Goal: Task Accomplishment & Management: Use online tool/utility

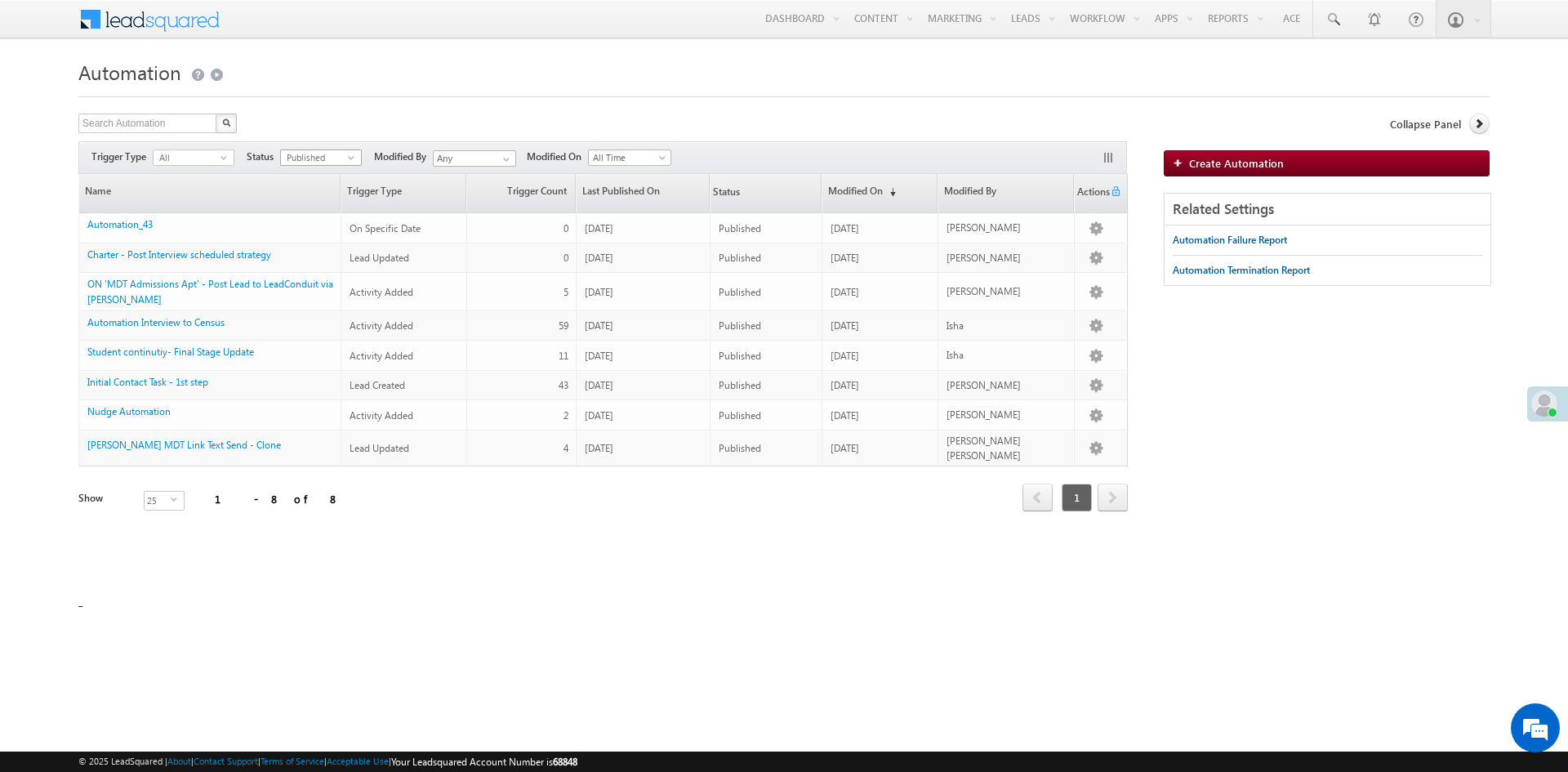
click at [352, 160] on span "select" at bounding box center [355, 157] width 13 height 8
click at [316, 181] on li "All" at bounding box center [321, 175] width 80 height 16
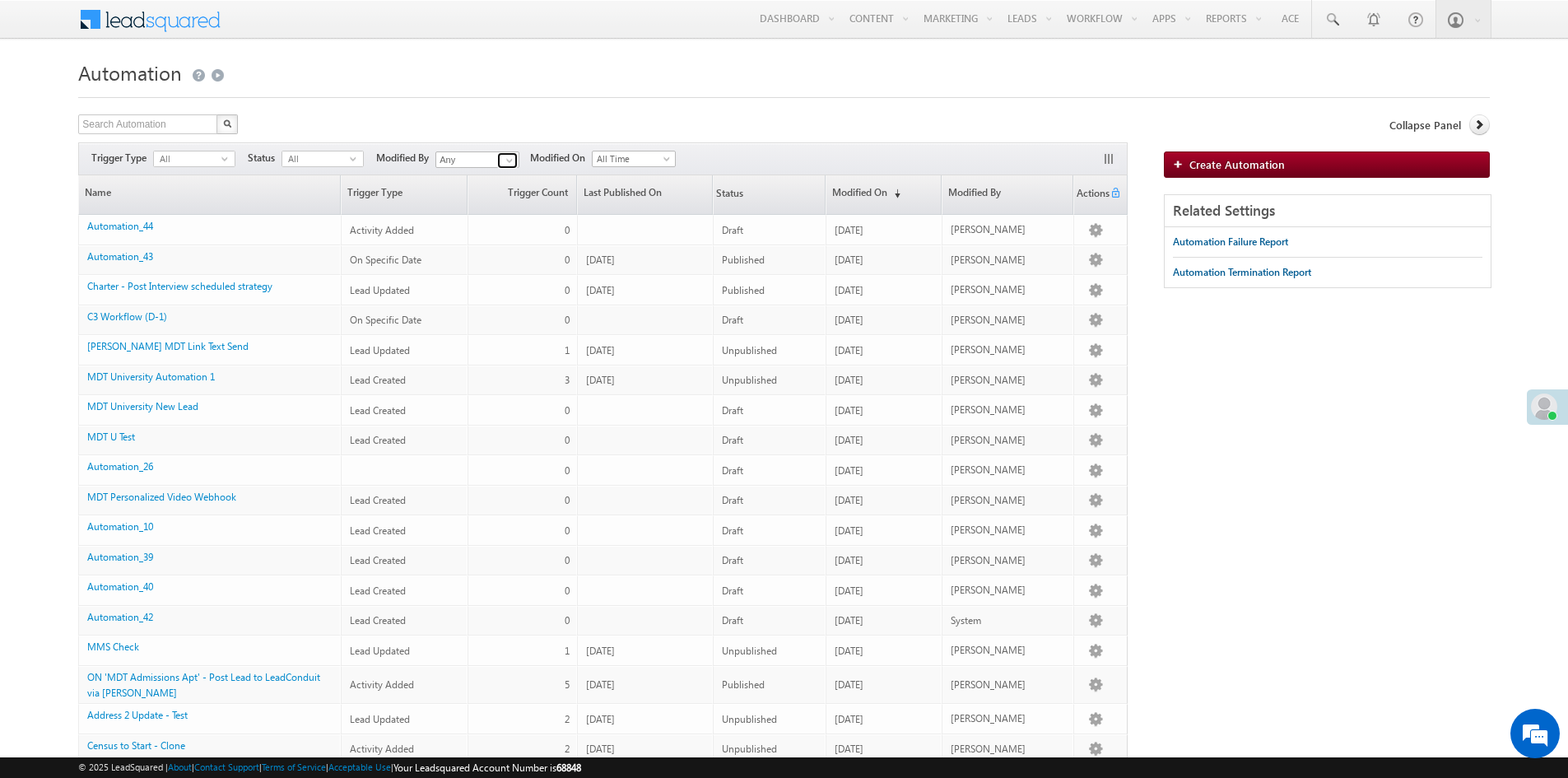
click at [516, 158] on span at bounding box center [509, 160] width 14 height 14
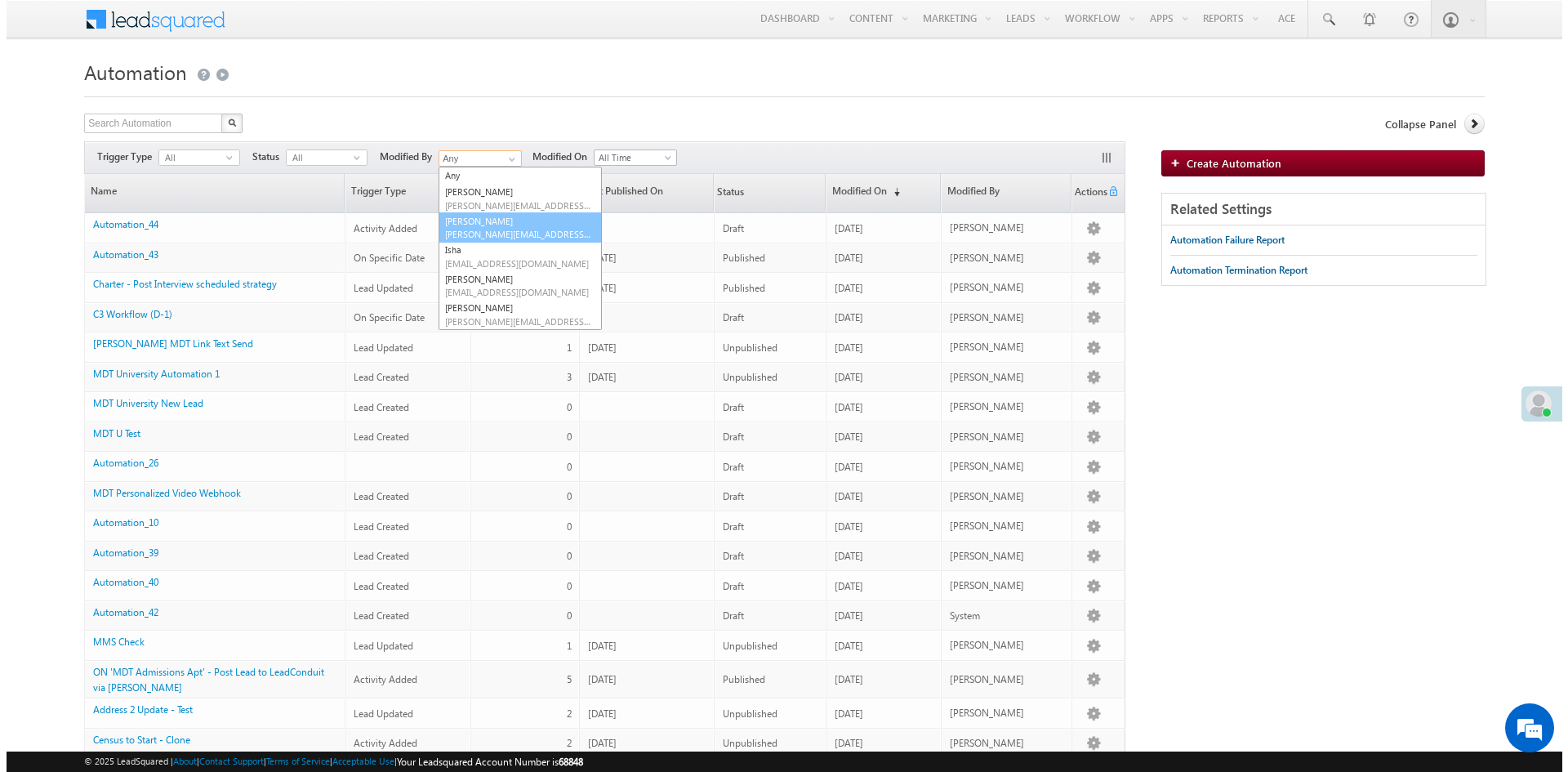
scroll to position [82, 0]
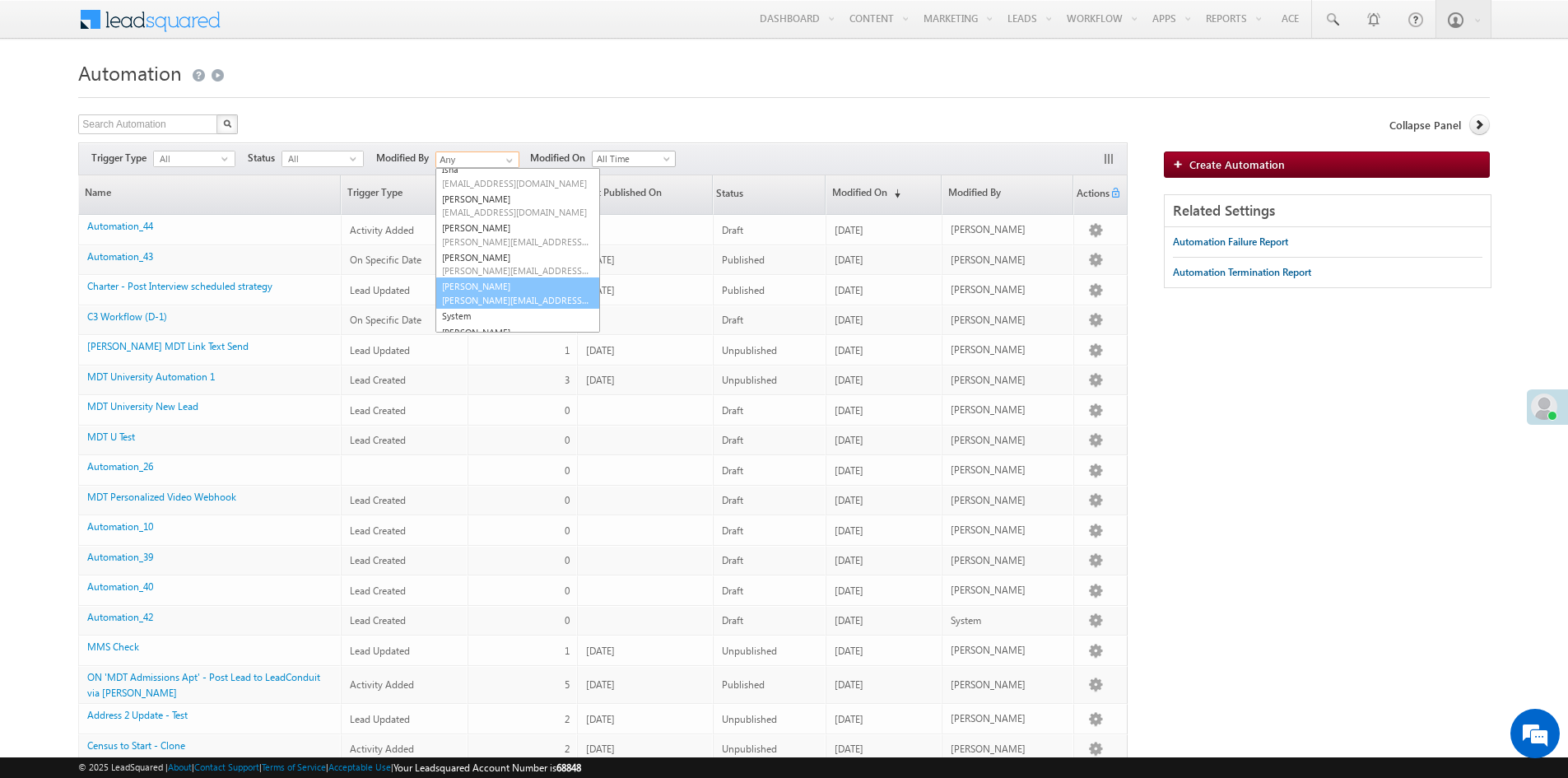
click at [513, 295] on span "sukhbir@mdtmarketing.com" at bounding box center [515, 300] width 148 height 13
type input "[PERSON_NAME]"
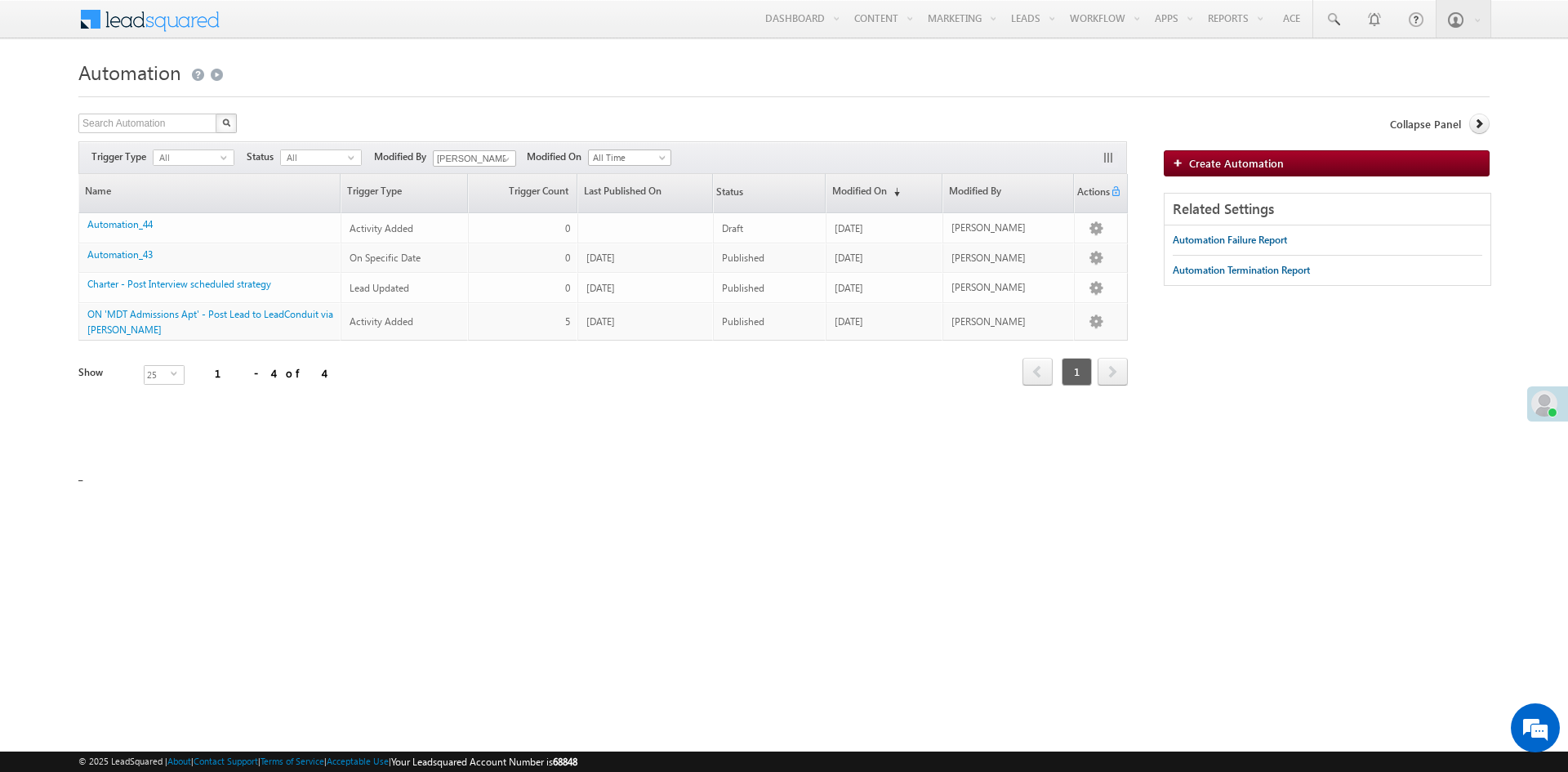
click at [1239, 148] on div "Collapse Panel Create Automation Related Settings Automation Failure Report Aut…" at bounding box center [1327, 207] width 326 height 189
click at [1241, 167] on span "Create Automation" at bounding box center [1236, 163] width 95 height 13
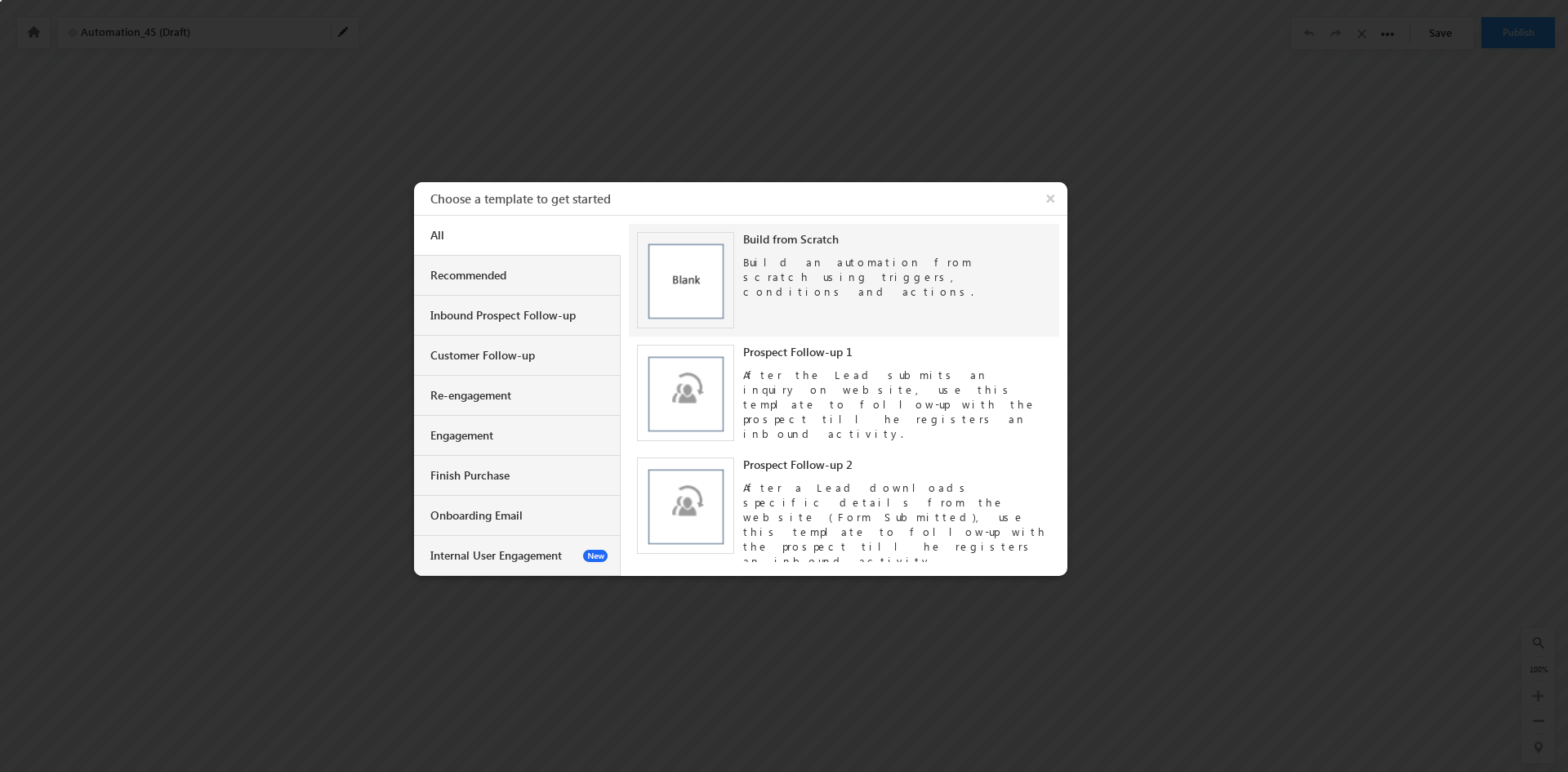
click at [685, 287] on img at bounding box center [685, 280] width 97 height 97
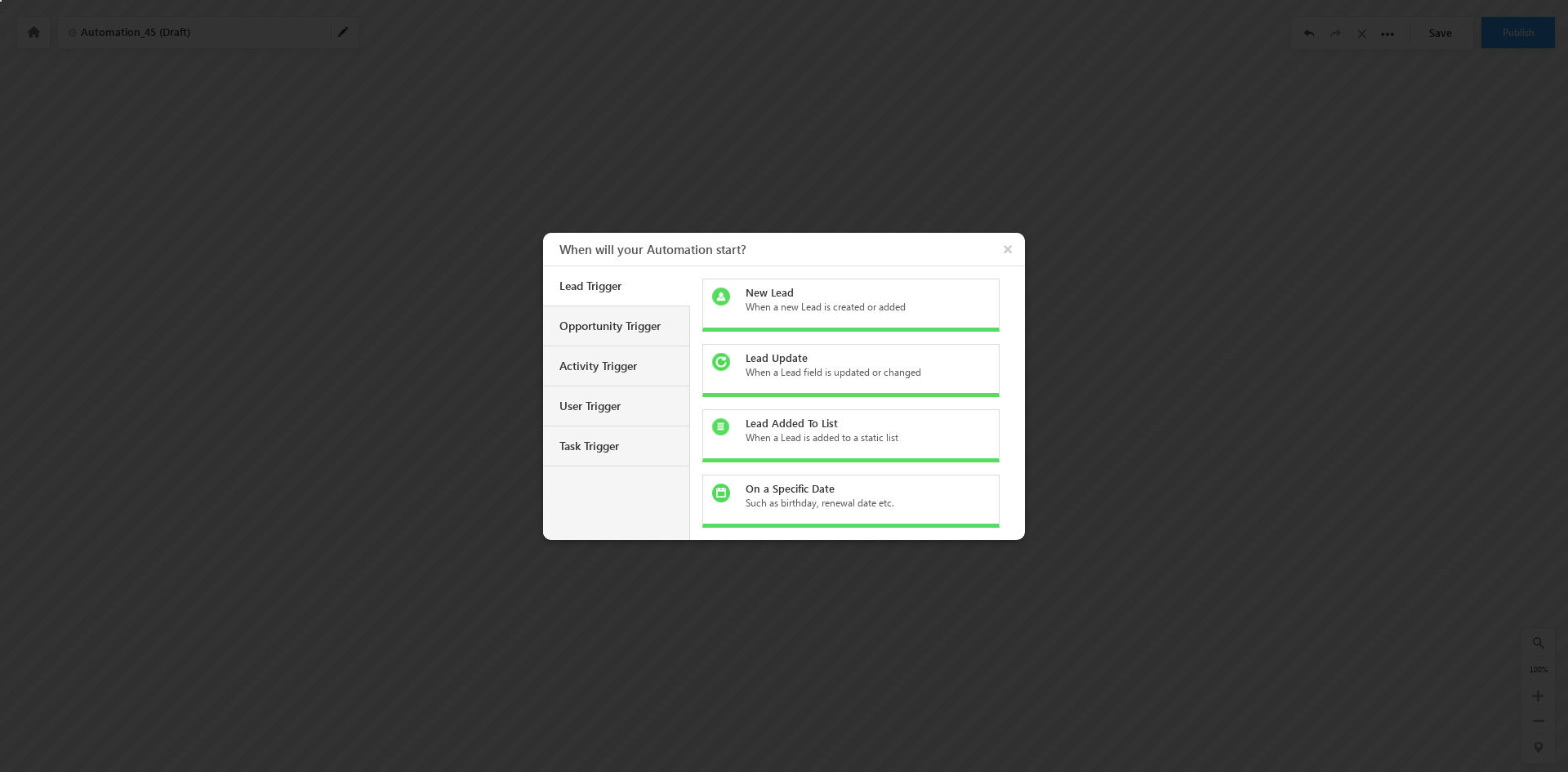
click at [858, 320] on div "New Lead When a new Lead is created or added" at bounding box center [851, 304] width 297 height 53
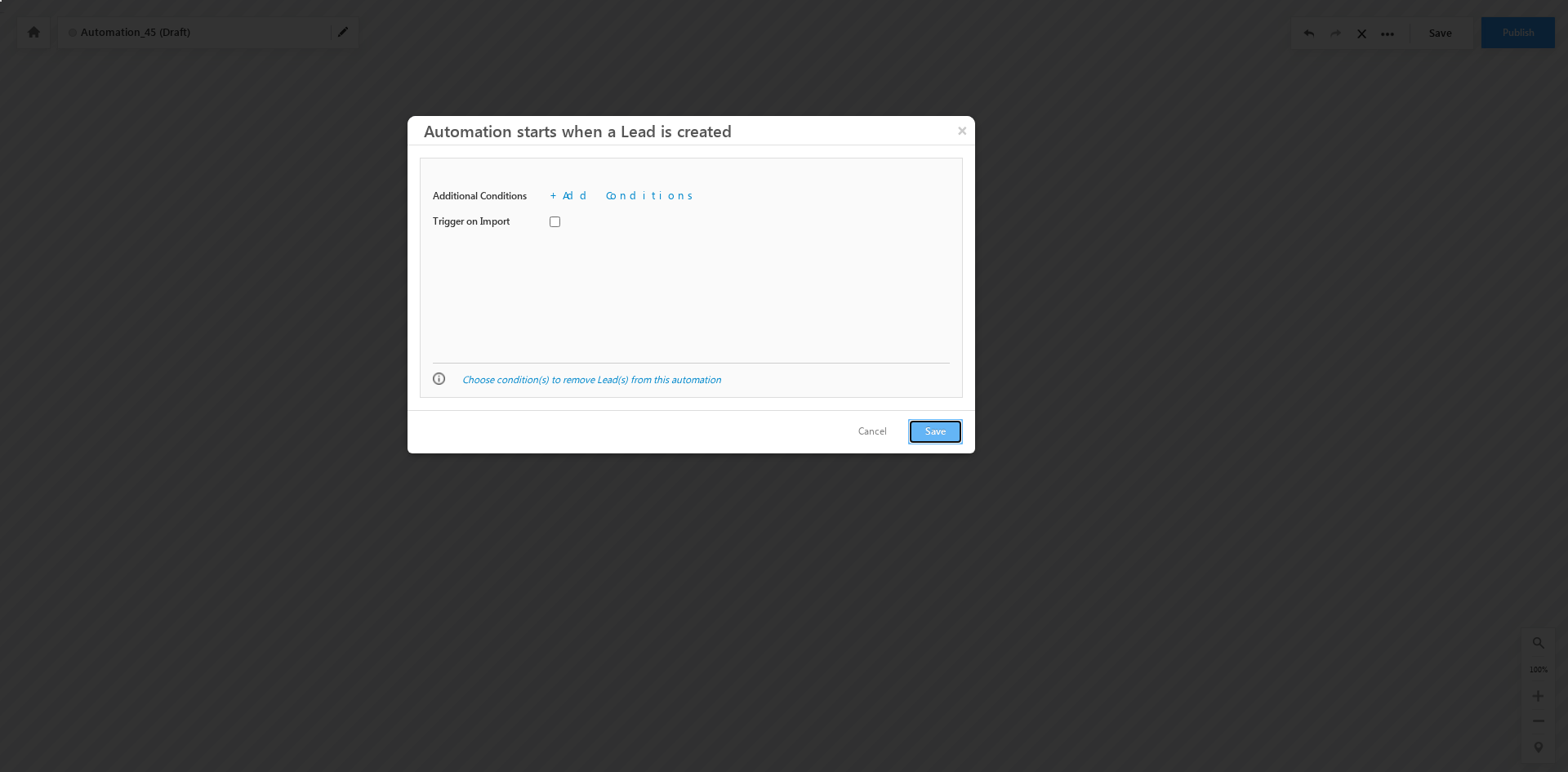
click at [946, 433] on button "Save" at bounding box center [935, 432] width 55 height 25
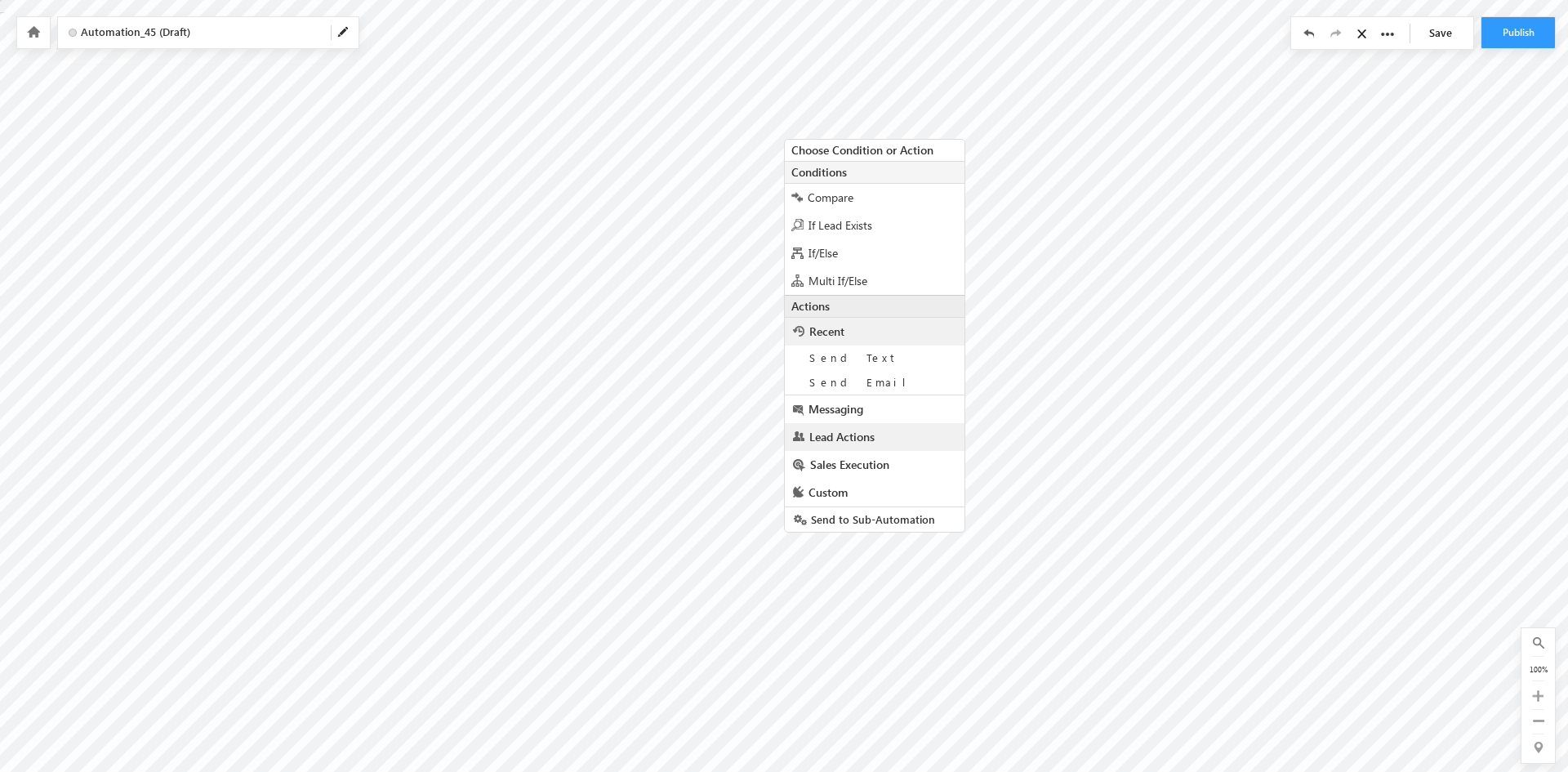
click at [862, 434] on span "Lead Actions" at bounding box center [842, 436] width 65 height 15
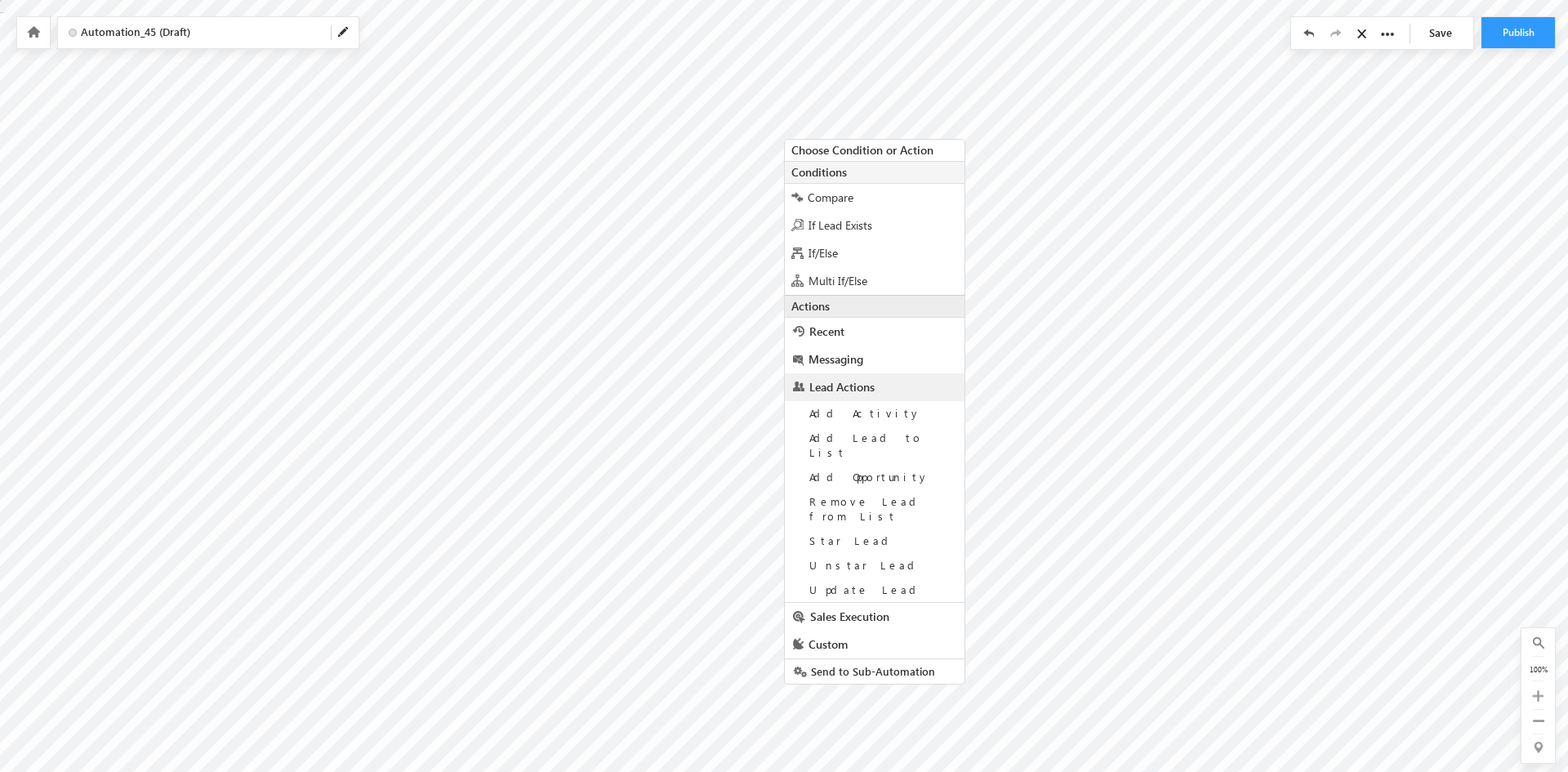
click at [846, 383] on span "Lead Actions" at bounding box center [842, 386] width 65 height 15
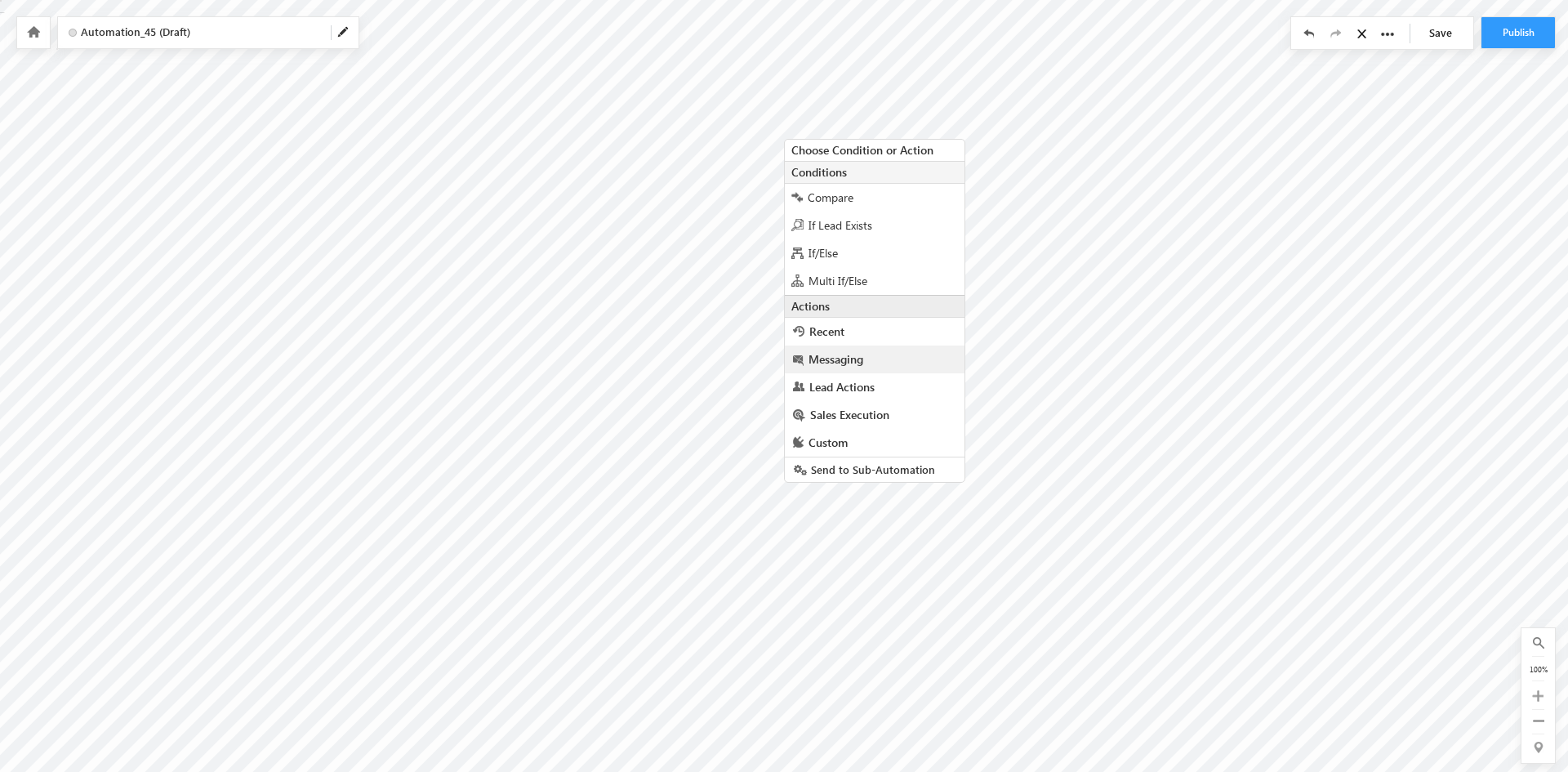
click at [845, 362] on span "Messaging" at bounding box center [835, 359] width 55 height 15
click at [844, 416] on span "Sales Execution" at bounding box center [850, 414] width 80 height 15
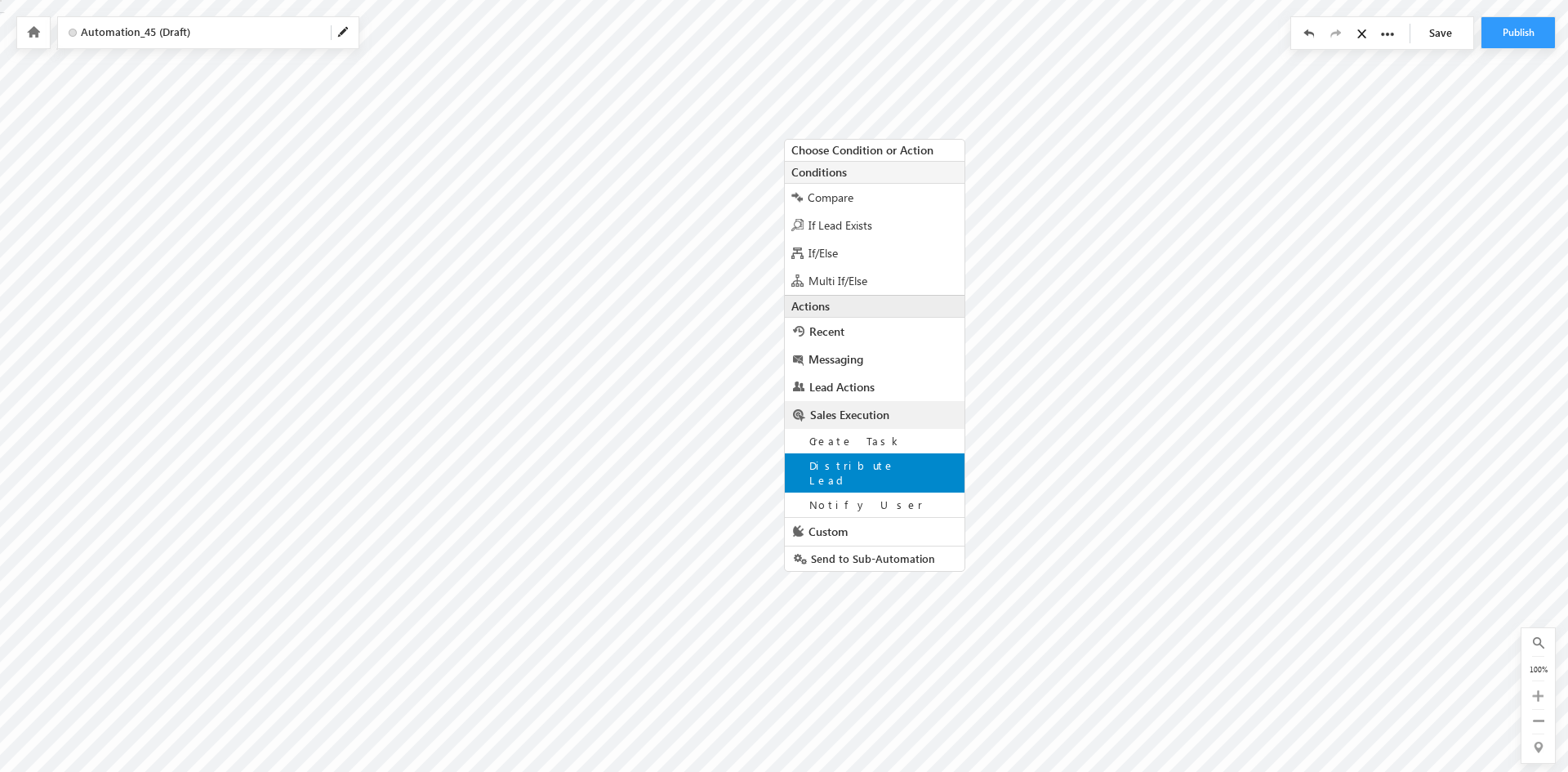
click at [846, 469] on span "Distribute Lead" at bounding box center [852, 473] width 85 height 29
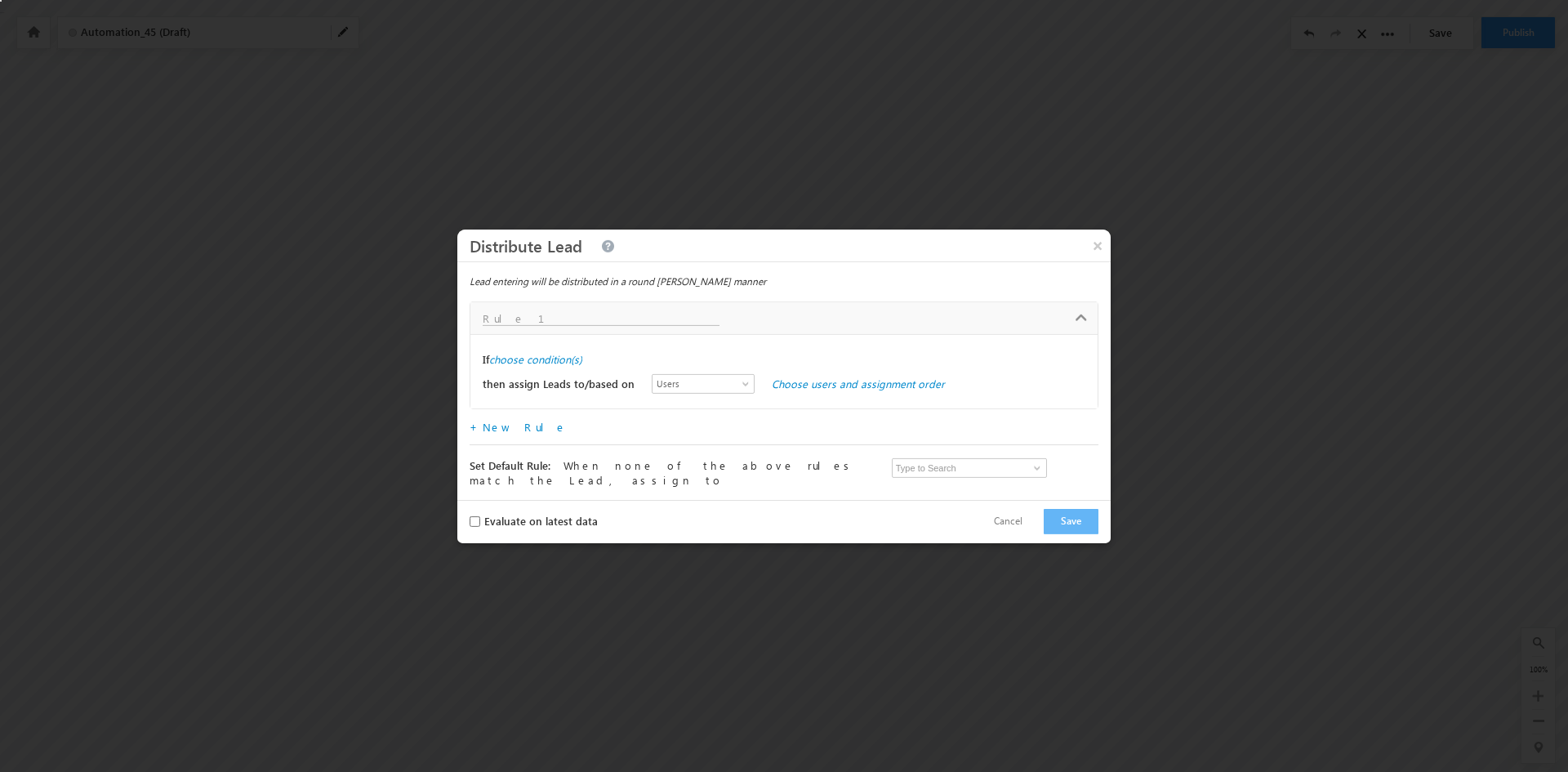
drag, startPoint x: 471, startPoint y: 289, endPoint x: 718, endPoint y: 288, distance: 247.0
click at [718, 288] on div "Lead entering will be distributed in a round robin manner" at bounding box center [784, 280] width 629 height 14
click at [576, 321] on input "text" at bounding box center [600, 318] width 237 height 13
click at [548, 361] on label "choose condition(s)" at bounding box center [535, 359] width 93 height 14
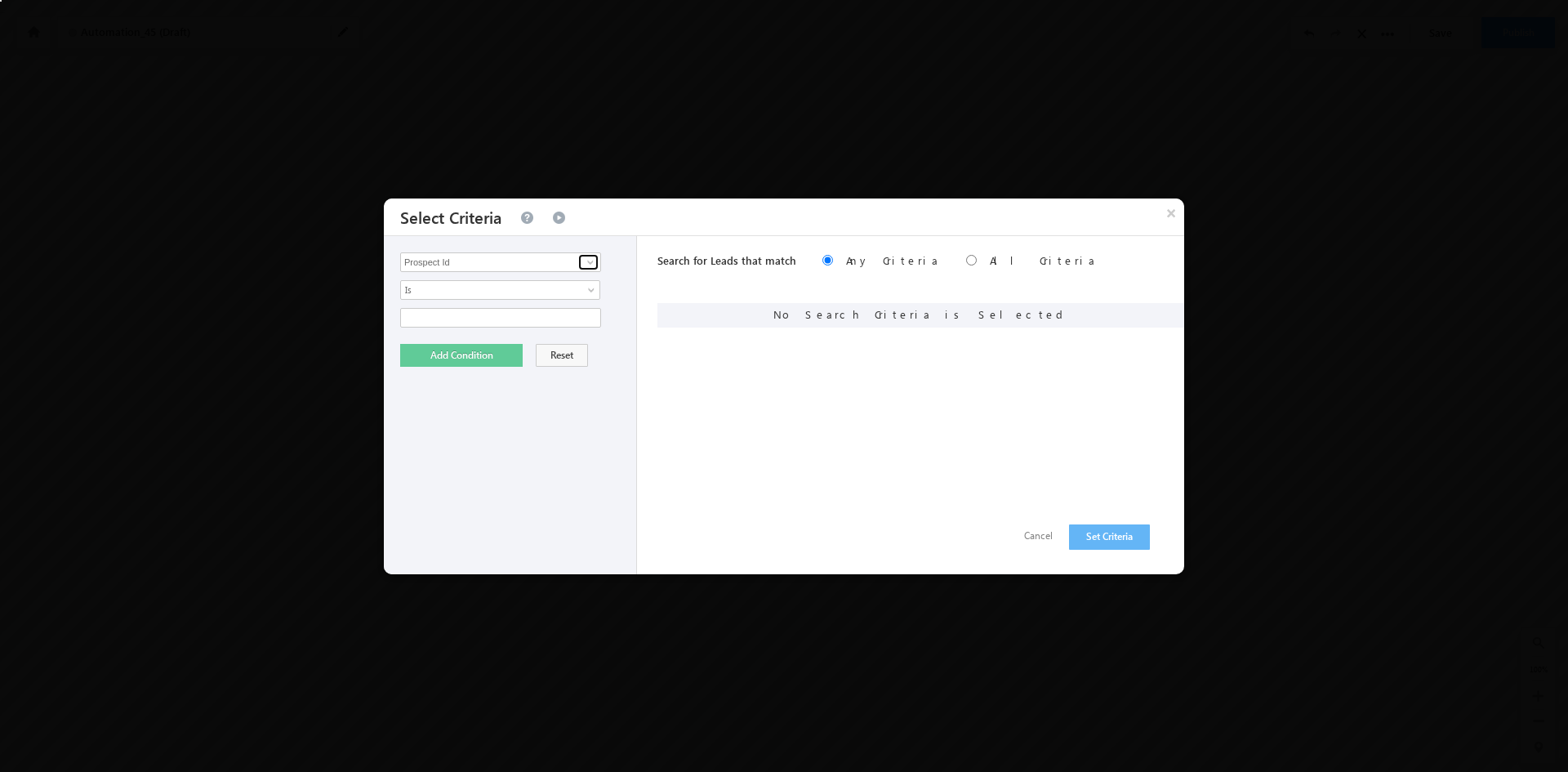
click at [593, 268] on span at bounding box center [591, 263] width 13 height 13
click at [495, 292] on link "Select Campus" at bounding box center [501, 296] width 201 height 19
type input "Select Campus"
click at [591, 316] on span "select" at bounding box center [594, 316] width 13 height 8
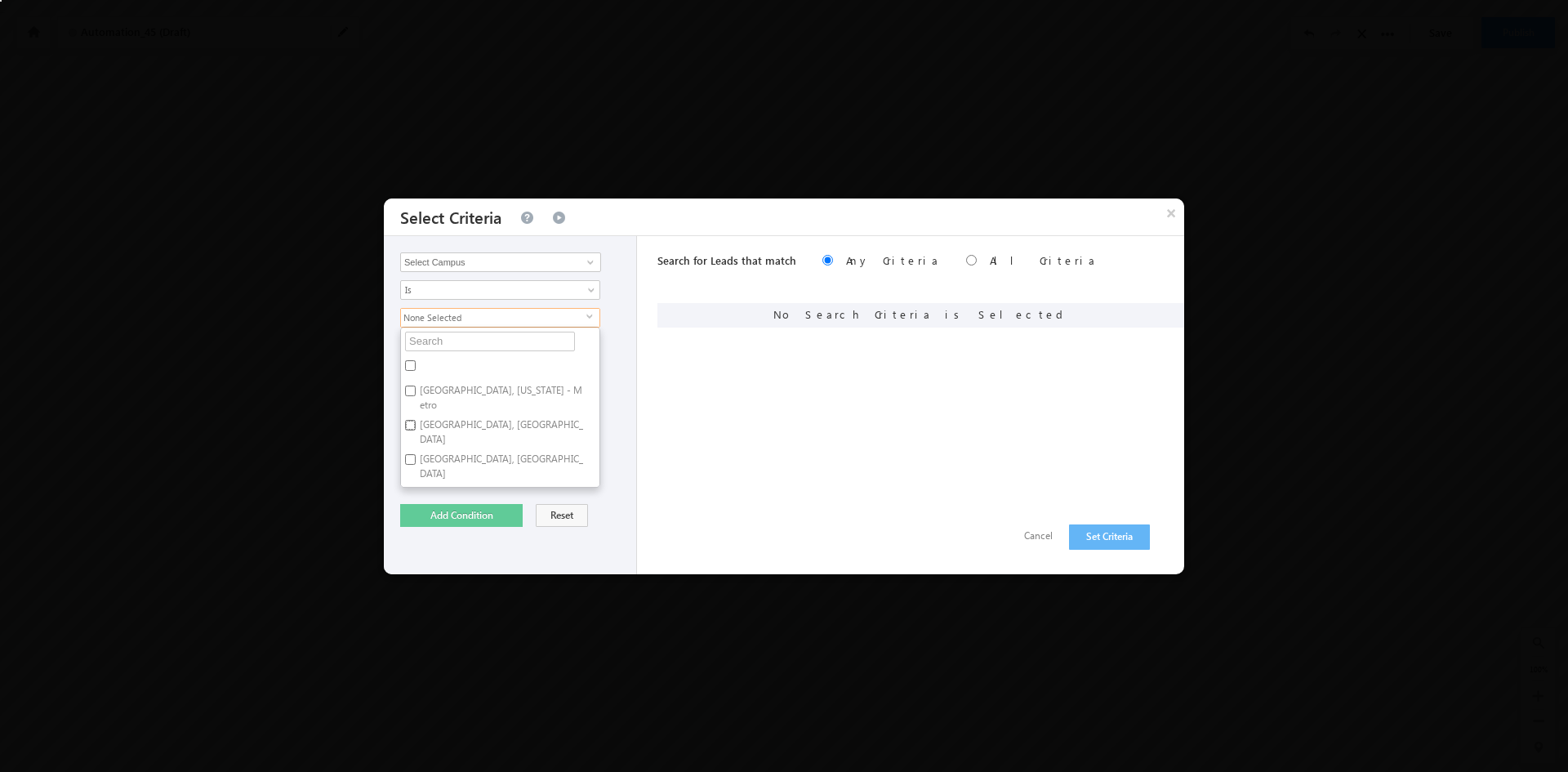
click at [410, 420] on input "Charlotte, NC" at bounding box center [410, 425] width 11 height 11
checkbox input "true"
click at [620, 466] on div "Charlotte, NC select Atlanta, Georgia - Metro Charlotte, NC Chicago, IL Dallas,…" at bounding box center [514, 397] width 228 height 179
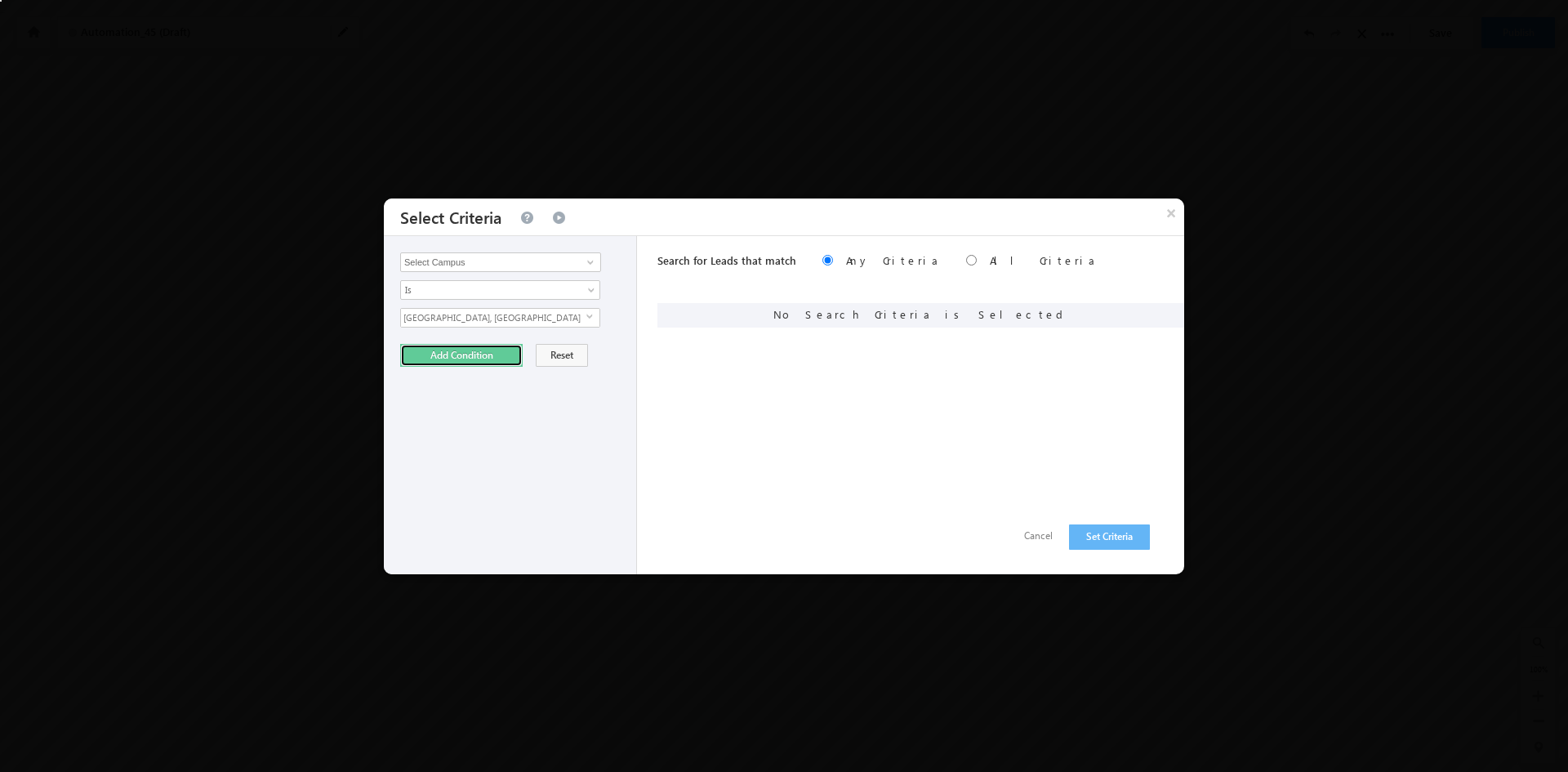
click at [436, 361] on button "Add Condition" at bounding box center [461, 356] width 123 height 23
click at [1115, 540] on button "Set Criteria" at bounding box center [1110, 537] width 81 height 25
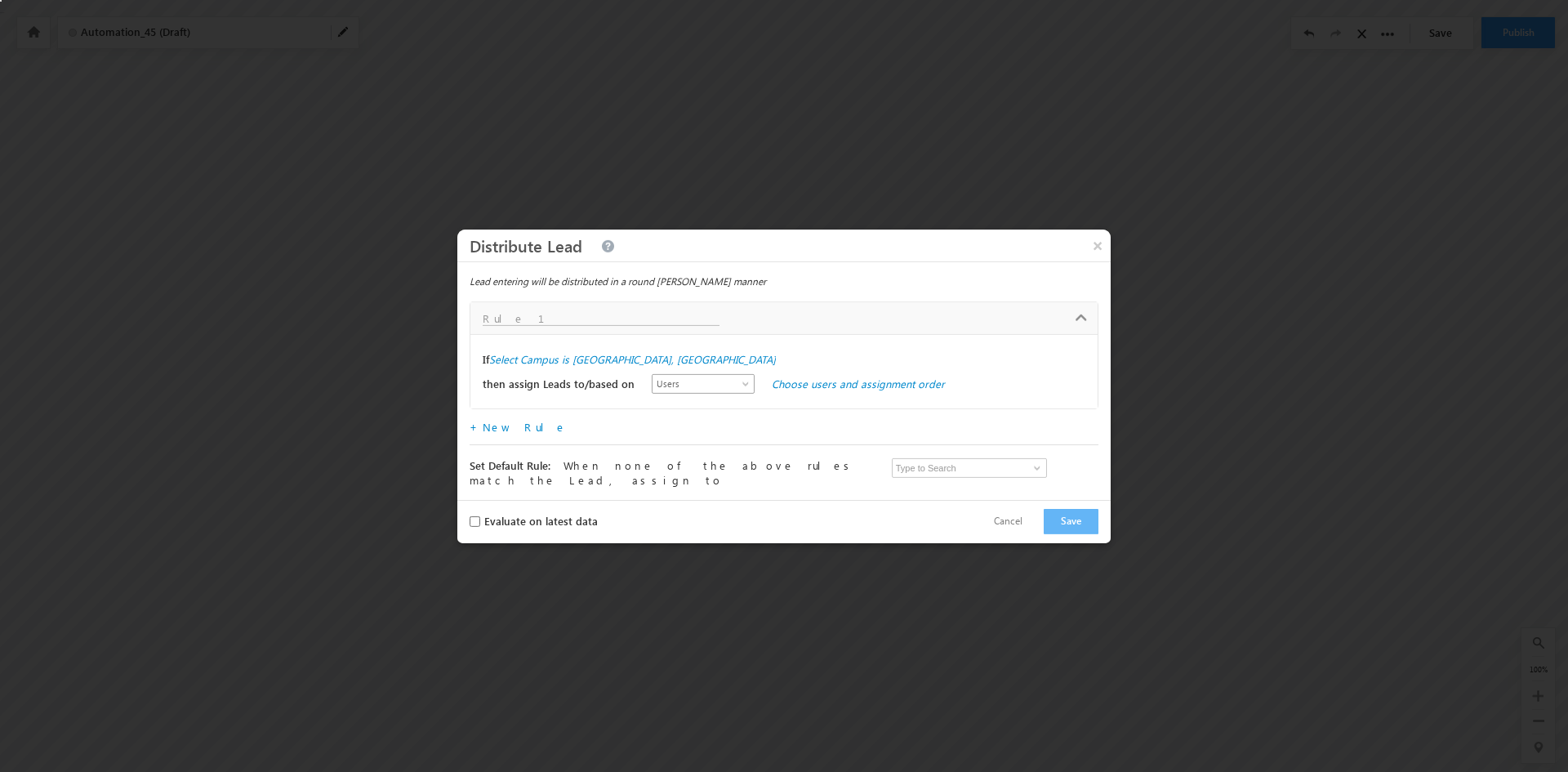
click at [740, 386] on span at bounding box center [747, 387] width 13 height 13
click at [823, 422] on div "+ New Rule" at bounding box center [784, 429] width 629 height 32
click at [841, 389] on link "Choose users and assignment order" at bounding box center [858, 384] width 174 height 13
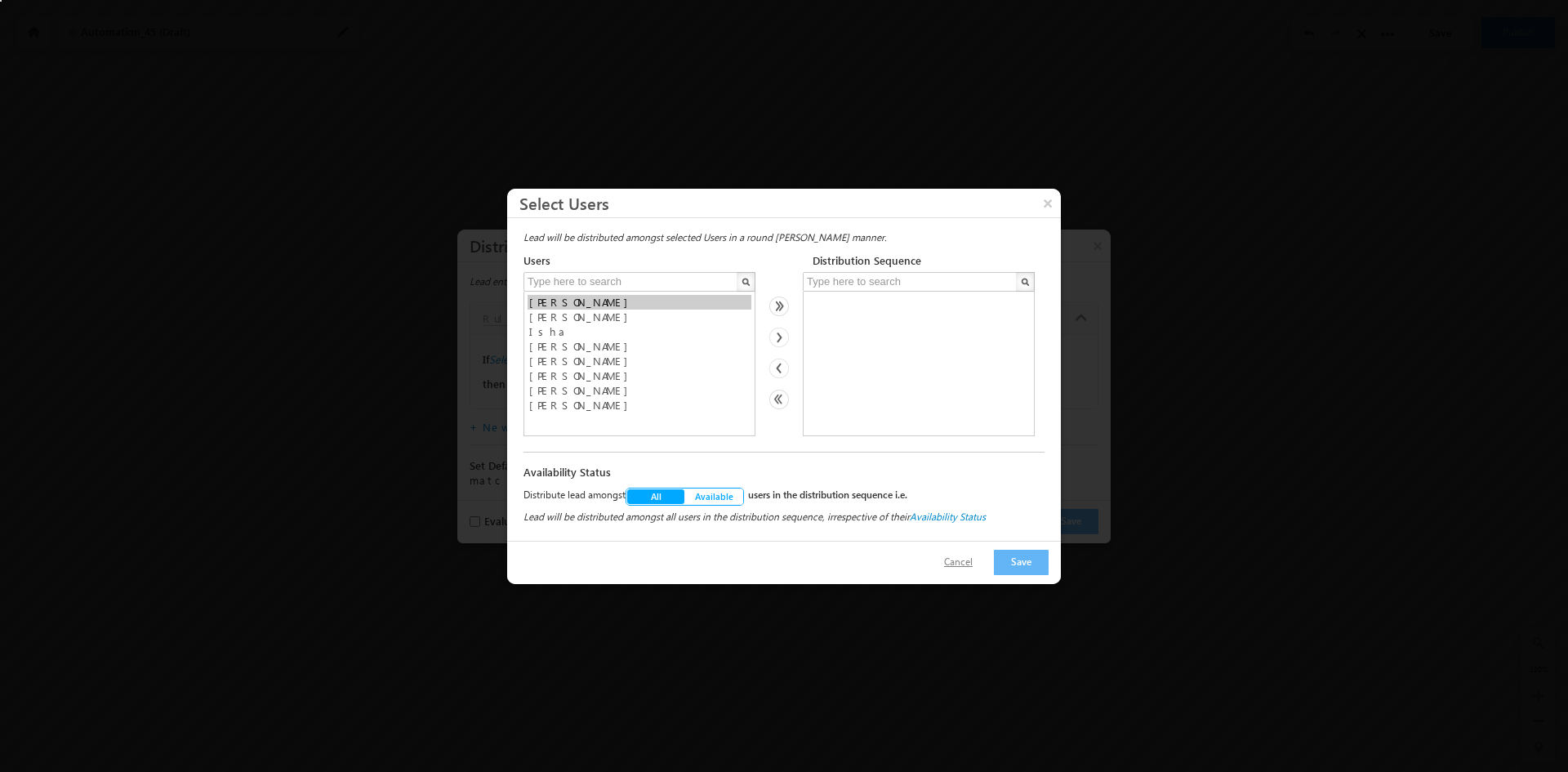
click at [966, 559] on button "Cancel" at bounding box center [959, 562] width 61 height 24
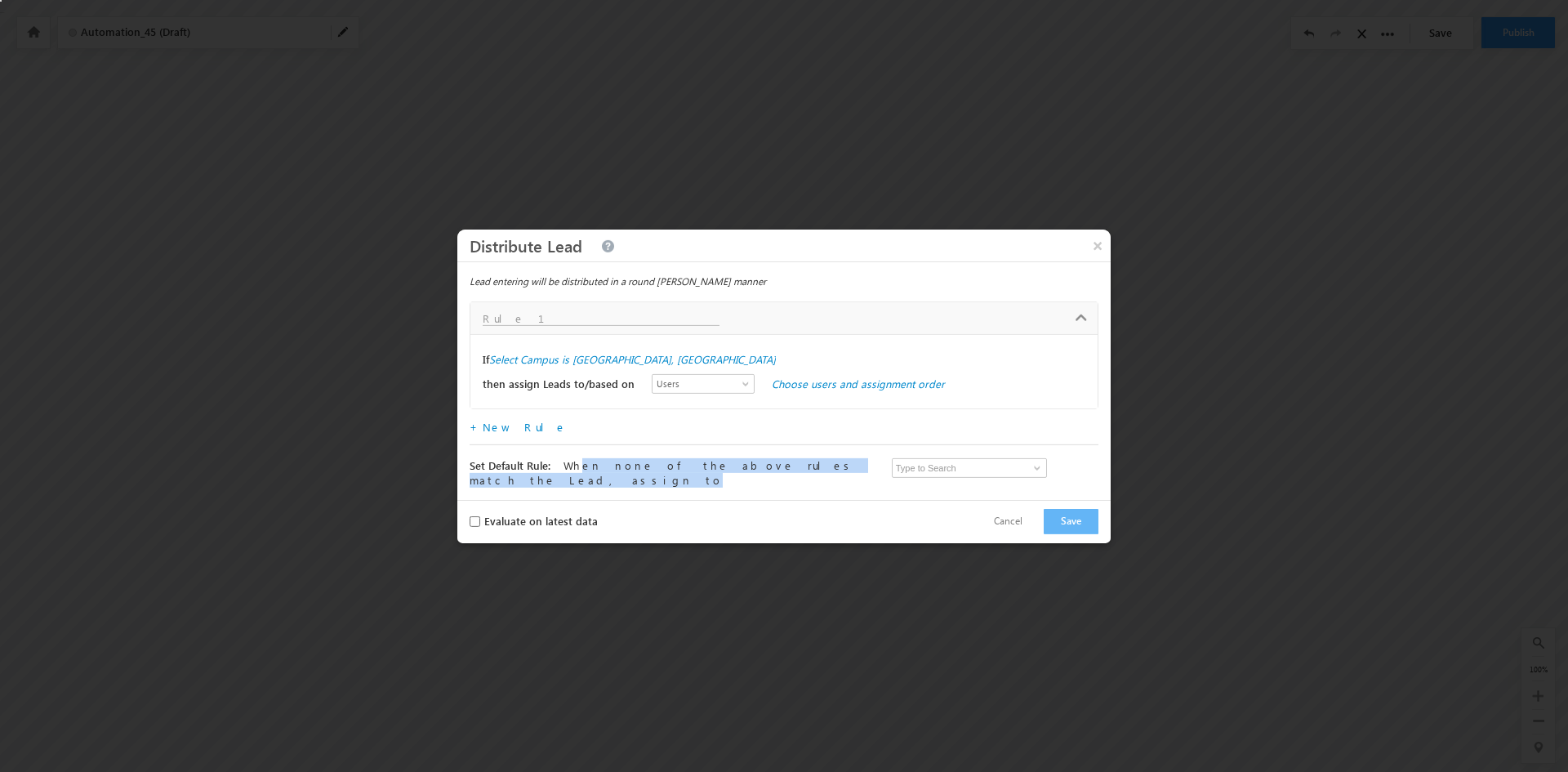
drag, startPoint x: 567, startPoint y: 471, endPoint x: 843, endPoint y: 475, distance: 276.0
click at [843, 475] on div "Set Default Rule: When none of the above rules match the Lead, assign to When n…" at bounding box center [677, 473] width 414 height 30
drag, startPoint x: 471, startPoint y: 284, endPoint x: 738, endPoint y: 285, distance: 267.0
click at [738, 285] on div "Lead entering will be distributed in a round robin manner" at bounding box center [784, 280] width 629 height 14
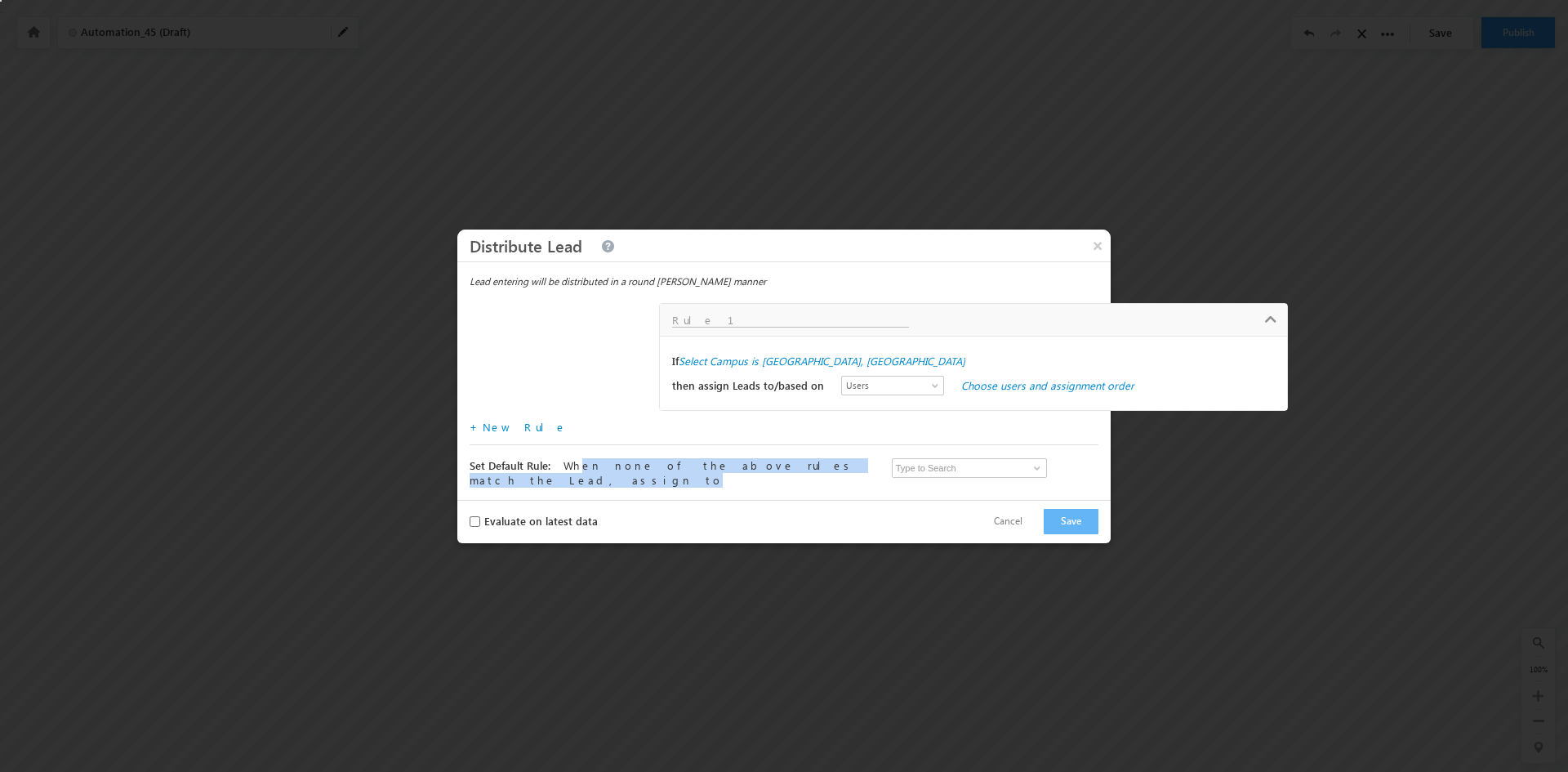
drag, startPoint x: 480, startPoint y: 363, endPoint x: 669, endPoint y: 364, distance: 189.0
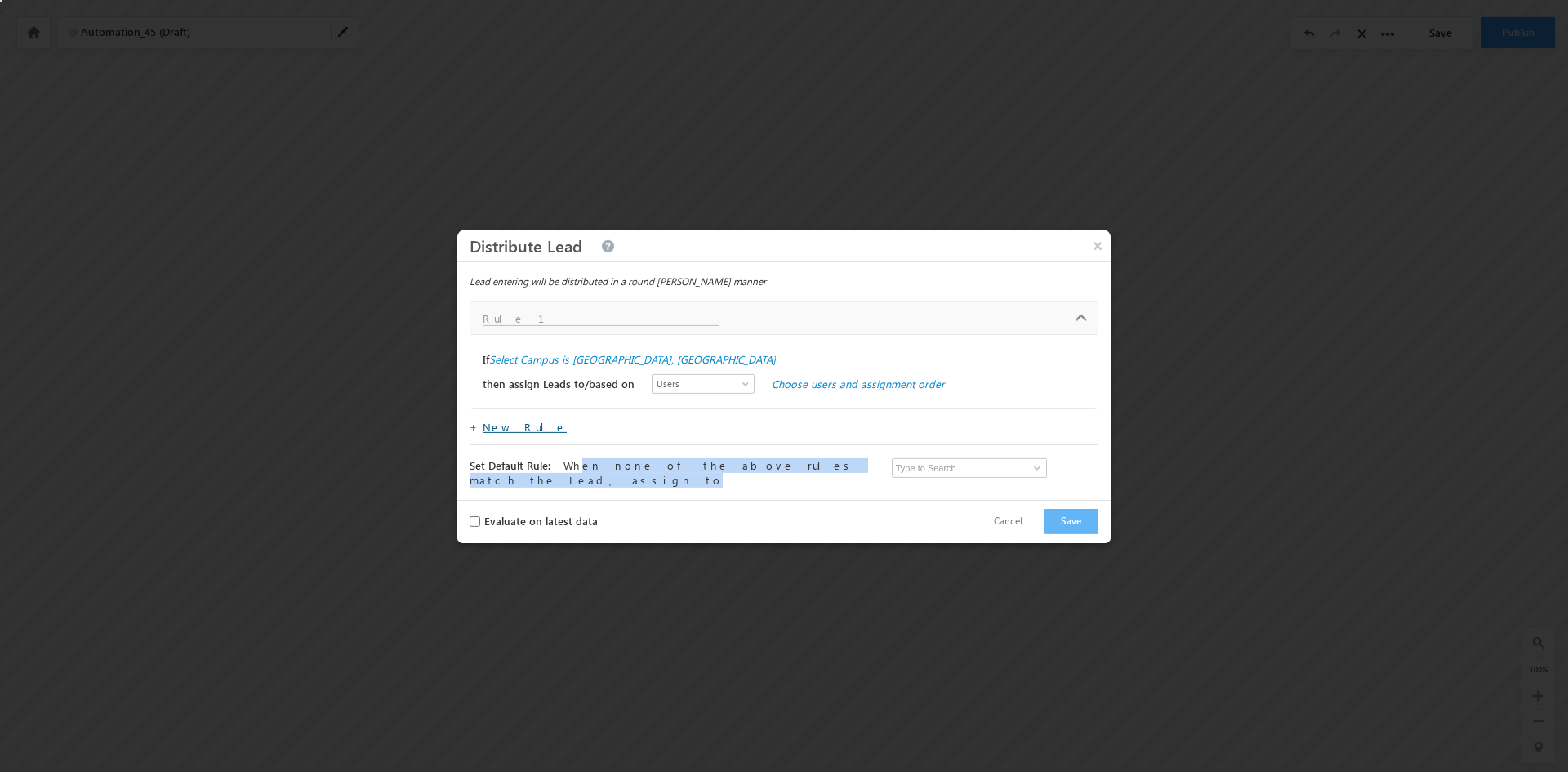
click at [490, 430] on link "New Rule" at bounding box center [525, 427] width 84 height 13
click at [740, 390] on span at bounding box center [747, 387] width 13 height 13
click at [820, 390] on link "Choose users and assignment order" at bounding box center [858, 384] width 174 height 13
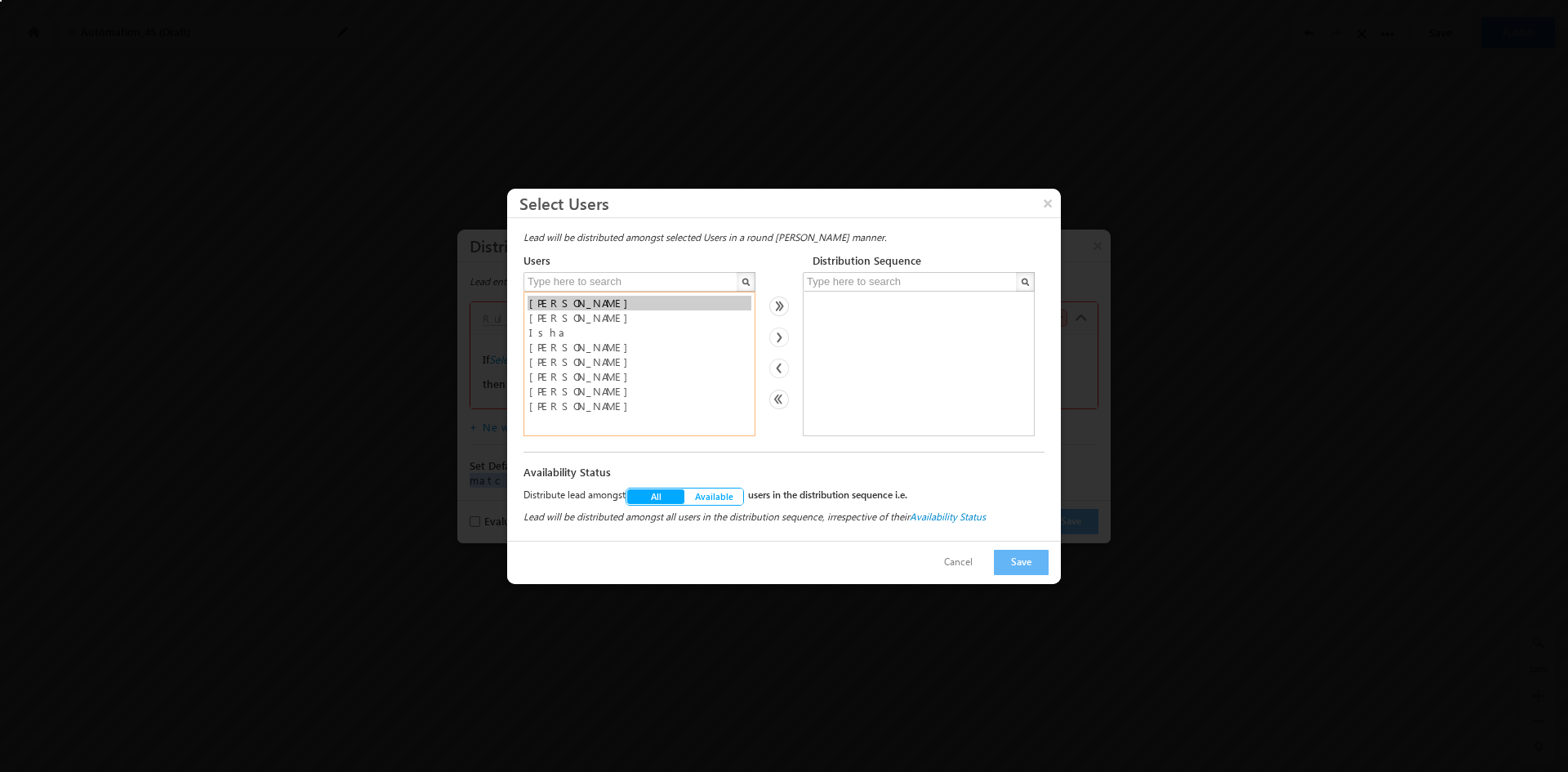
select select "19706433-b16a-11ee-a334-0e4a094f7057"
click at [532, 316] on option "Gary" at bounding box center [639, 317] width 223 height 14
click at [777, 341] on img at bounding box center [779, 338] width 19 height 19
click at [1019, 563] on button "Save" at bounding box center [1021, 562] width 55 height 25
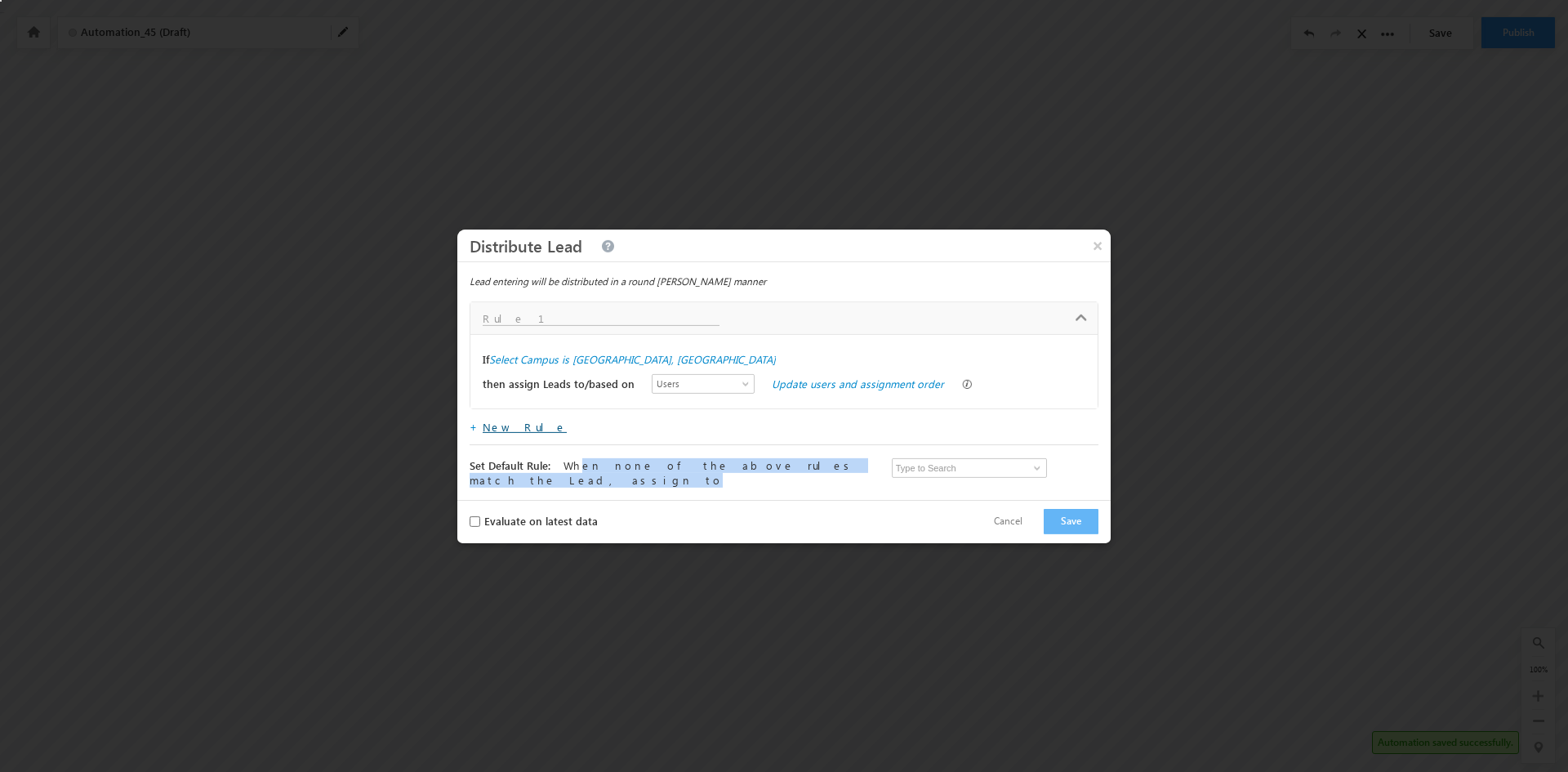
click at [499, 433] on link "New Rule" at bounding box center [525, 427] width 84 height 13
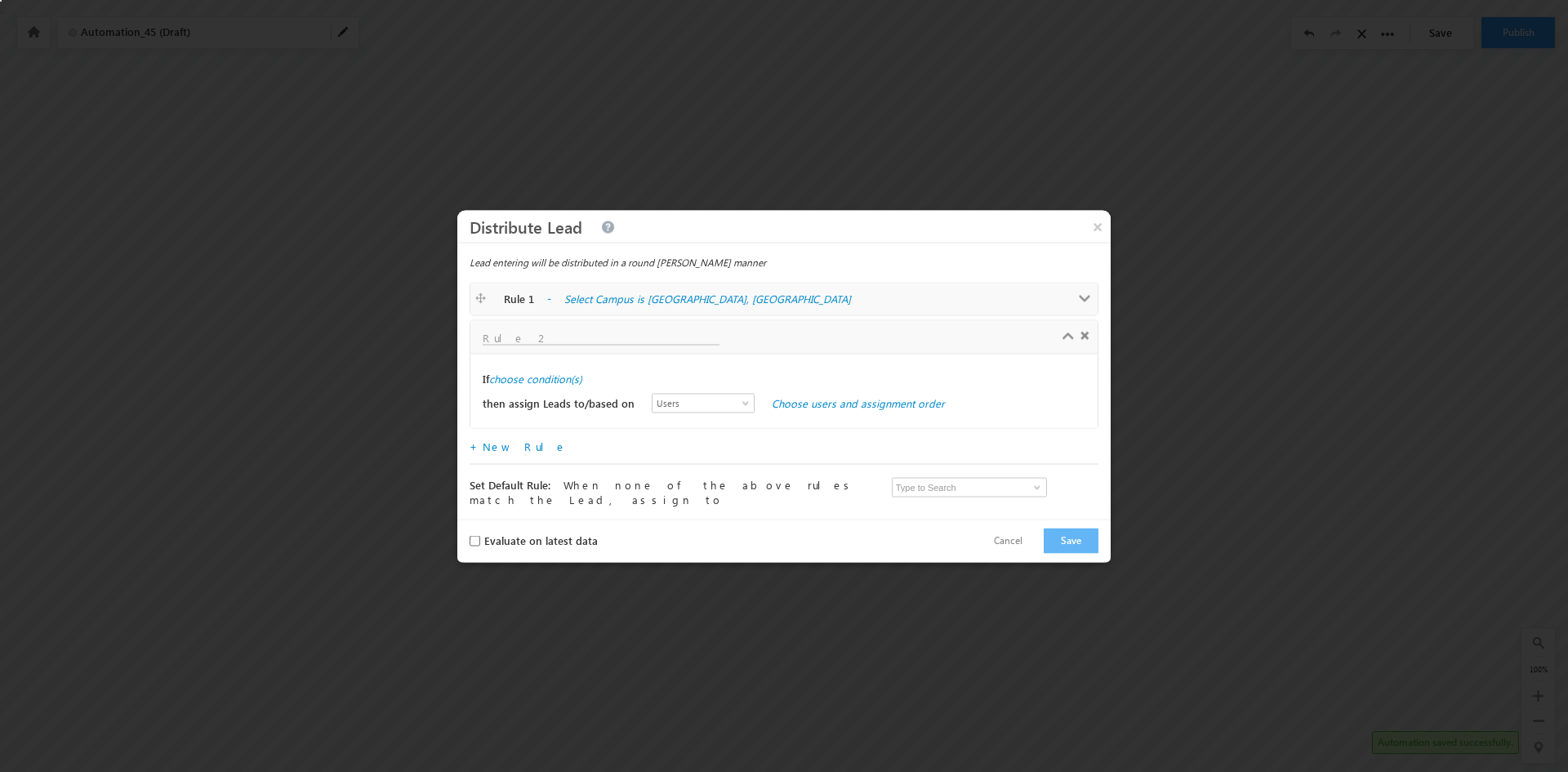
click at [527, 338] on input "text" at bounding box center [600, 338] width 237 height 13
click at [1068, 342] on span at bounding box center [1068, 337] width 12 height 12
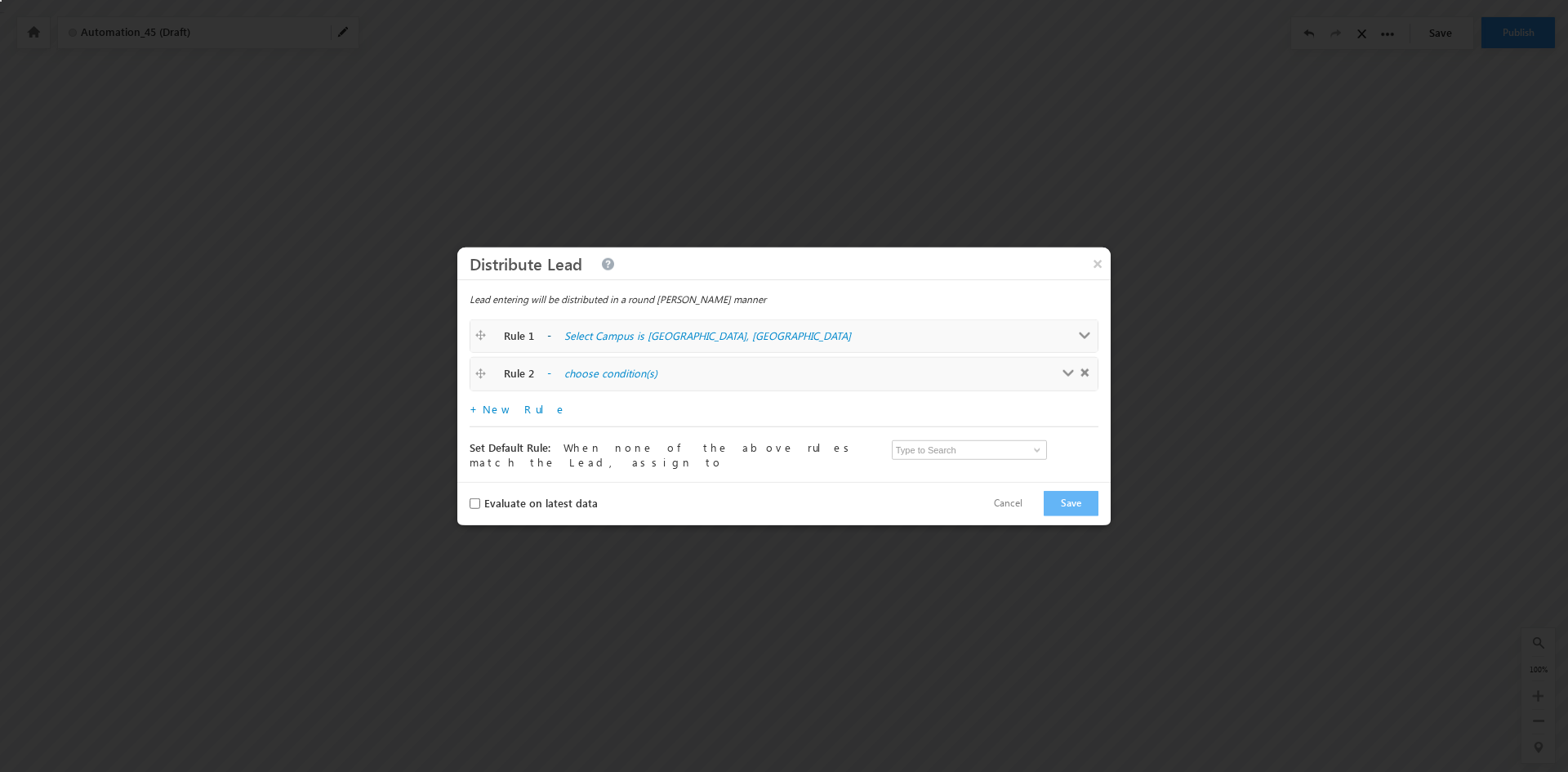
click at [1085, 339] on span at bounding box center [1085, 335] width 12 height 12
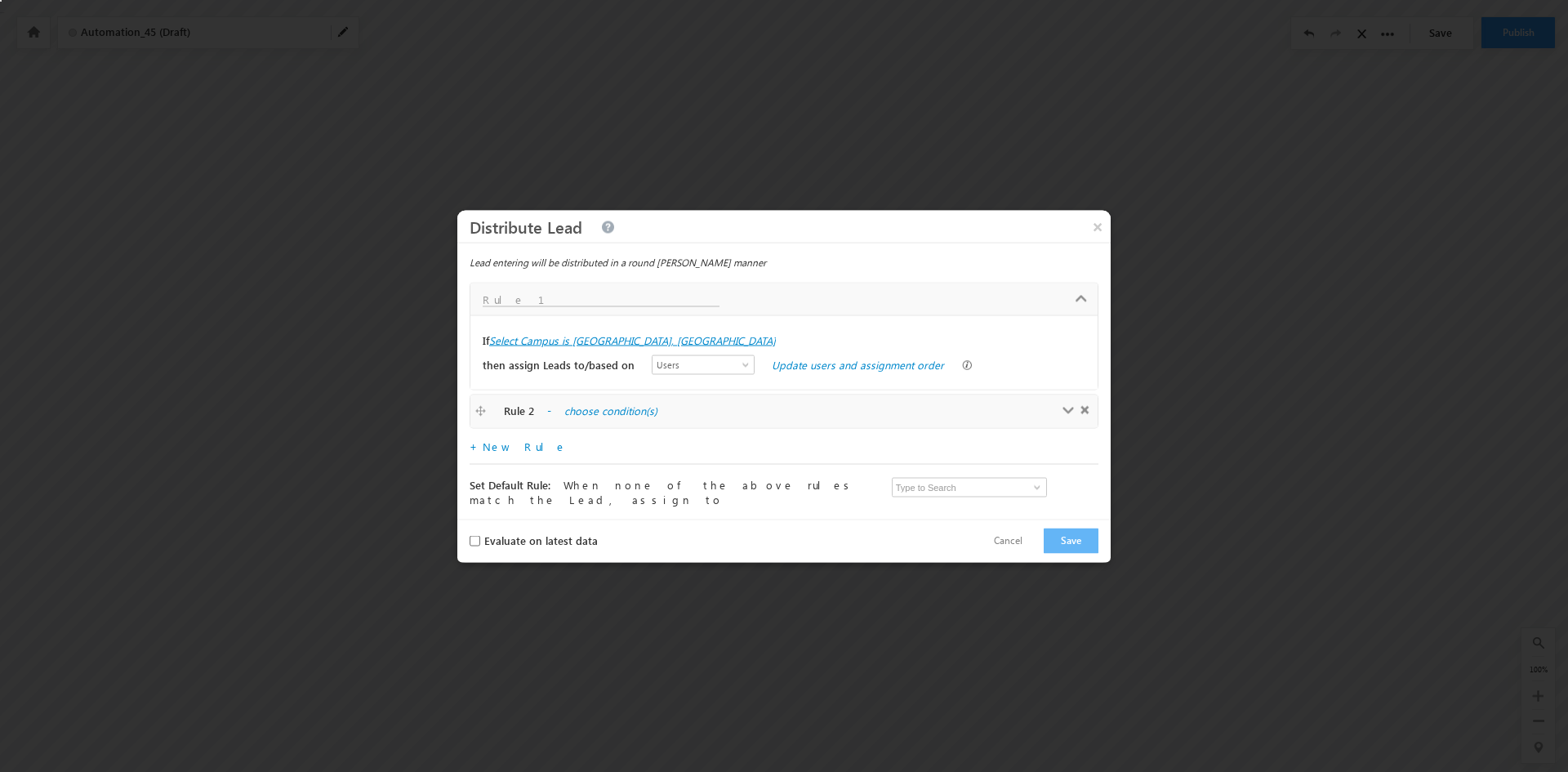
click at [543, 346] on label "Select Campus is Charlotte, NC" at bounding box center [632, 339] width 287 height 14
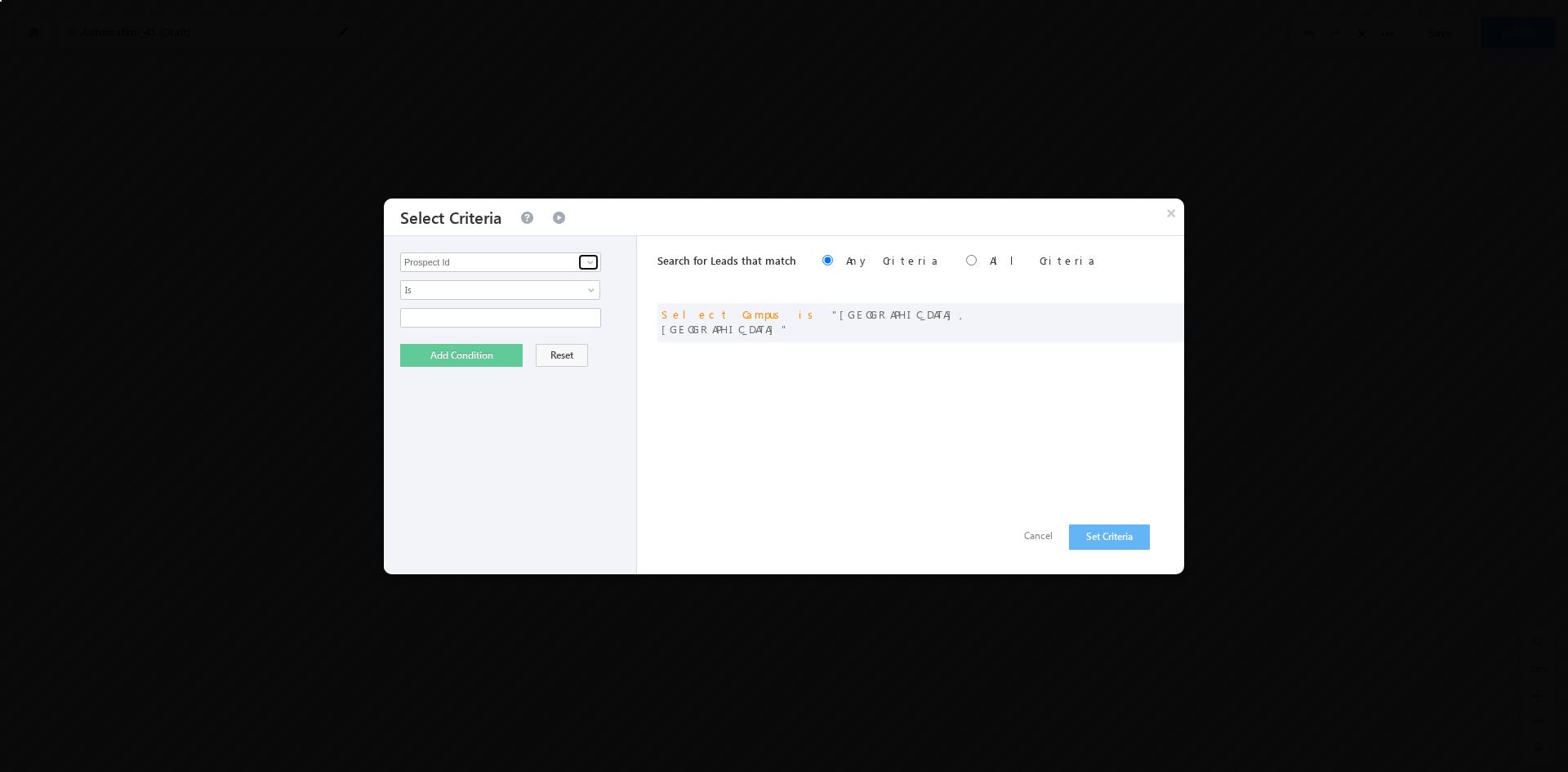
click at [591, 263] on span at bounding box center [591, 263] width 13 height 13
type input "progr"
click at [590, 262] on span at bounding box center [591, 263] width 13 height 13
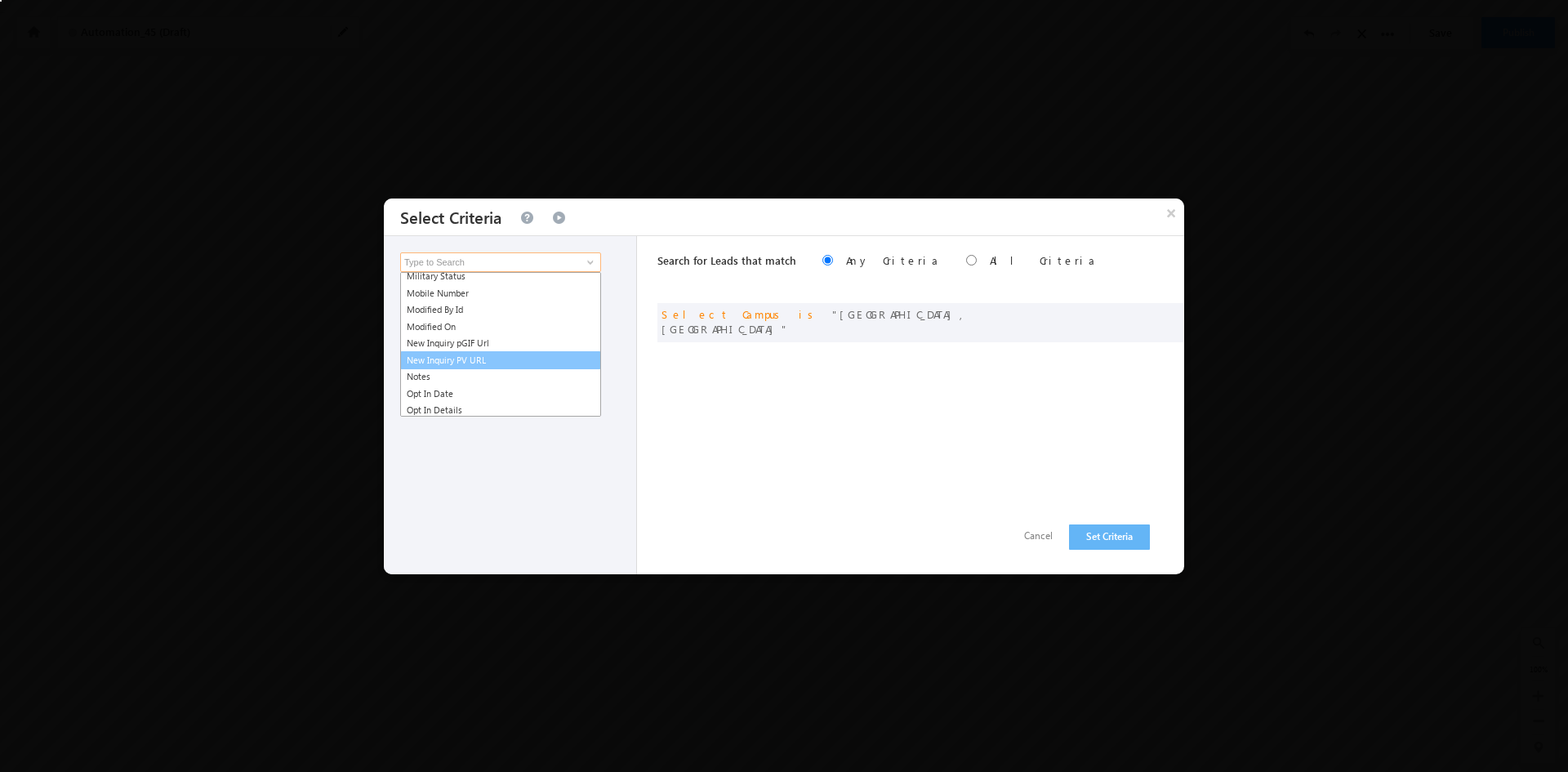
scroll to position [736, 0]
click at [524, 383] on link "Source Campaign" at bounding box center [501, 382] width 201 height 19
type input "Source Campaign"
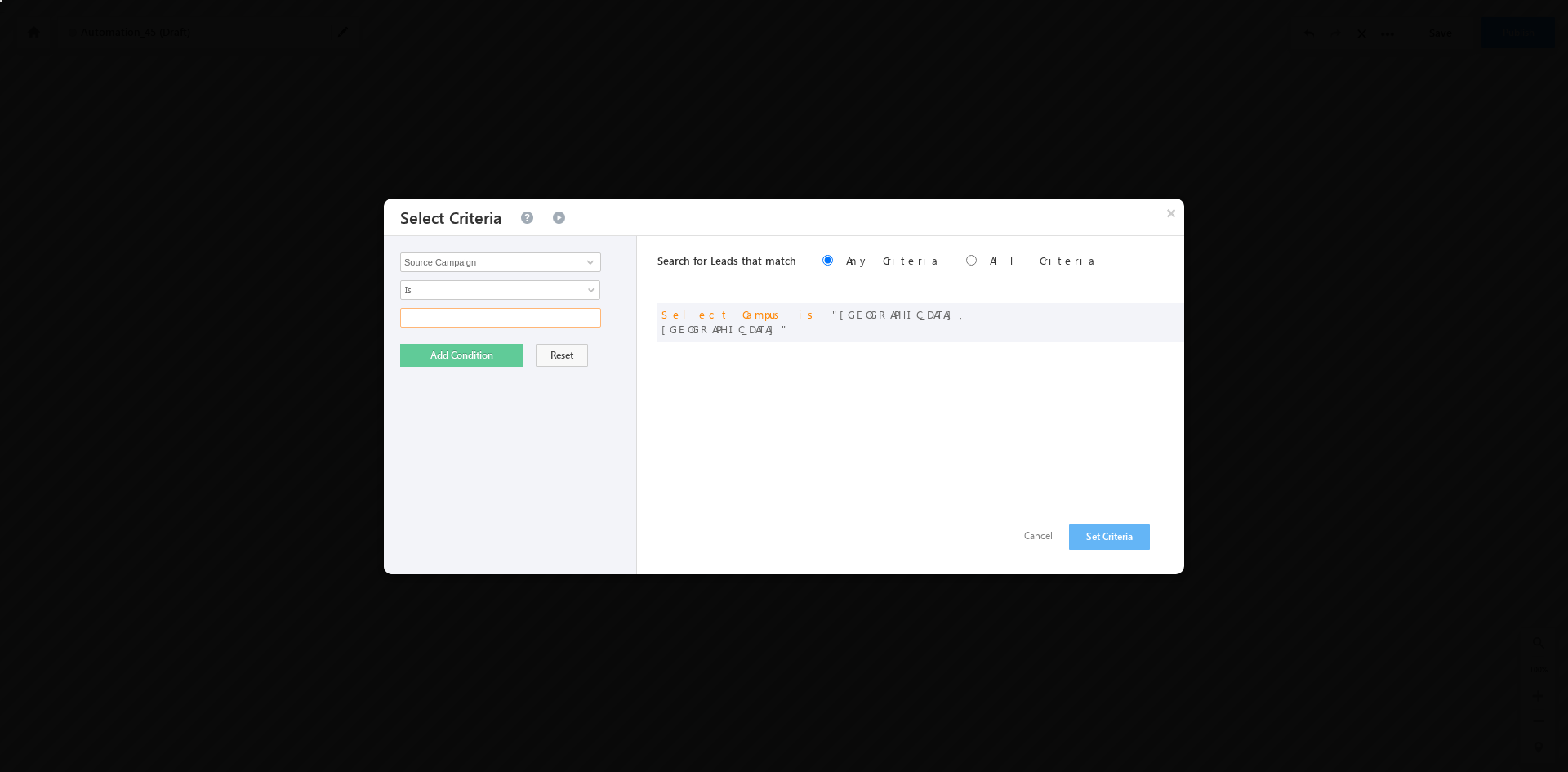
click at [580, 322] on input "text" at bounding box center [501, 317] width 201 height 19
type input "www"
click at [467, 366] on button "Add Condition" at bounding box center [461, 356] width 123 height 23
click at [990, 256] on label "All Criteria" at bounding box center [1043, 260] width 107 height 13
radio input "true"
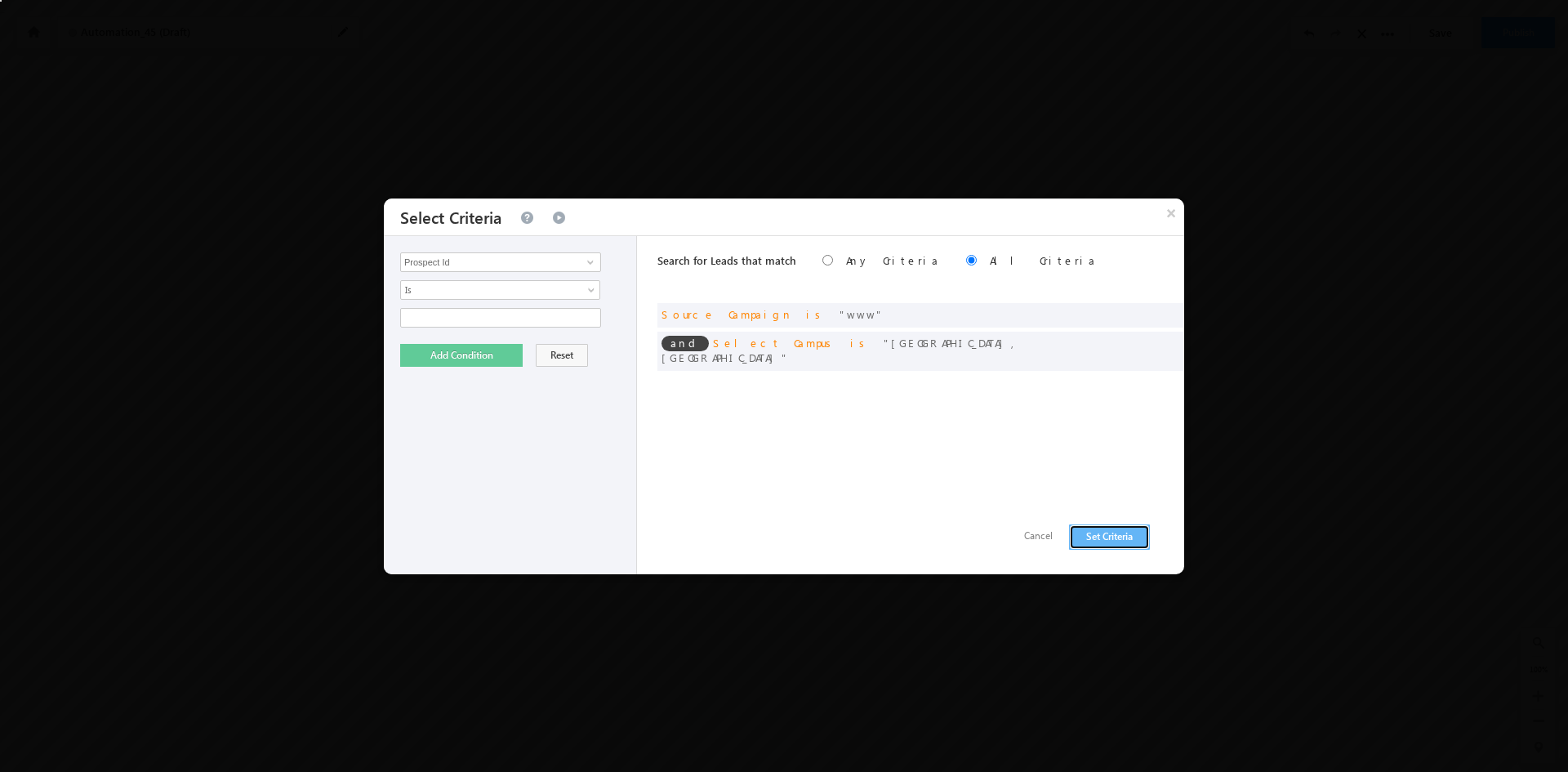
click at [1095, 538] on button "Set Criteria" at bounding box center [1110, 537] width 81 height 25
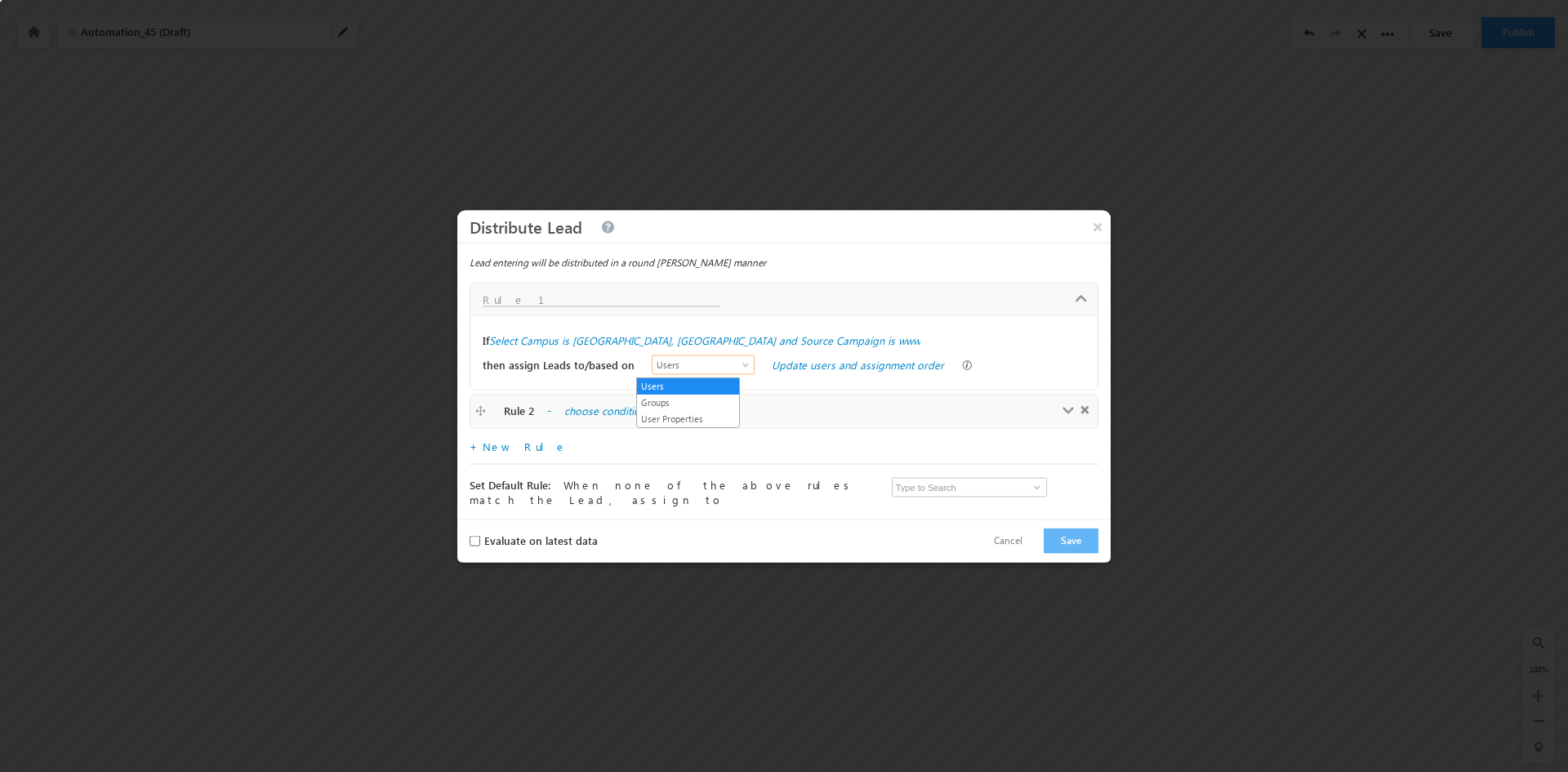
click at [740, 366] on span at bounding box center [747, 367] width 13 height 13
click at [721, 405] on link "Groups" at bounding box center [688, 402] width 102 height 14
click at [826, 368] on link "Choose groups and assignment order" at bounding box center [863, 363] width 182 height 13
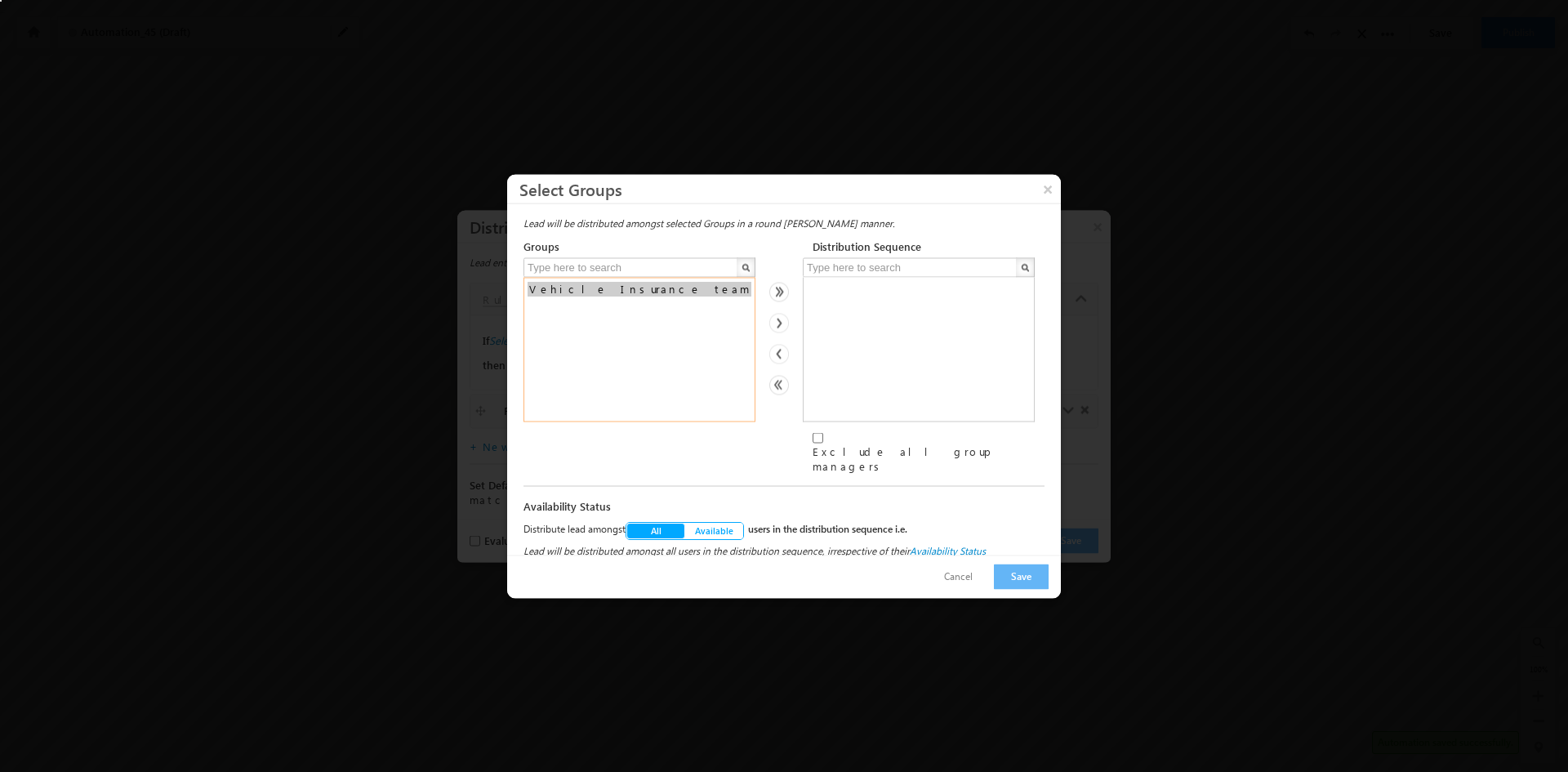
select select "f82fbc26-e892-11ef-92ed-12686a0e4fa5"
click at [610, 294] on option "Vehicle Insurance team" at bounding box center [639, 288] width 223 height 14
click at [861, 297] on select at bounding box center [919, 349] width 232 height 145
click at [690, 273] on input "text" at bounding box center [631, 267] width 216 height 19
click at [856, 268] on input "text" at bounding box center [910, 267] width 216 height 19
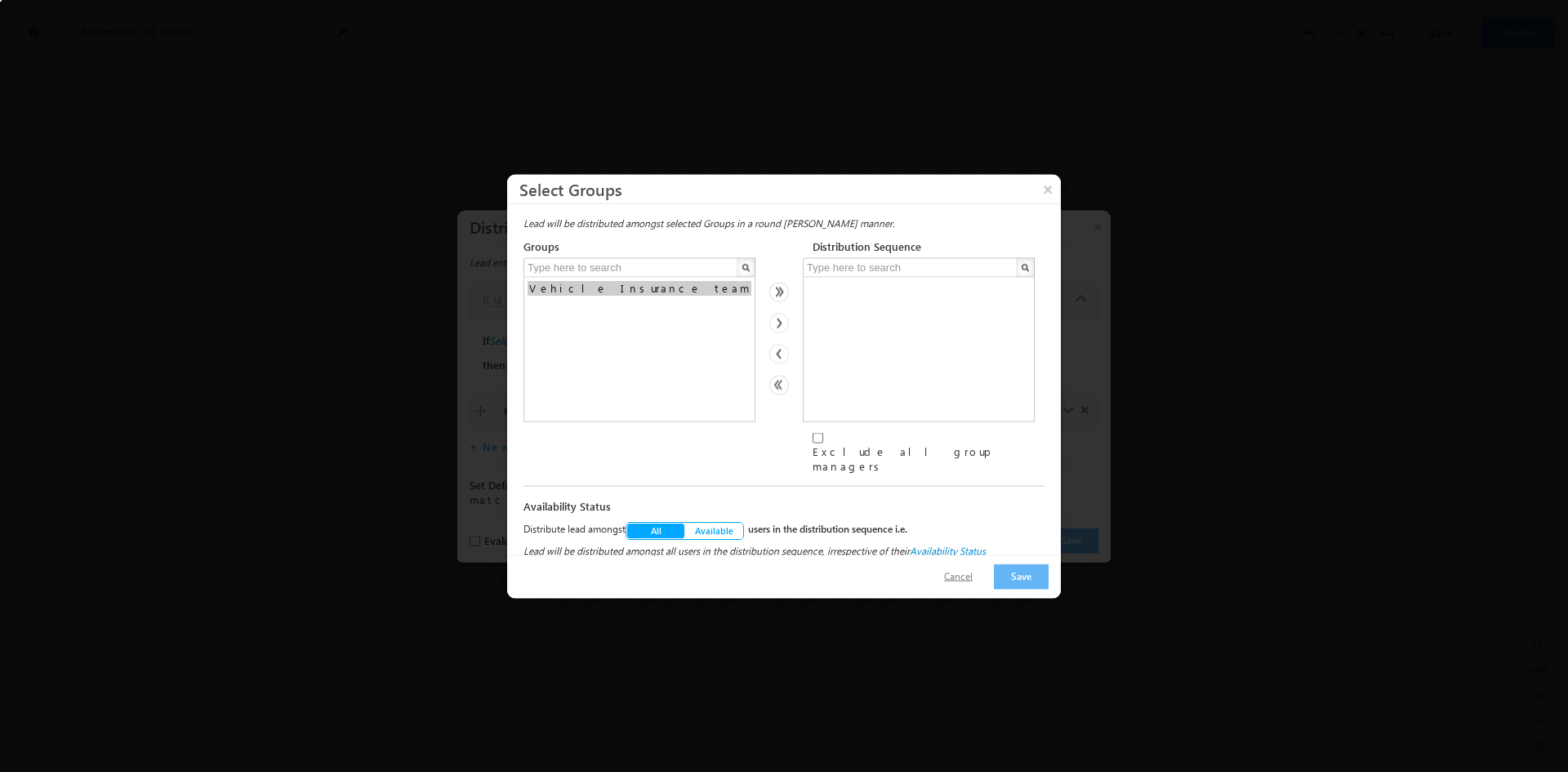
click at [973, 578] on button "Cancel" at bounding box center [959, 576] width 61 height 24
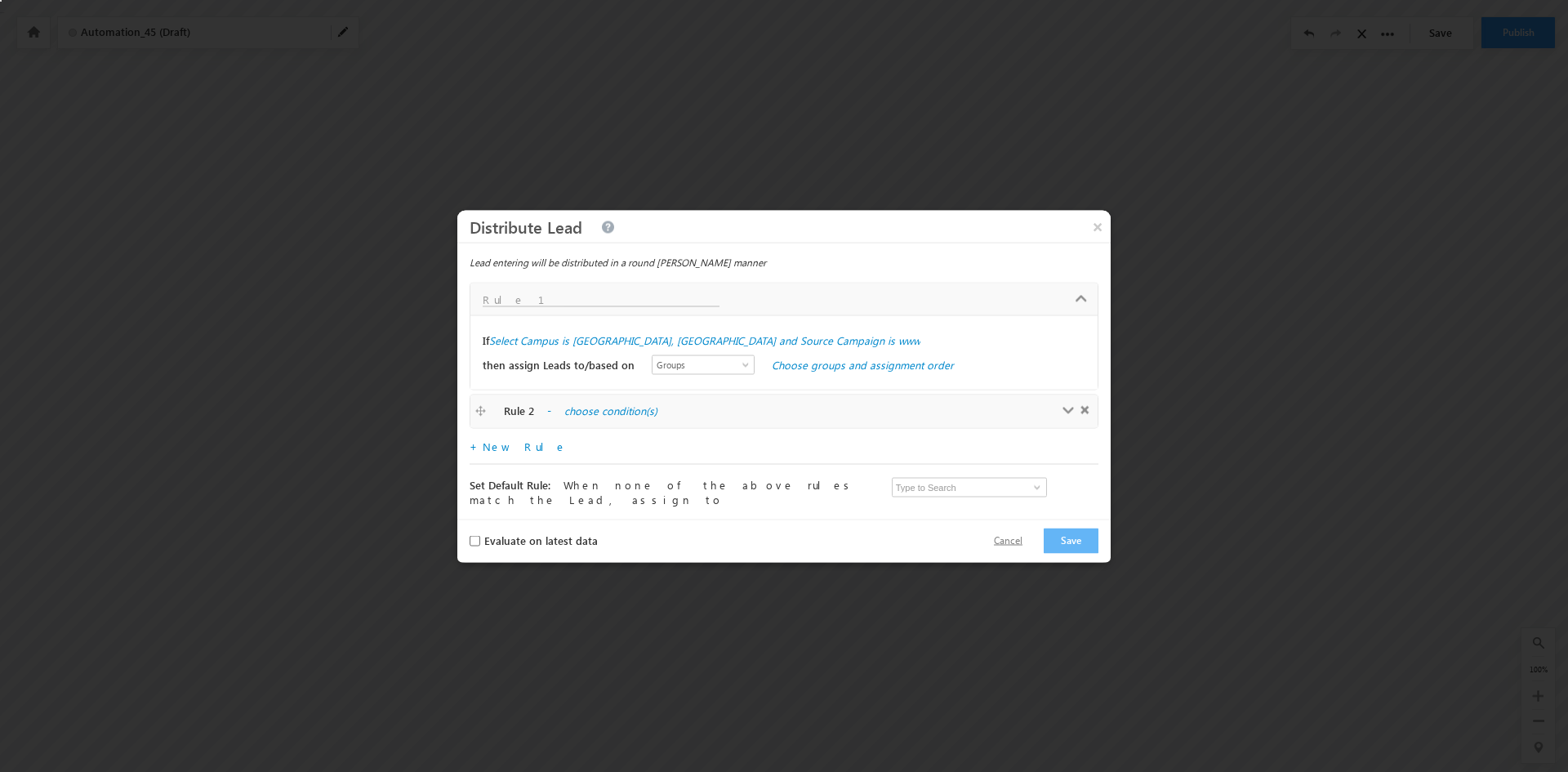
click at [1014, 539] on button "Cancel" at bounding box center [1008, 540] width 61 height 24
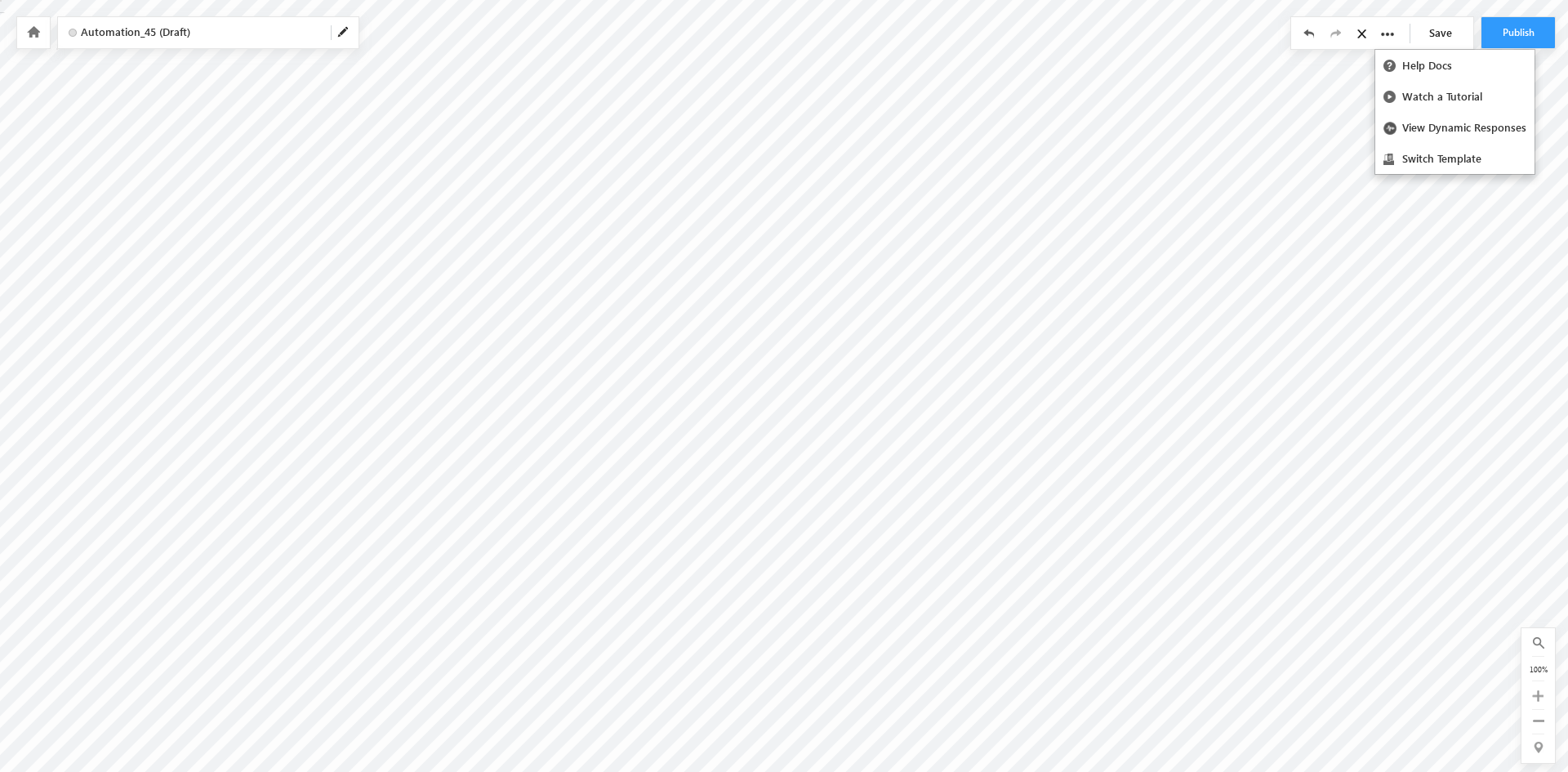
click at [1391, 34] on icon at bounding box center [1388, 35] width 13 height 13
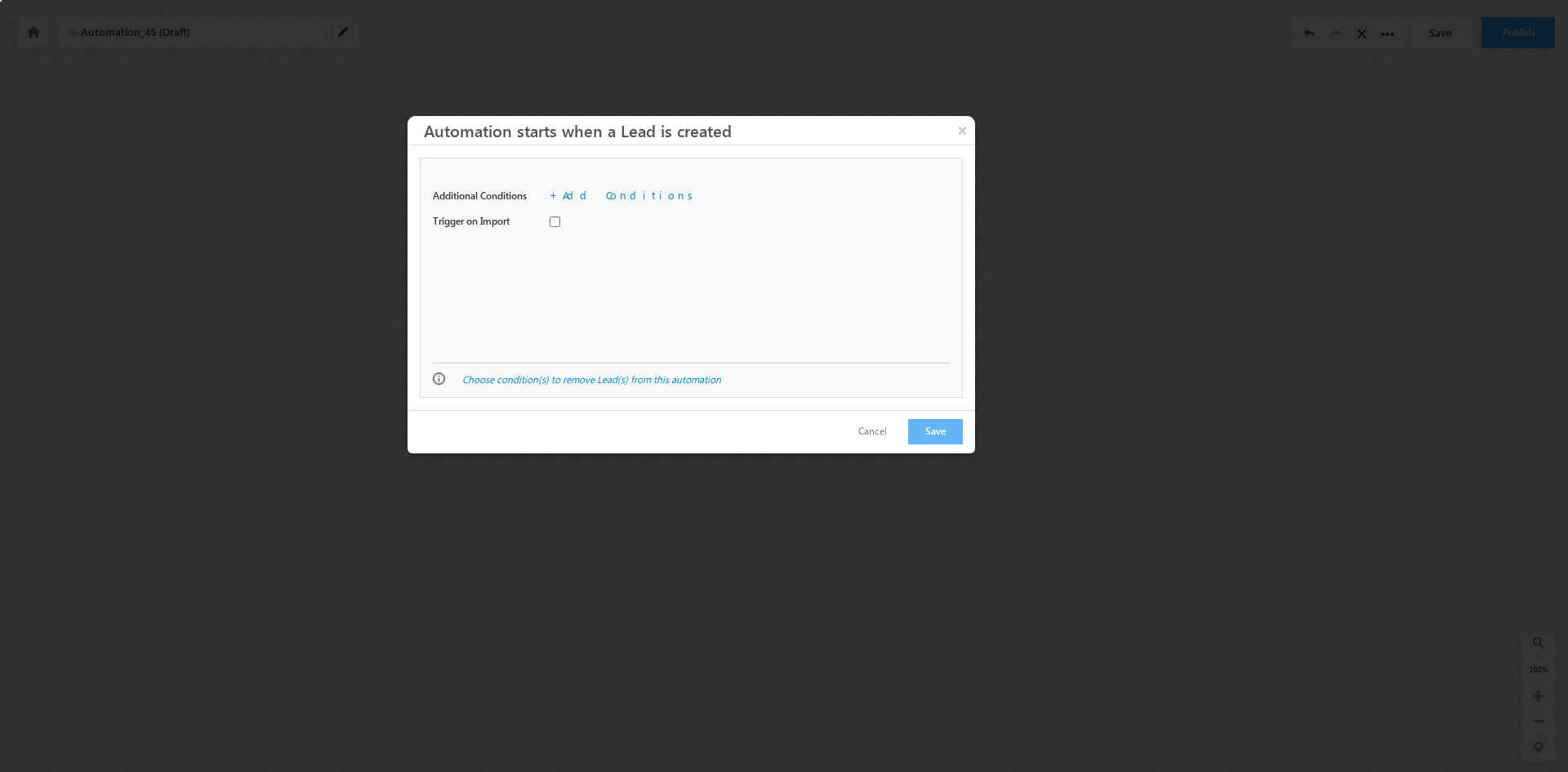
click at [596, 201] on div "+ Add Conditions Leads matching the below conditions will enter the automation" at bounding box center [741, 199] width 385 height 23
click at [604, 191] on link "Add Conditions" at bounding box center [631, 195] width 136 height 13
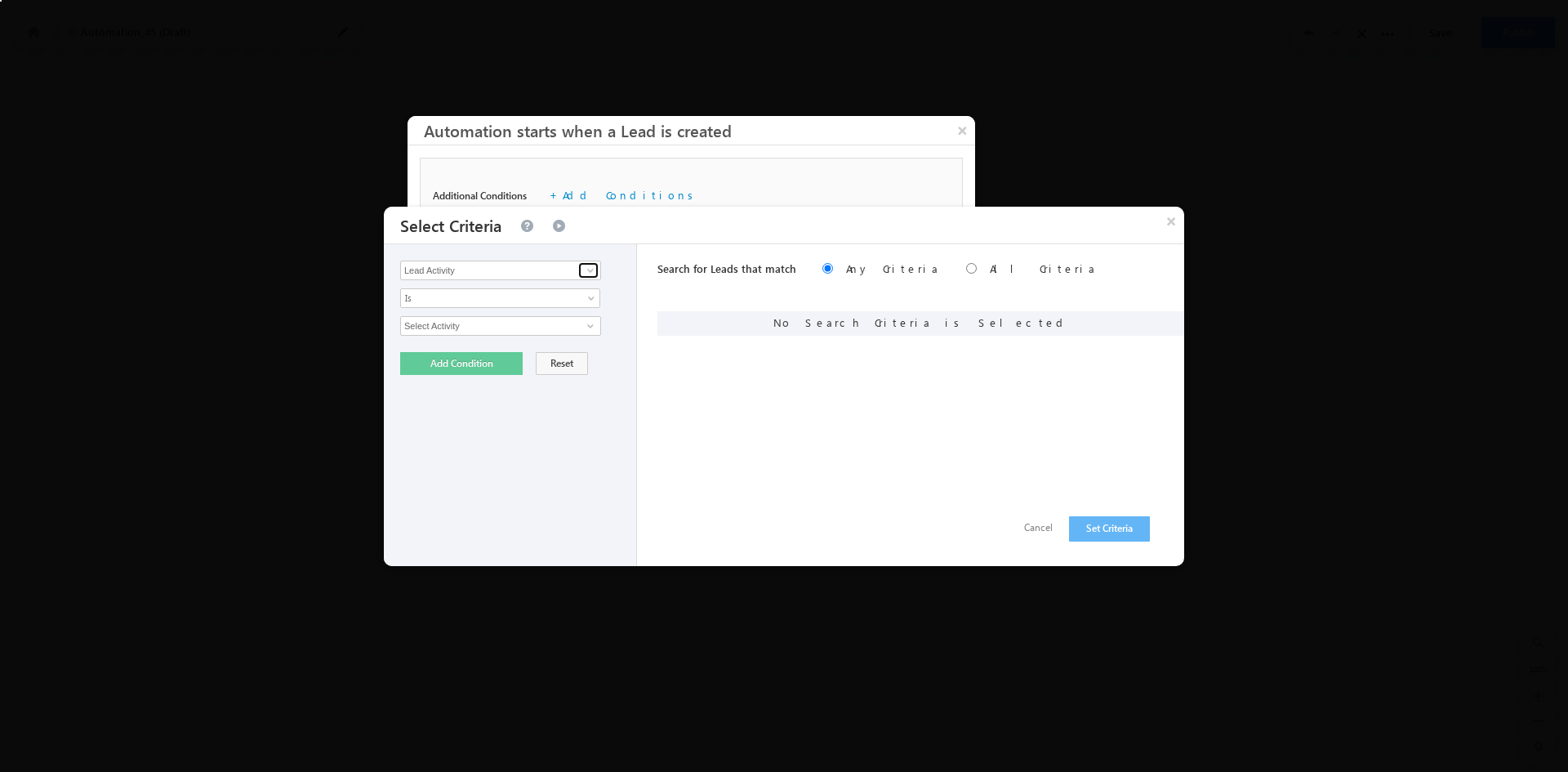
click at [592, 269] on span at bounding box center [591, 270] width 13 height 13
click at [573, 310] on link "Owner" at bounding box center [501, 304] width 201 height 19
type input "Owner"
click at [587, 299] on span at bounding box center [594, 301] width 13 height 13
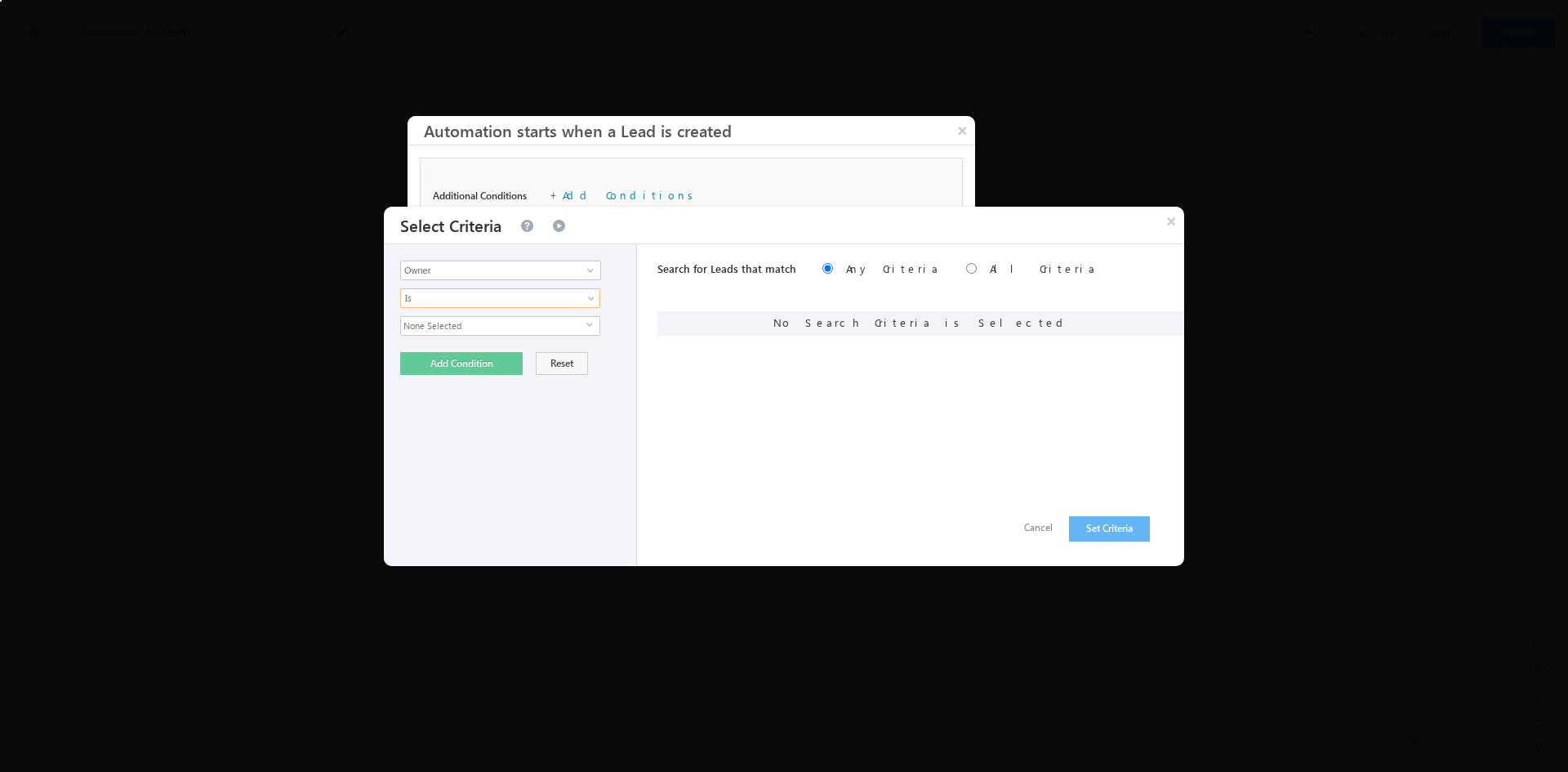
click at [592, 328] on span "select" at bounding box center [594, 325] width 13 height 8
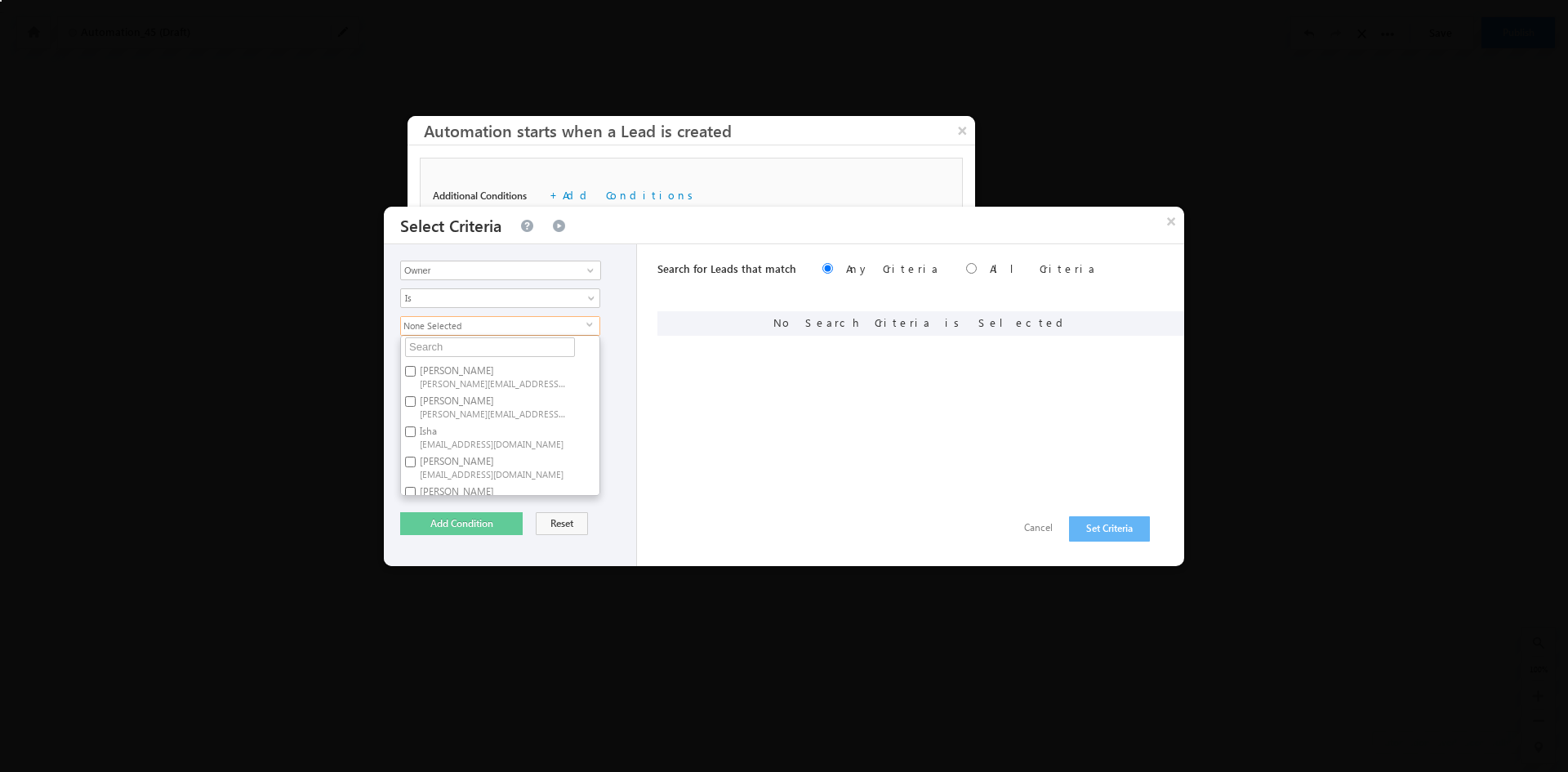
scroll to position [0, 0]
click at [619, 317] on div "None Selected select Frank Sinatra amartya.singh+aim2@leadsquared.com Gary gary…" at bounding box center [514, 406] width 228 height 179
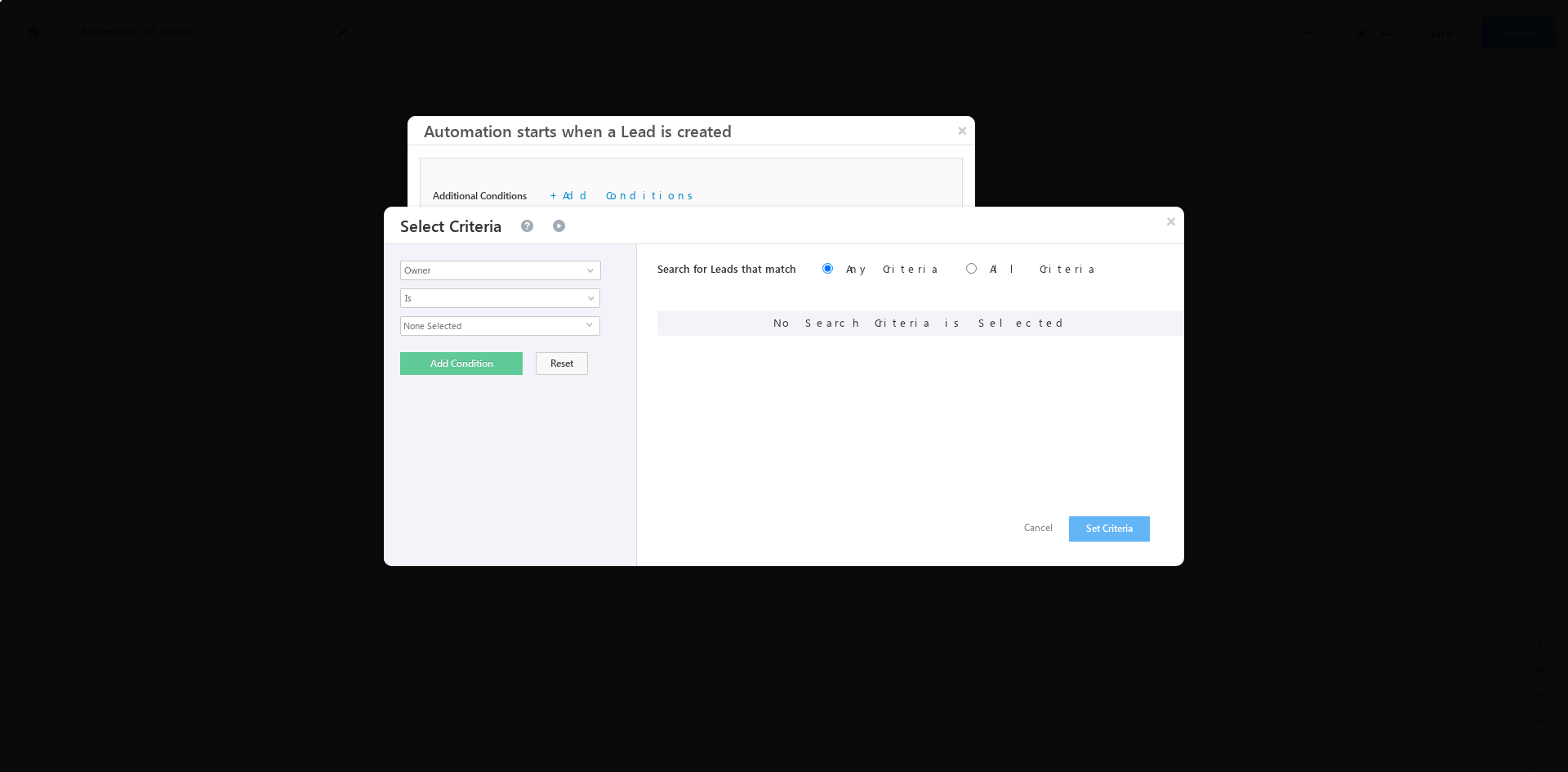
click at [1174, 219] on button "×" at bounding box center [1171, 221] width 26 height 29
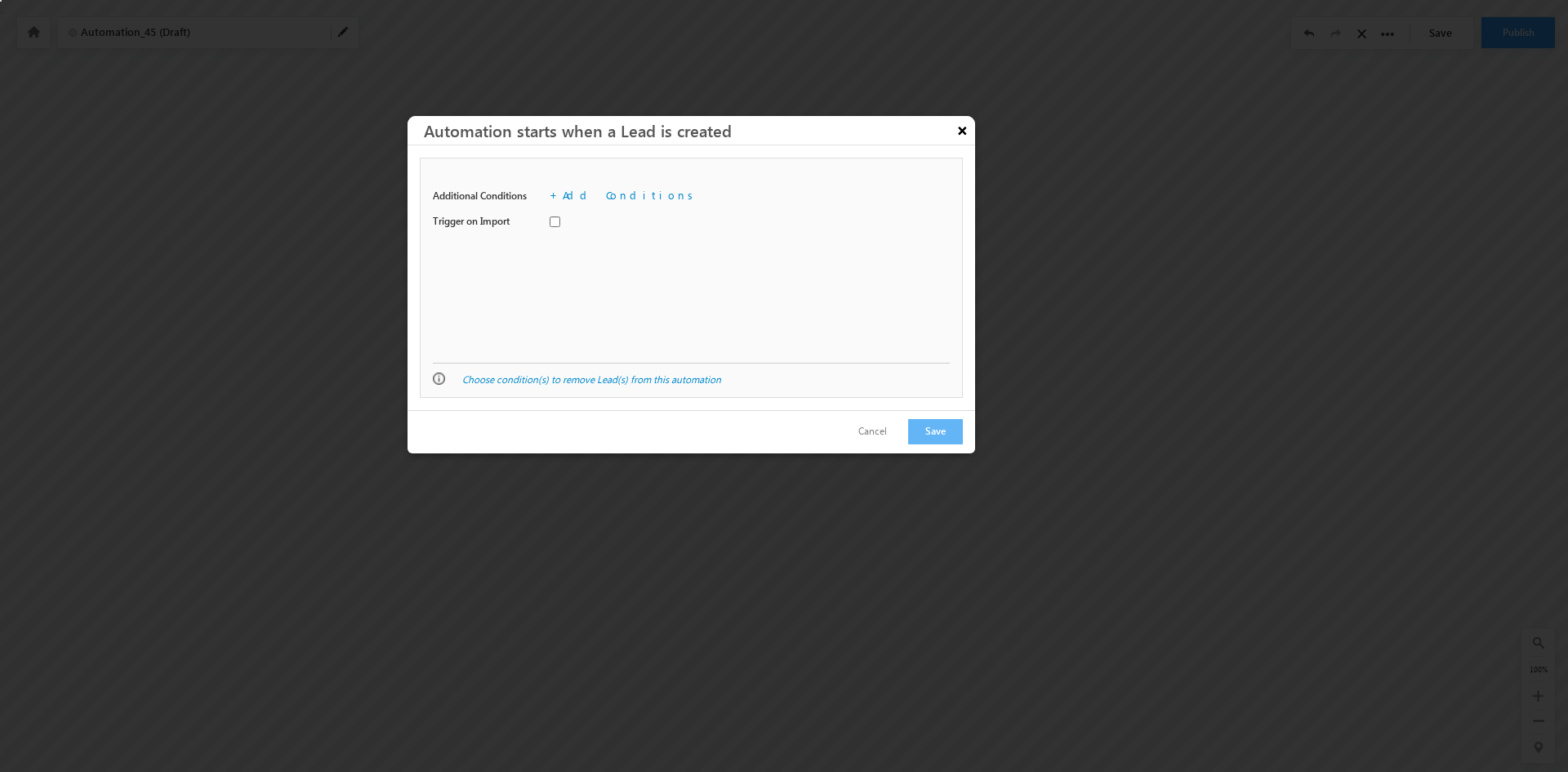
click at [962, 129] on button "×" at bounding box center [963, 130] width 26 height 29
click at [593, 196] on link "Add Conditions" at bounding box center [631, 195] width 136 height 13
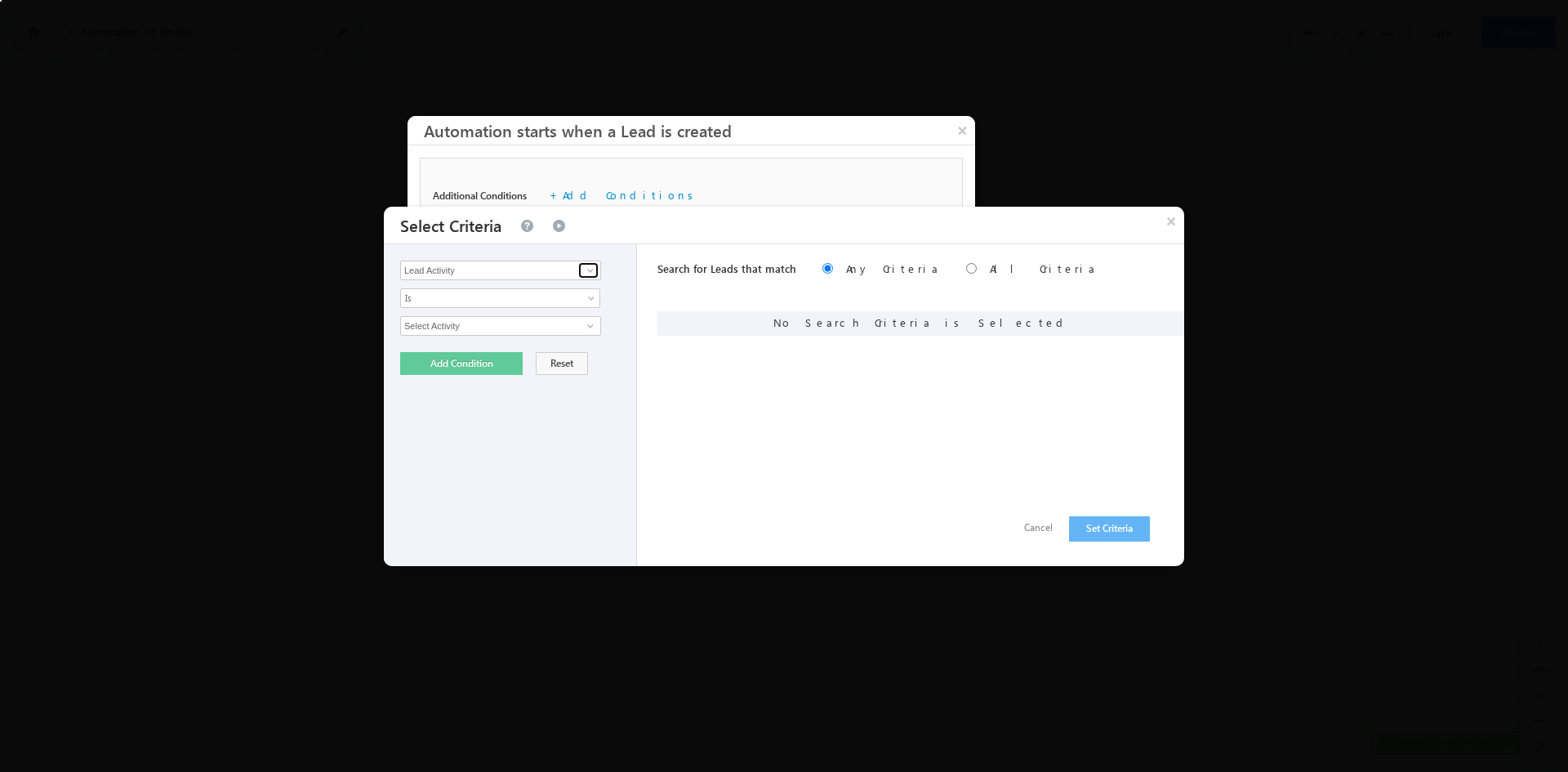
click at [594, 269] on span at bounding box center [591, 270] width 13 height 13
click at [465, 308] on link "Lead Origin" at bounding box center [501, 304] width 201 height 19
type input "Lead Origin"
click at [525, 309] on div "Lead Activity Task Sales Group Prospect Id Address 1 Address 2 Aviation Careers…" at bounding box center [510, 406] width 253 height 322
click at [527, 306] on link "Is" at bounding box center [500, 298] width 200 height 19
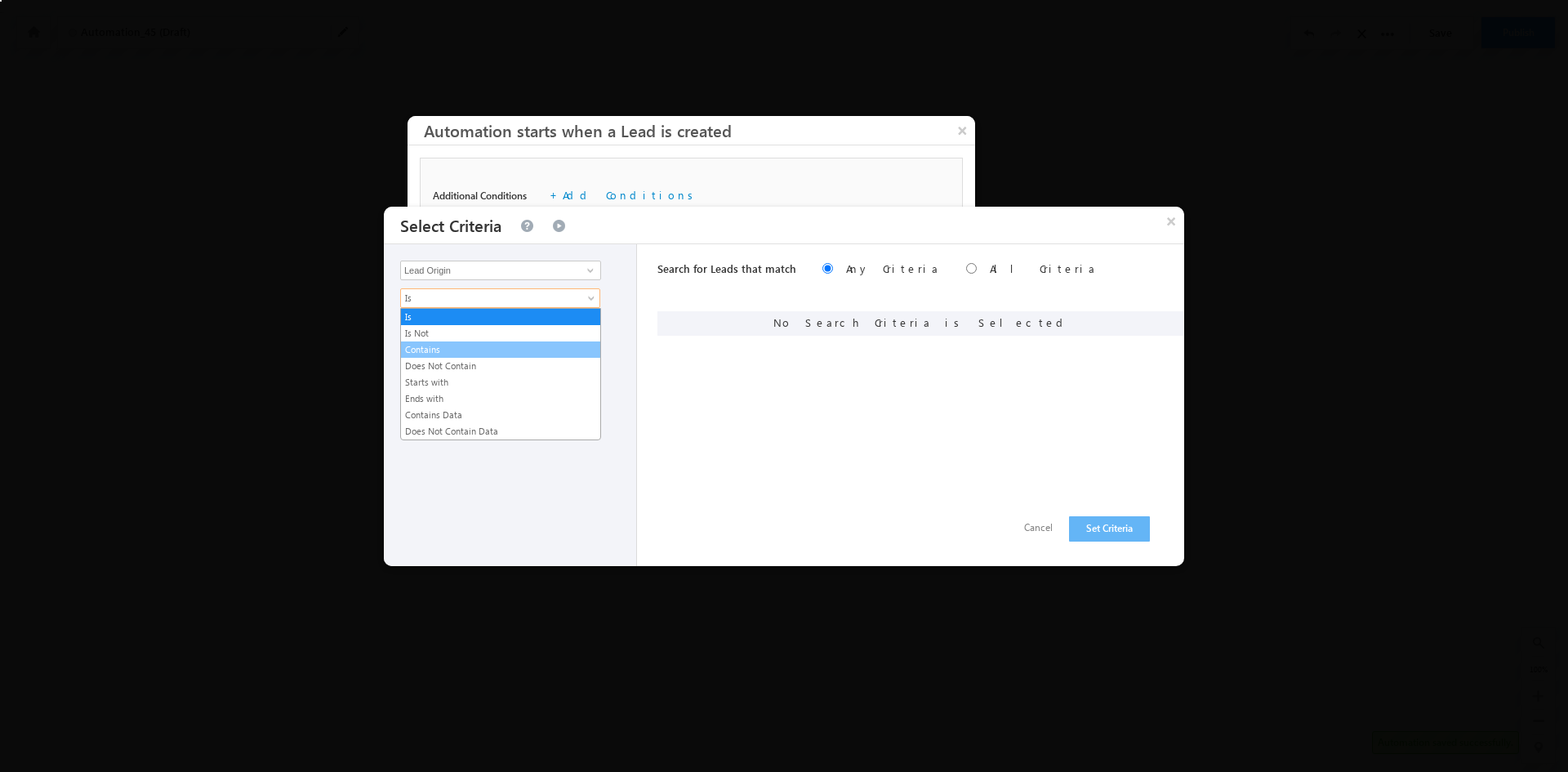
click at [471, 351] on link "Contains" at bounding box center [501, 349] width 199 height 14
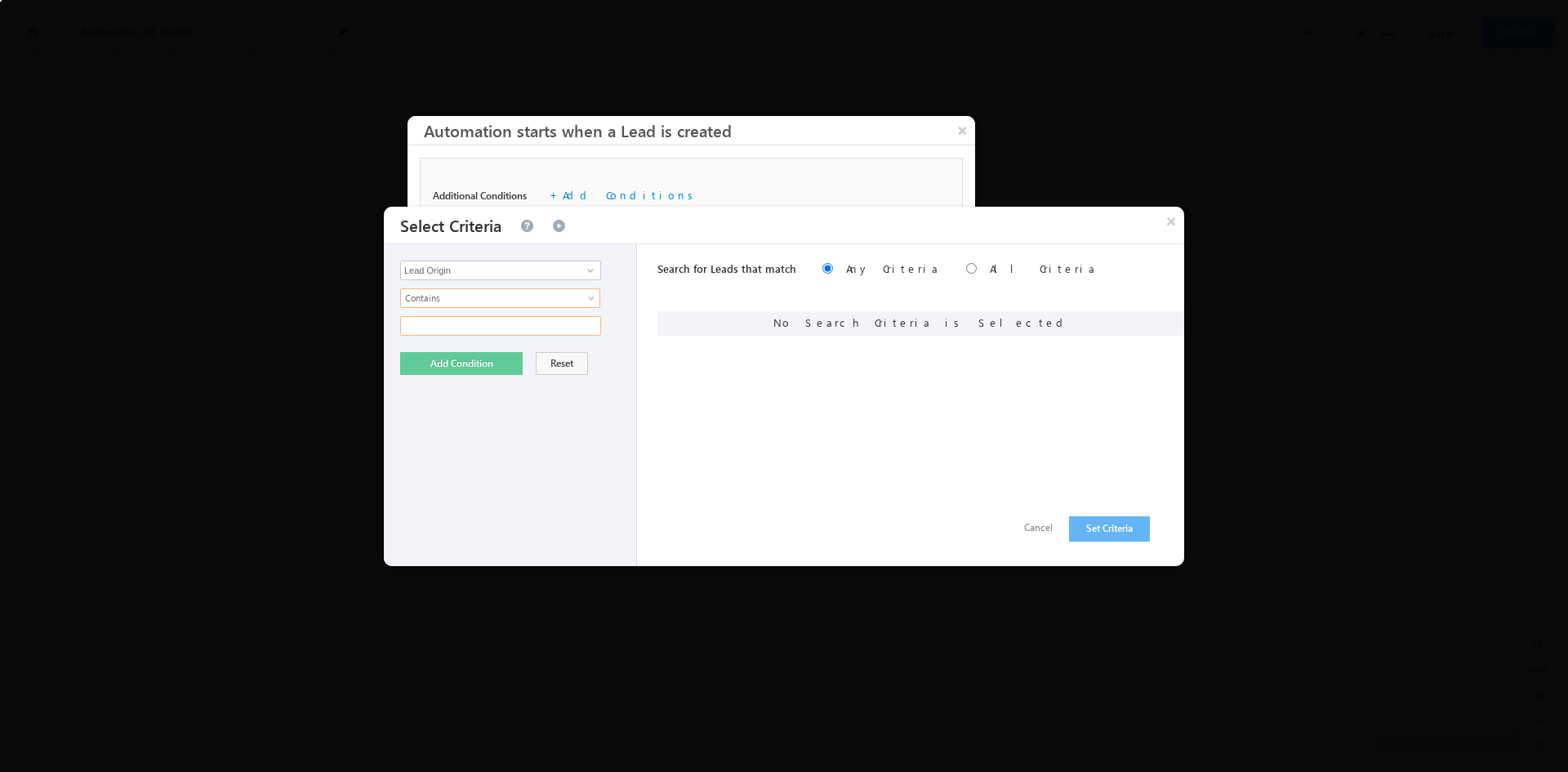
click at [491, 329] on input "text" at bounding box center [501, 326] width 201 height 19
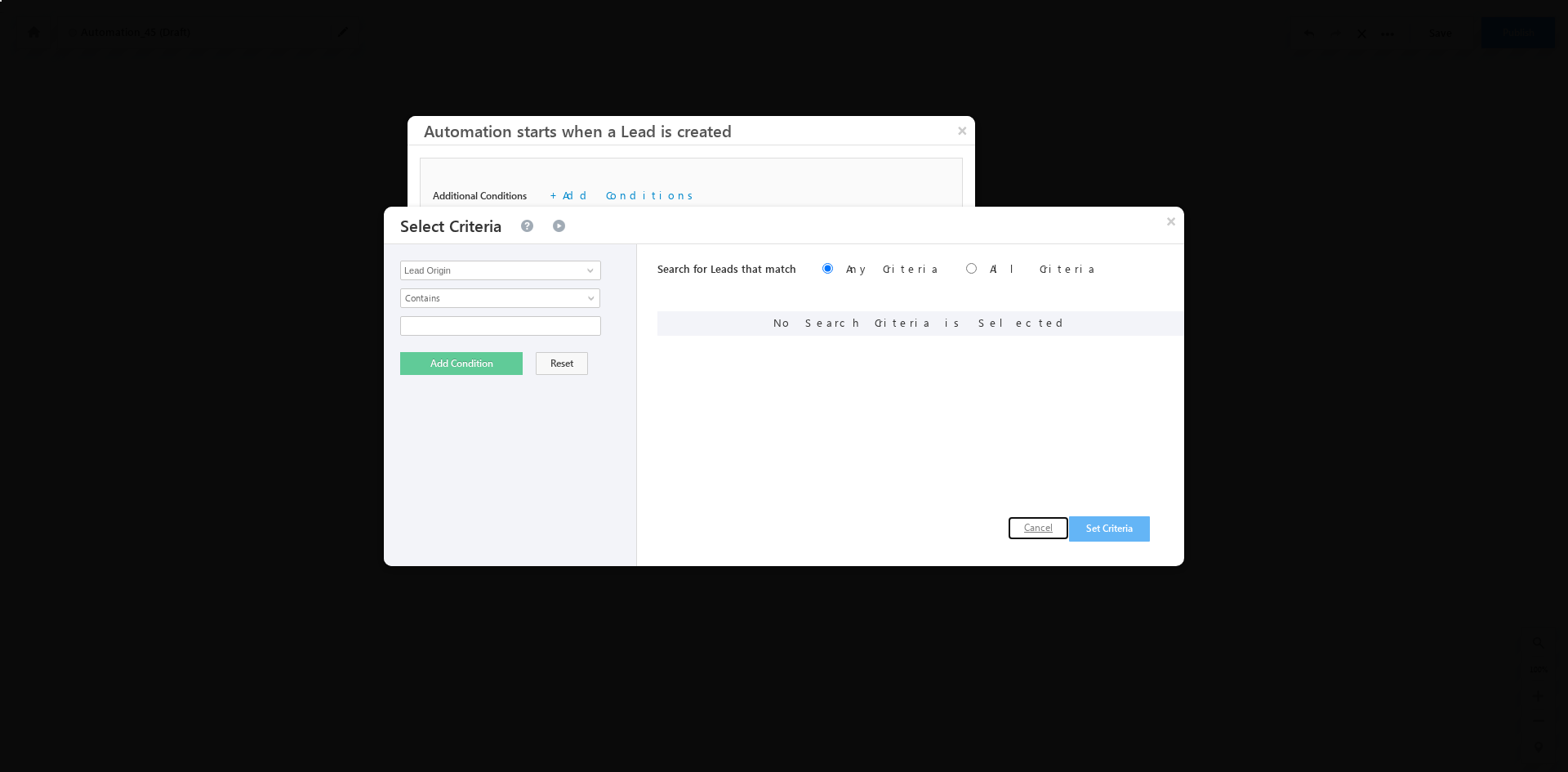
click at [1028, 532] on button "Cancel" at bounding box center [1039, 527] width 61 height 24
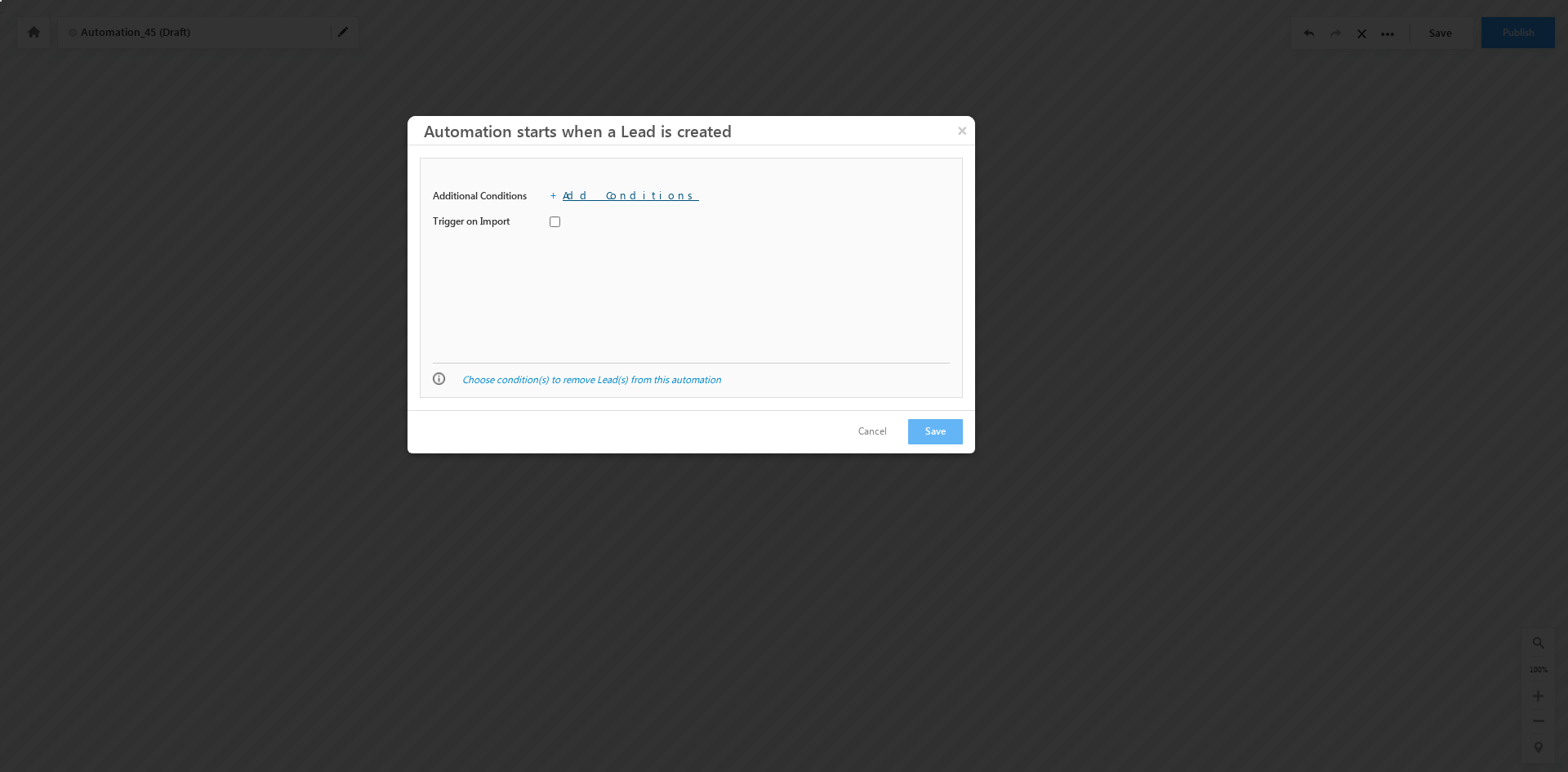
click at [602, 196] on link "Add Conditions" at bounding box center [631, 195] width 136 height 13
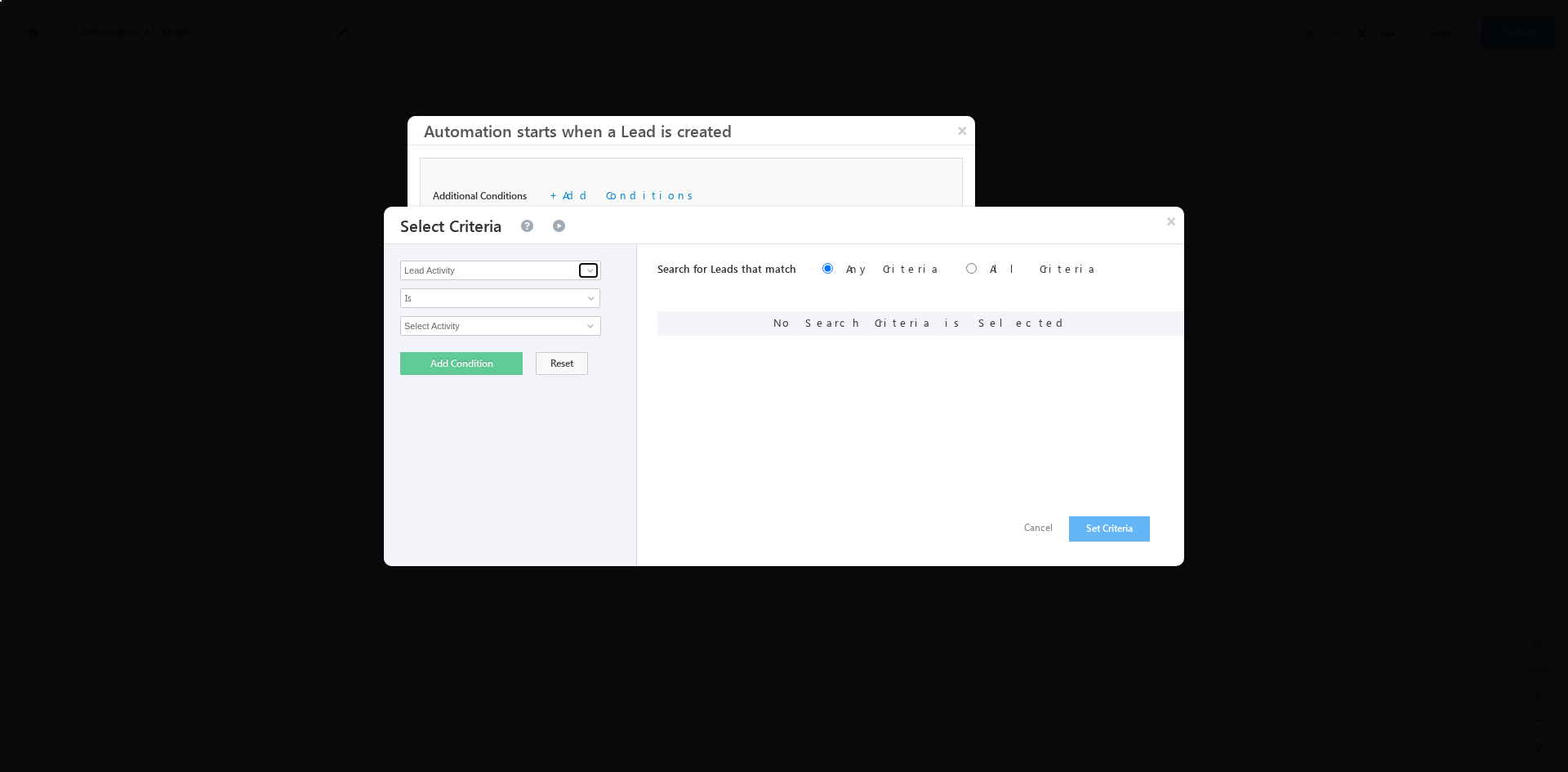
click at [594, 269] on span at bounding box center [591, 270] width 13 height 13
click at [497, 301] on link "Lead Origin" at bounding box center [501, 304] width 201 height 19
type input "Lead Origin"
click at [516, 298] on span "Is" at bounding box center [489, 297] width 177 height 14
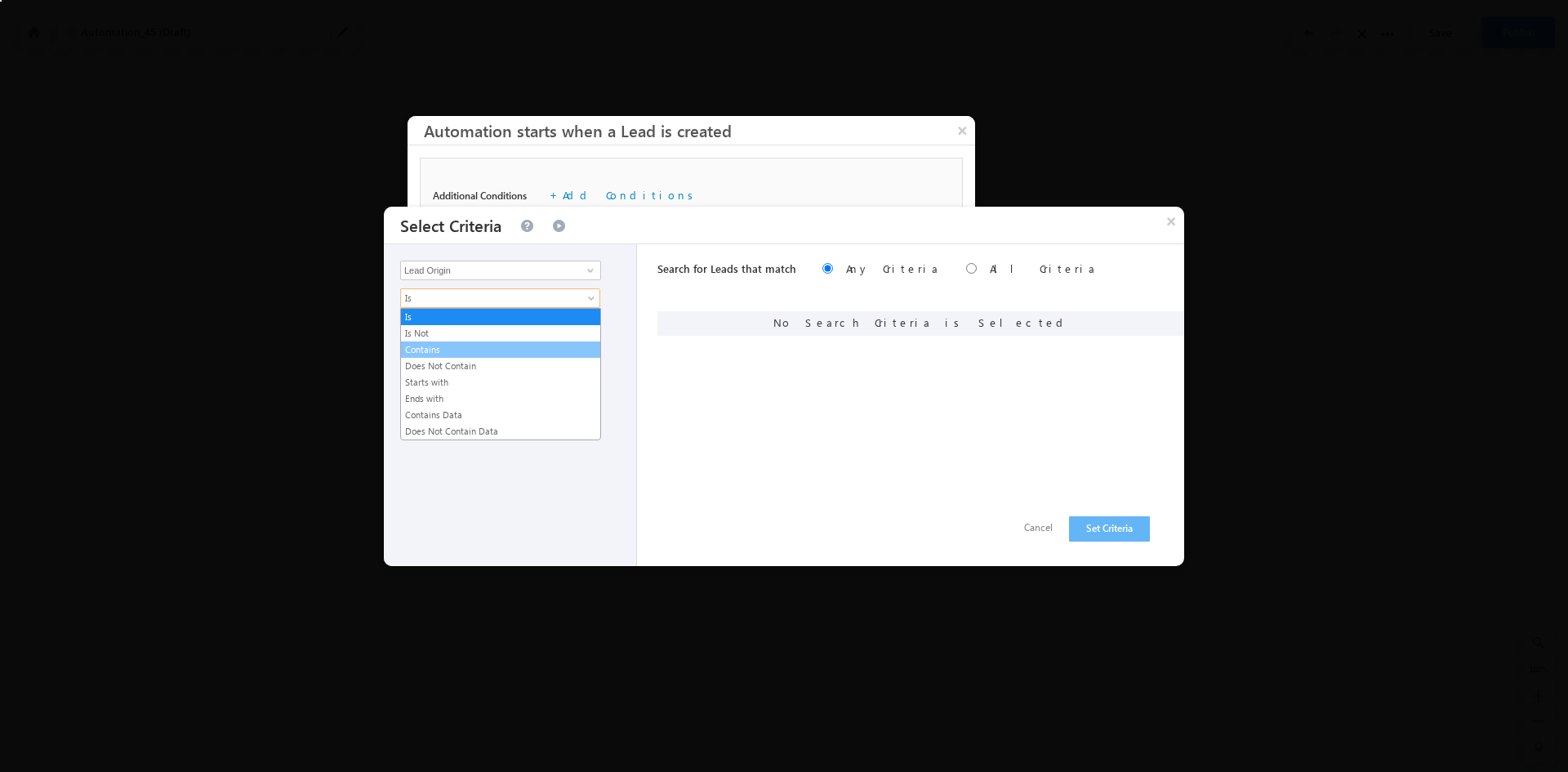
click at [443, 346] on link "Contains" at bounding box center [501, 349] width 199 height 14
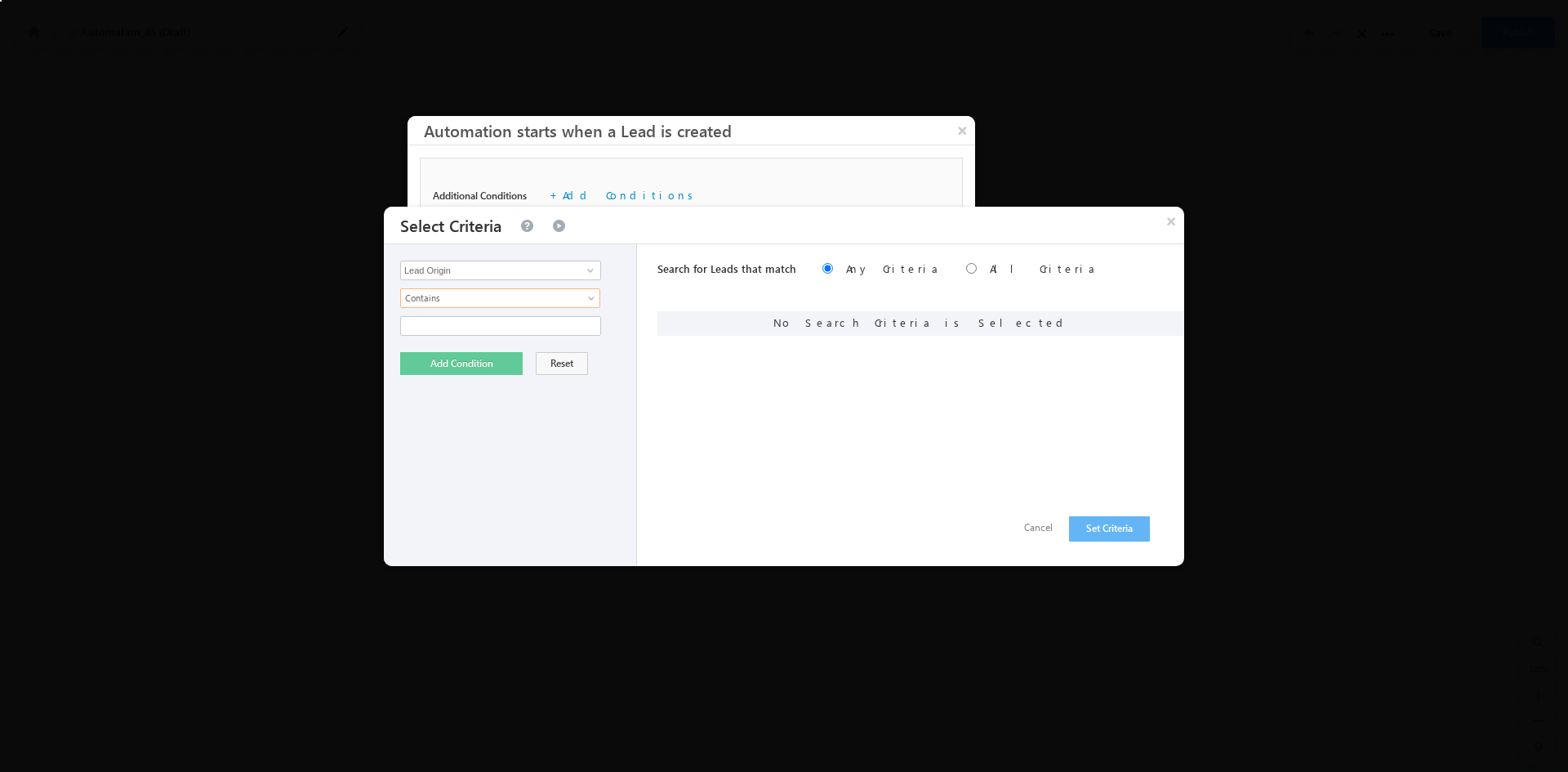
click at [450, 339] on div "Lead Activity Task Sales Group Prospect Id Address 1 Address 2 Aviation Careers…" at bounding box center [510, 406] width 253 height 322
click at [455, 327] on input "text" at bounding box center [501, 326] width 201 height 19
type input "Add"
click at [458, 366] on button "Add Condition" at bounding box center [461, 363] width 123 height 23
click at [594, 270] on span at bounding box center [591, 270] width 13 height 13
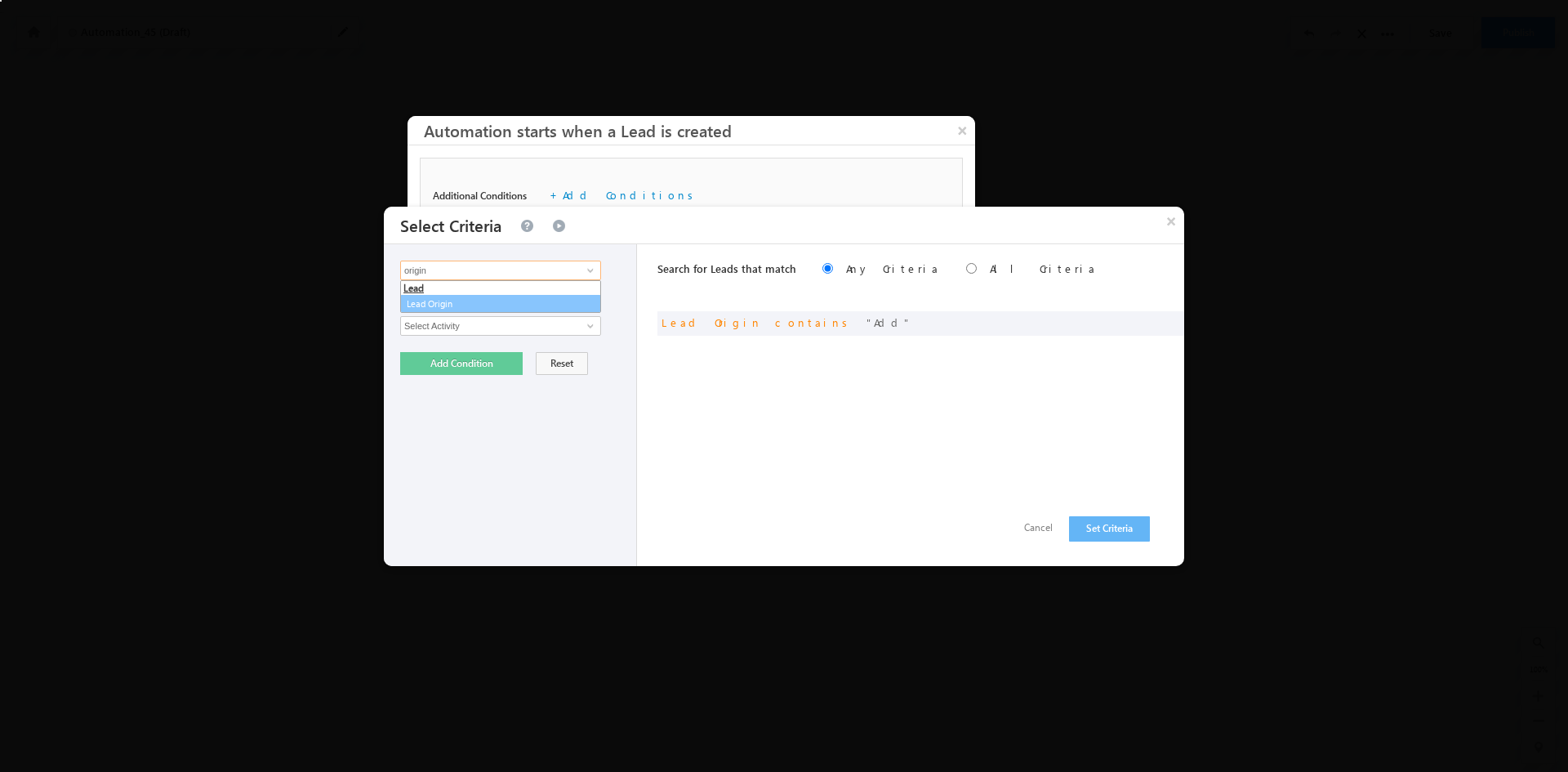
click at [539, 307] on link "Lead Origin" at bounding box center [501, 304] width 201 height 19
type input "Lead Origin"
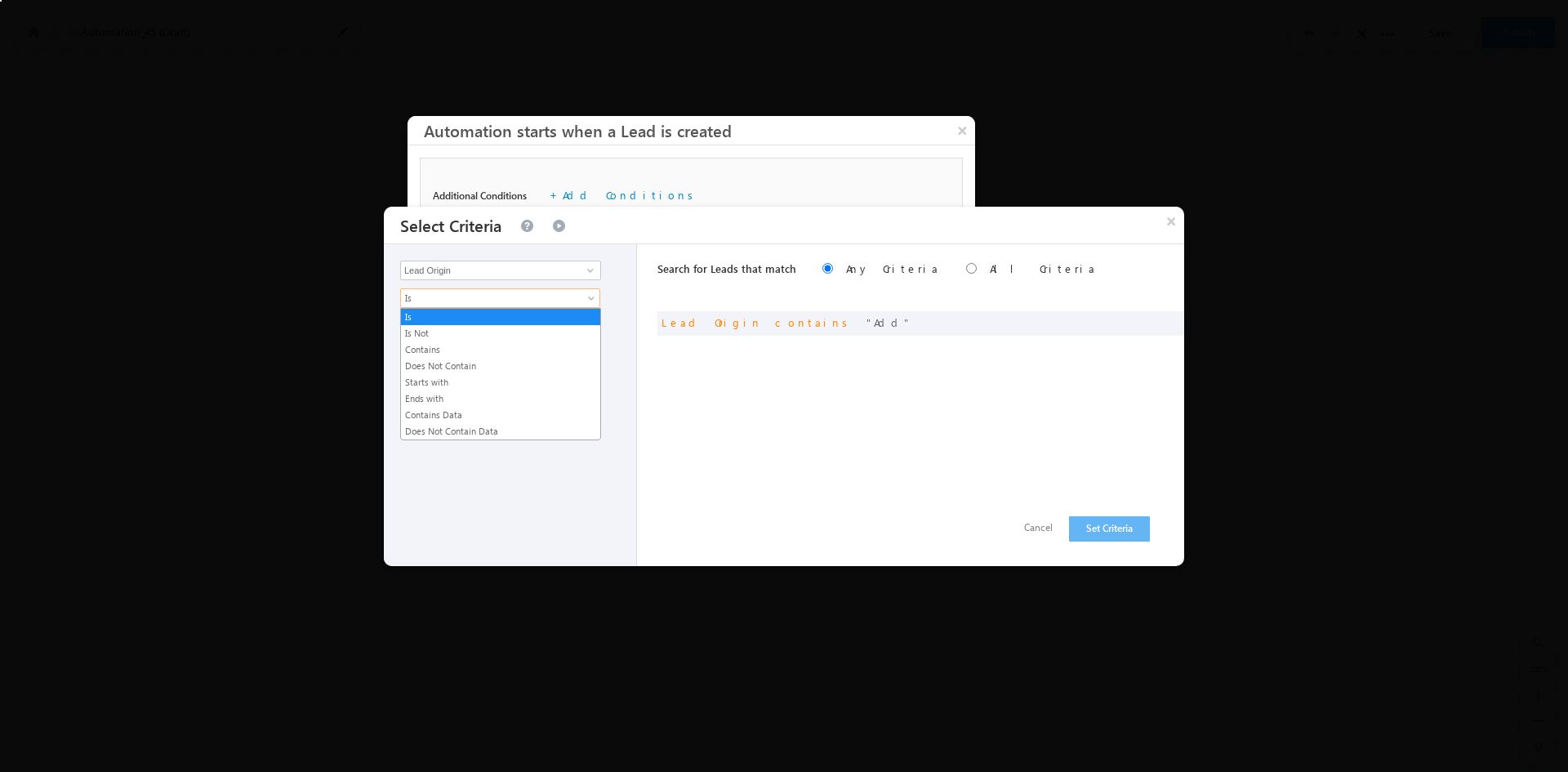
click at [585, 296] on link "Is" at bounding box center [500, 298] width 200 height 19
click at [416, 313] on link "Is" at bounding box center [501, 316] width 199 height 14
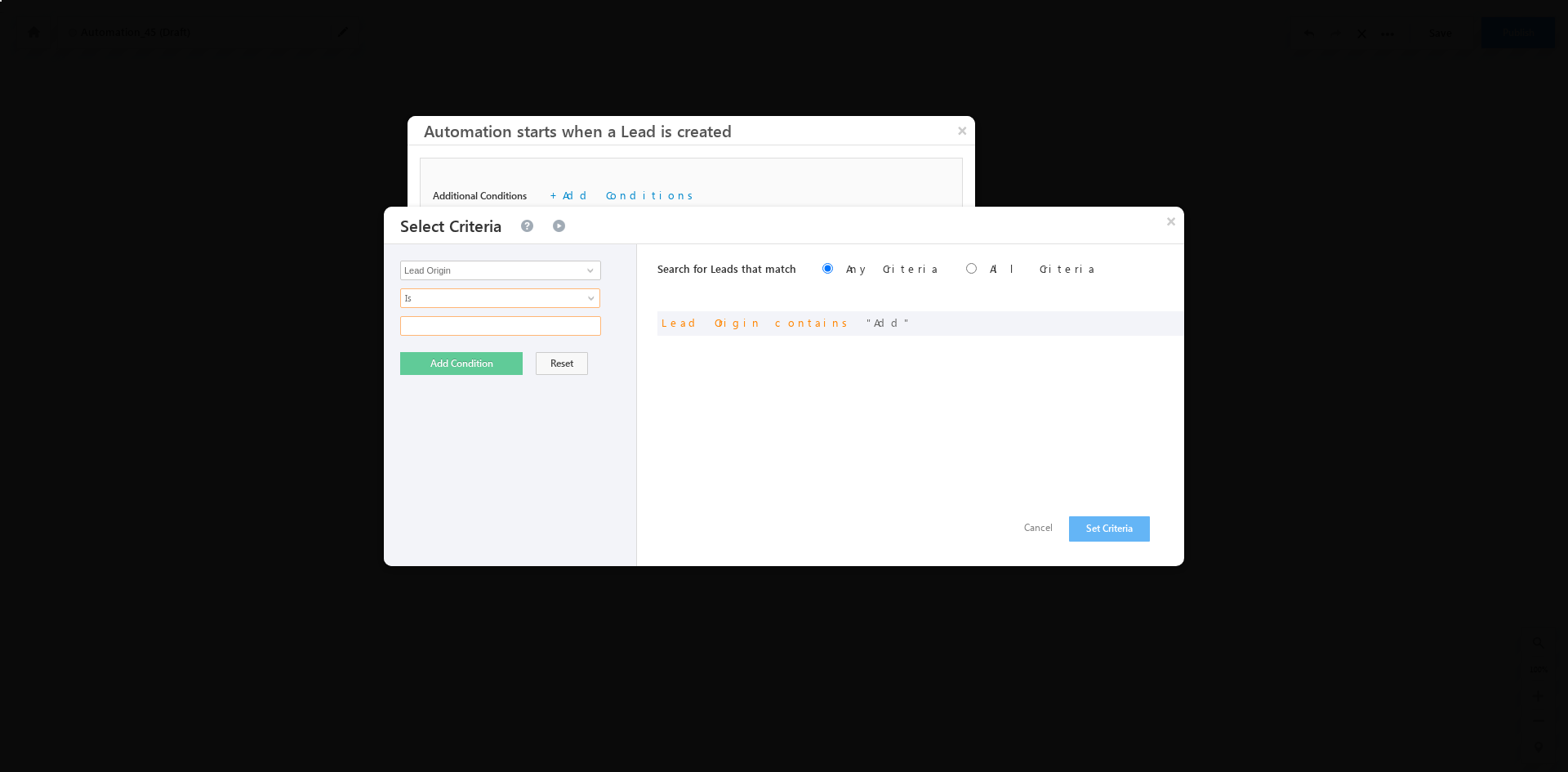
click at [578, 324] on input "text" at bounding box center [501, 326] width 201 height 19
type input "A"
type input "F14"
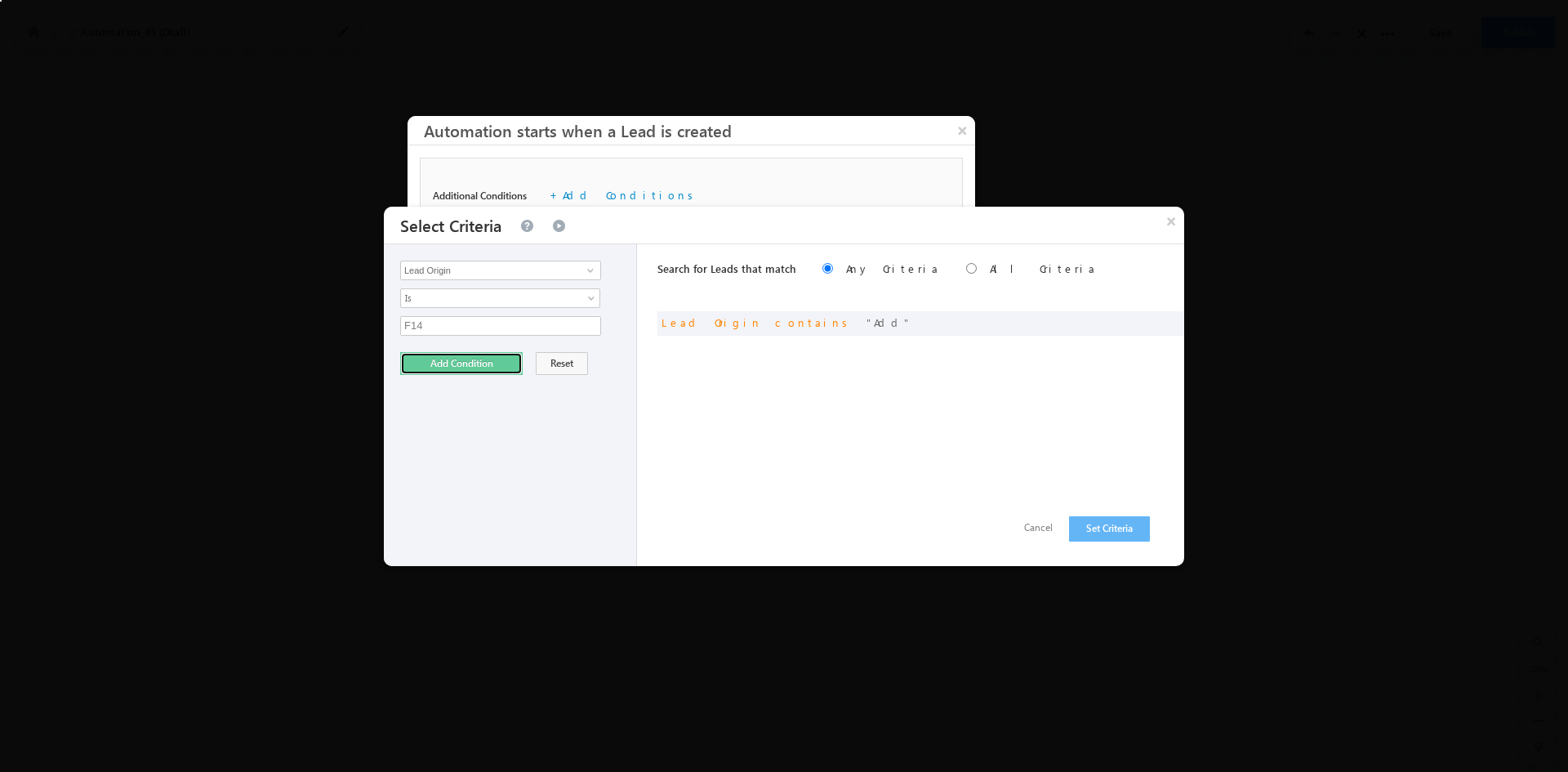
click at [482, 371] on button "Add Condition" at bounding box center [461, 363] width 123 height 23
click at [904, 268] on div "Search for Leads that match Any Criteria All Criteria Note that the current tri…" at bounding box center [921, 270] width 527 height 53
click at [967, 269] on input "radio" at bounding box center [971, 268] width 11 height 11
radio input "true"
click at [823, 268] on input "radio" at bounding box center [828, 268] width 11 height 11
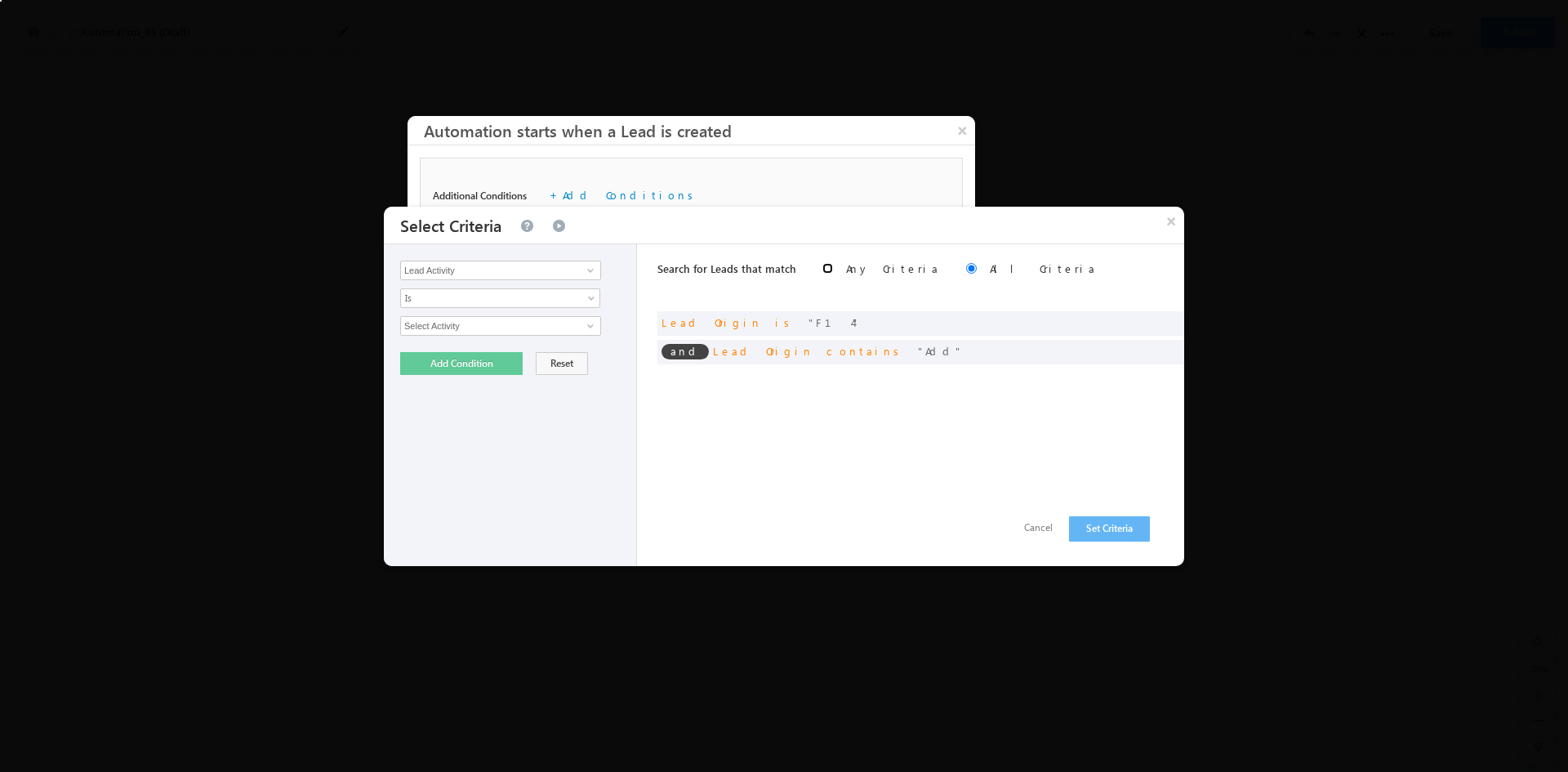
radio input "true"
click at [1112, 538] on button "Set Criteria" at bounding box center [1110, 528] width 81 height 25
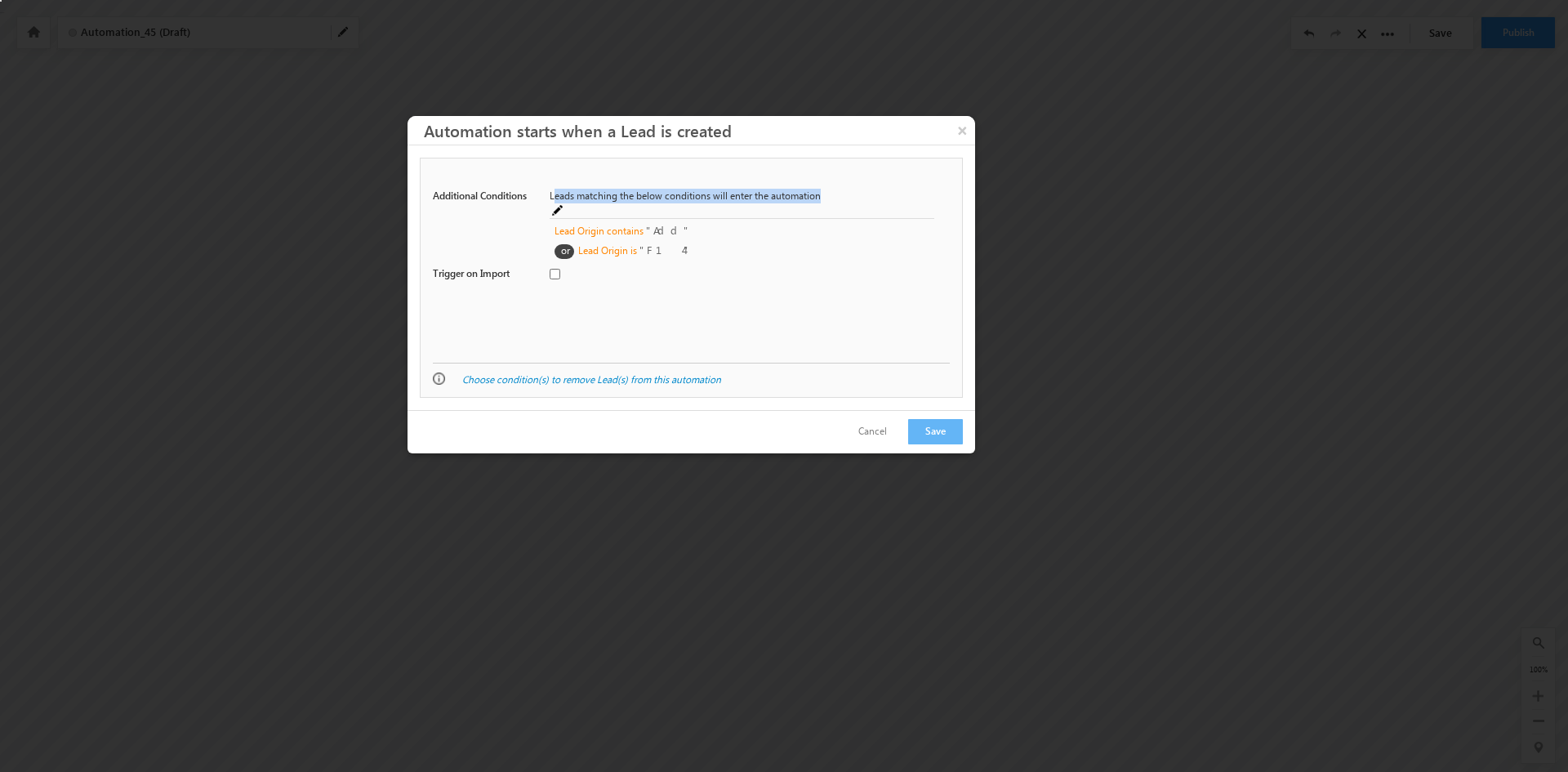
drag, startPoint x: 552, startPoint y: 197, endPoint x: 824, endPoint y: 198, distance: 272.0
click at [824, 198] on span "Leads matching the below conditions will enter the automation" at bounding box center [732, 196] width 365 height 14
drag, startPoint x: 557, startPoint y: 213, endPoint x: 691, endPoint y: 227, distance: 134.7
click at [691, 227] on div "Lead Origin contains Add or Lead Origin is F14" at bounding box center [741, 240] width 385 height 45
drag, startPoint x: 518, startPoint y: 262, endPoint x: 609, endPoint y: 263, distance: 91.0
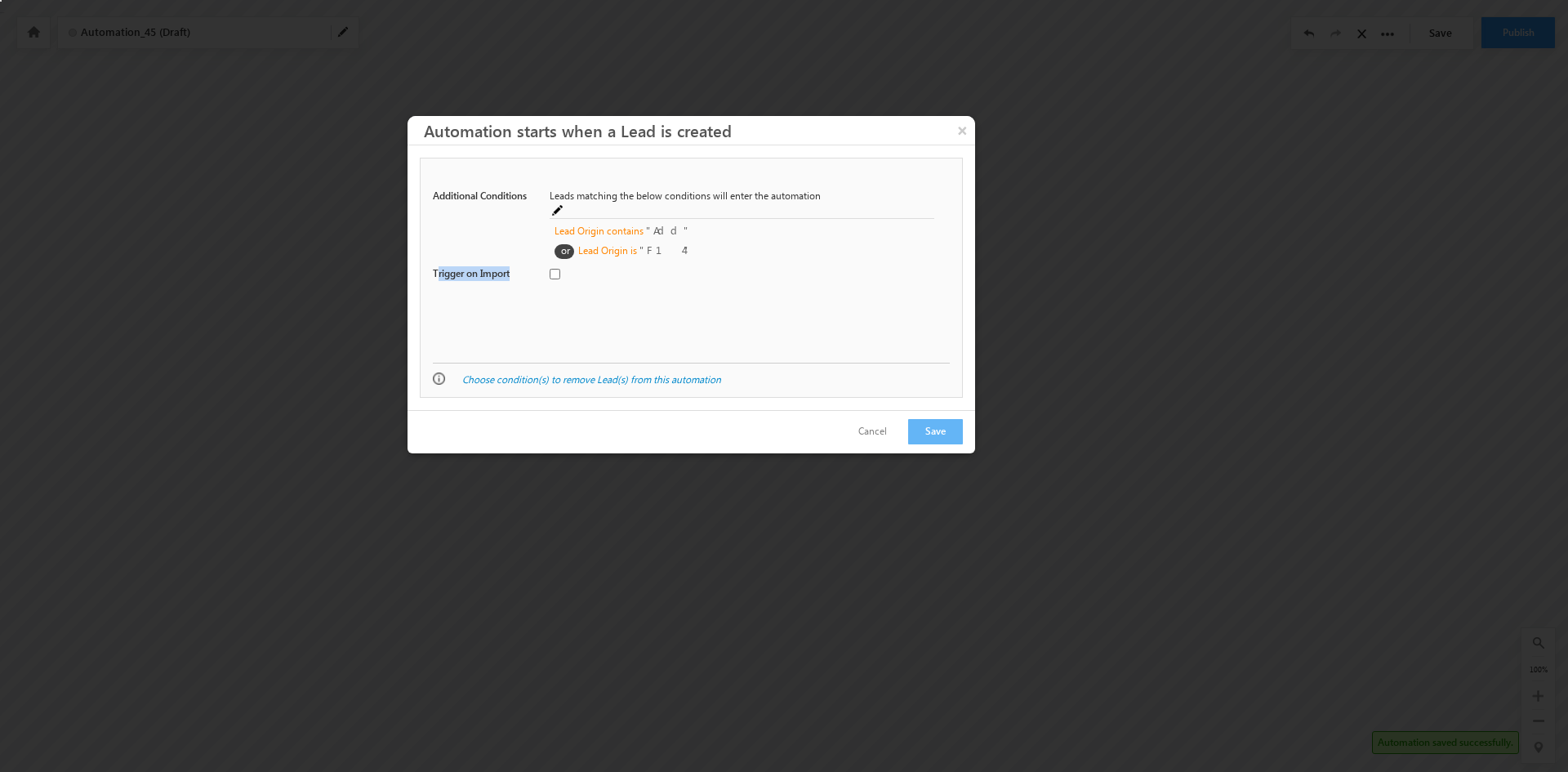
click at [536, 266] on div "Trigger on Import" at bounding box center [484, 277] width 104 height 23
click at [651, 266] on div at bounding box center [741, 277] width 385 height 23
click at [883, 433] on button "Cancel" at bounding box center [873, 432] width 61 height 24
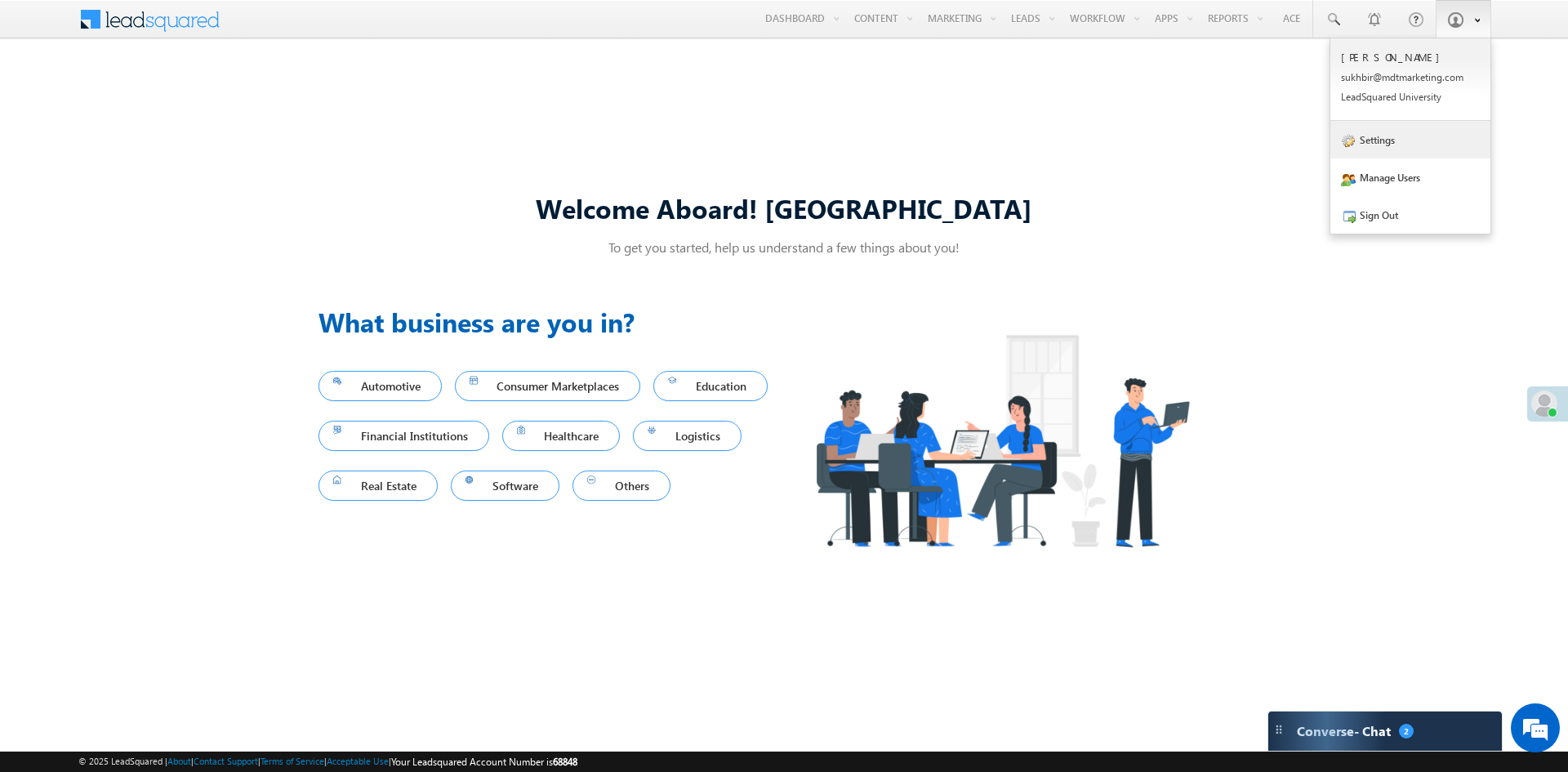
click at [1381, 142] on link "Settings" at bounding box center [1410, 139] width 160 height 37
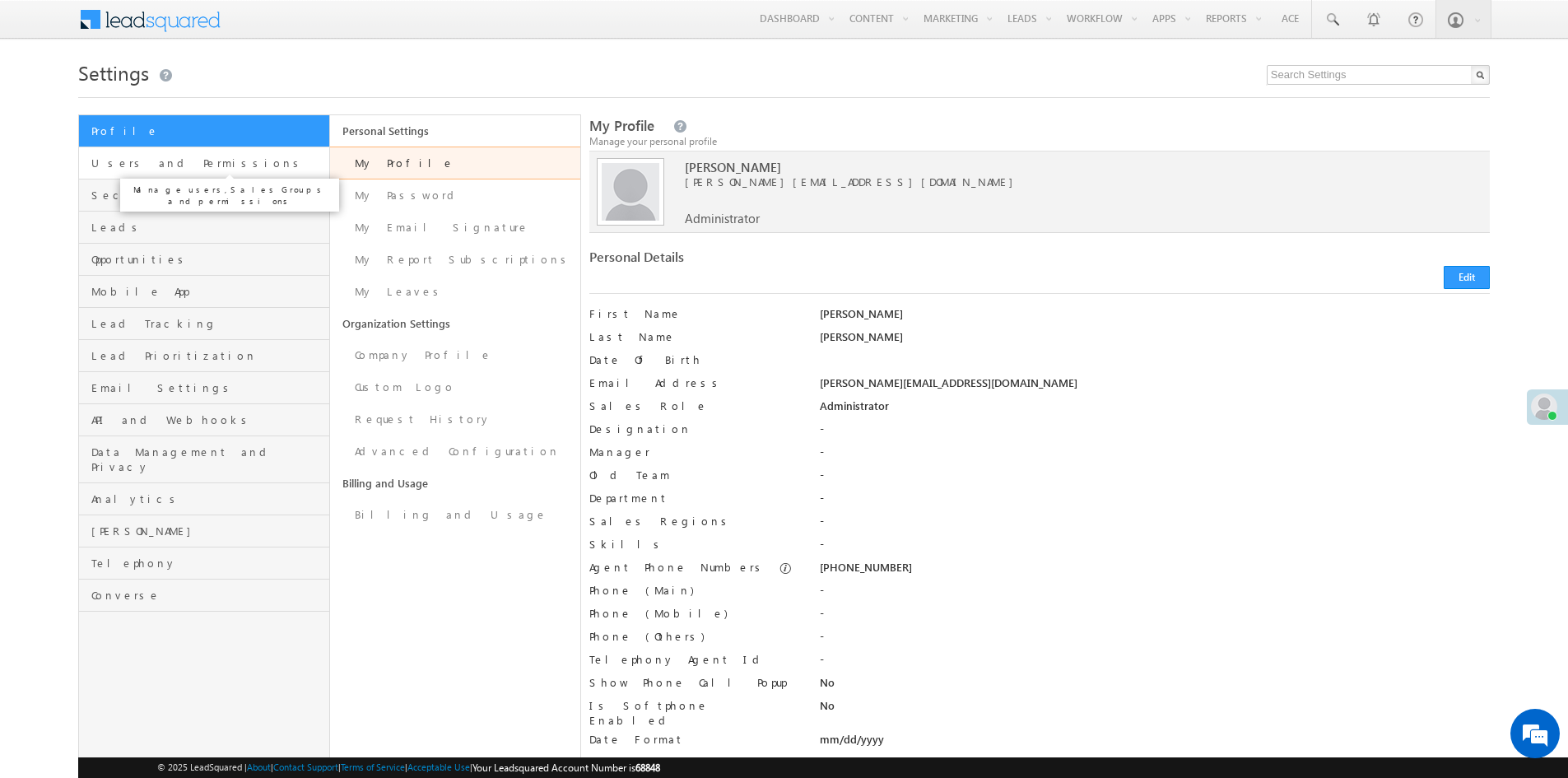
click at [119, 169] on span "Users and Permissions" at bounding box center [208, 162] width 233 height 14
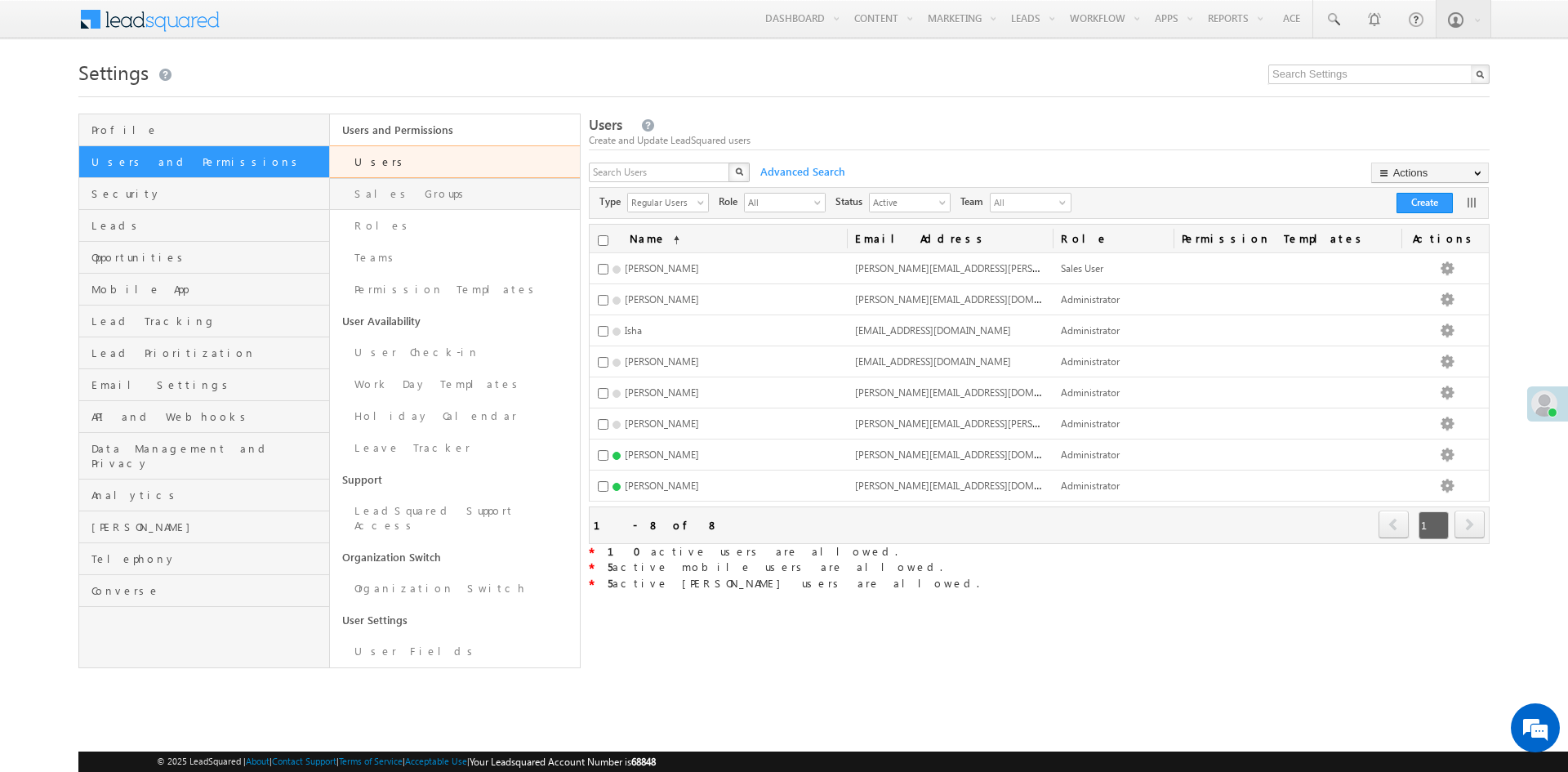
click at [361, 191] on link "Sales Groups" at bounding box center [455, 194] width 250 height 32
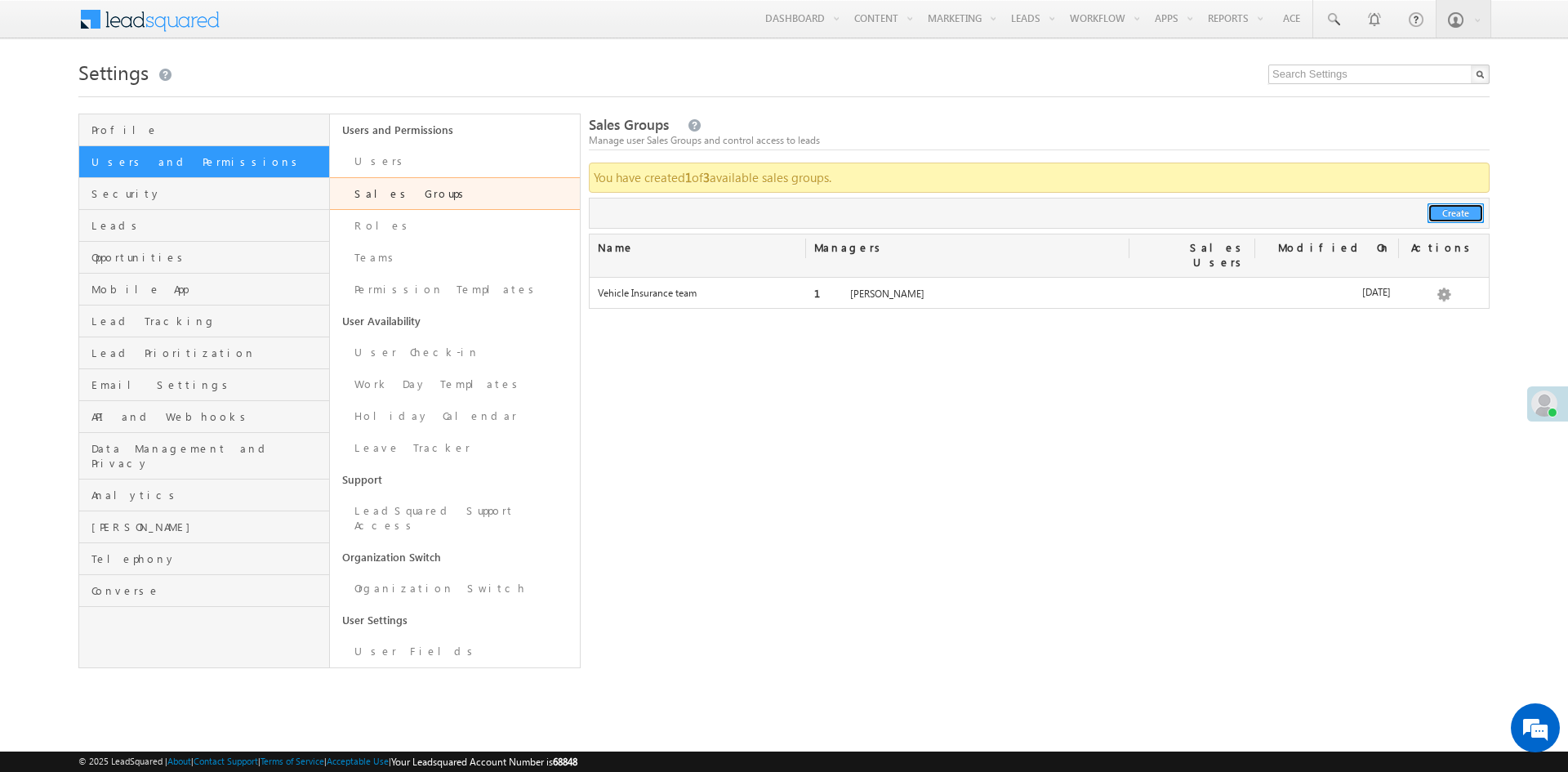
click at [1446, 216] on button "Create" at bounding box center [1456, 213] width 57 height 19
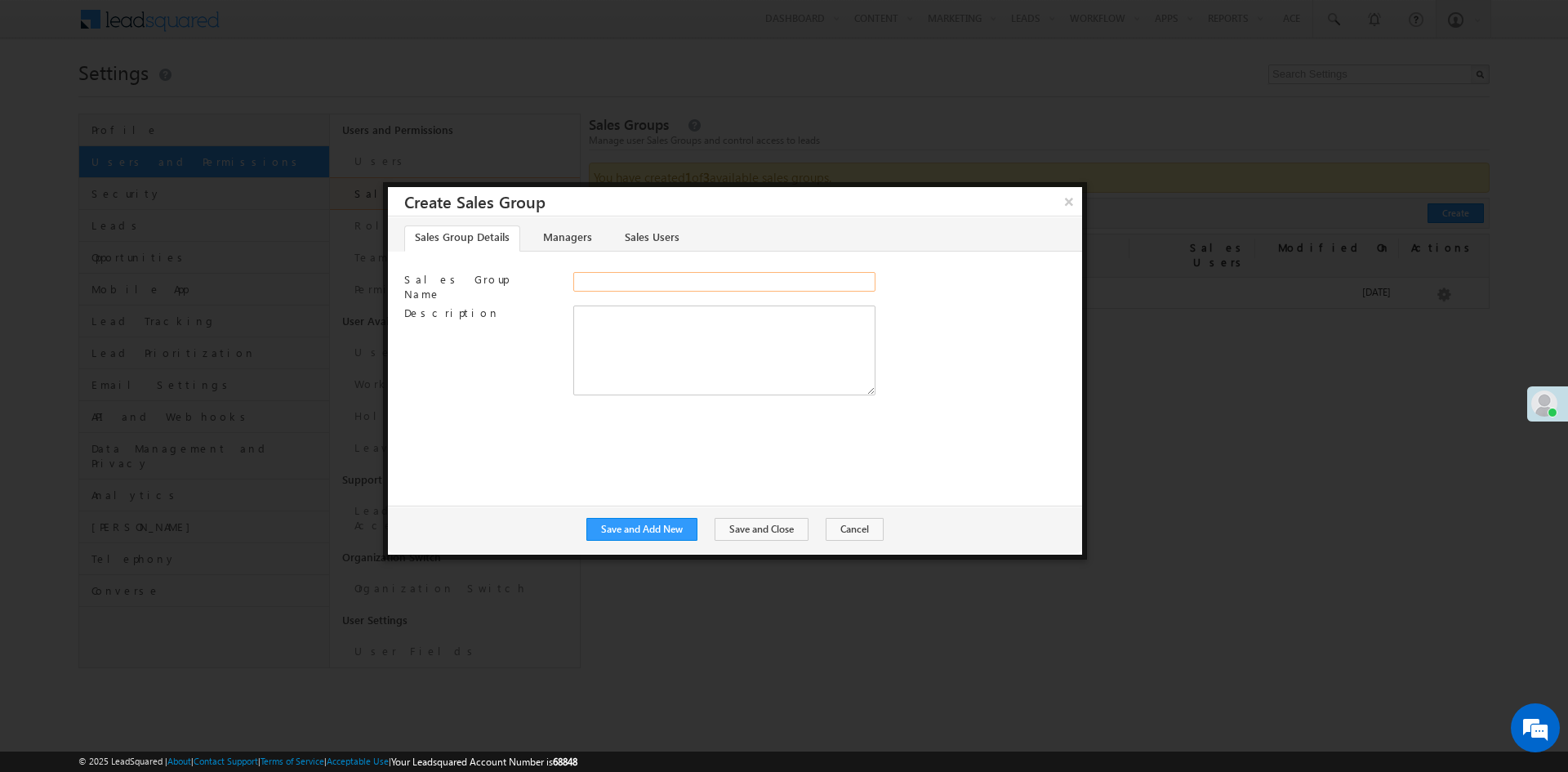
drag, startPoint x: 636, startPoint y: 282, endPoint x: 628, endPoint y: 271, distance: 13.6
click at [636, 282] on input "Sales Group Name" at bounding box center [724, 282] width 302 height 19
click at [570, 232] on link "Managers" at bounding box center [567, 238] width 69 height 26
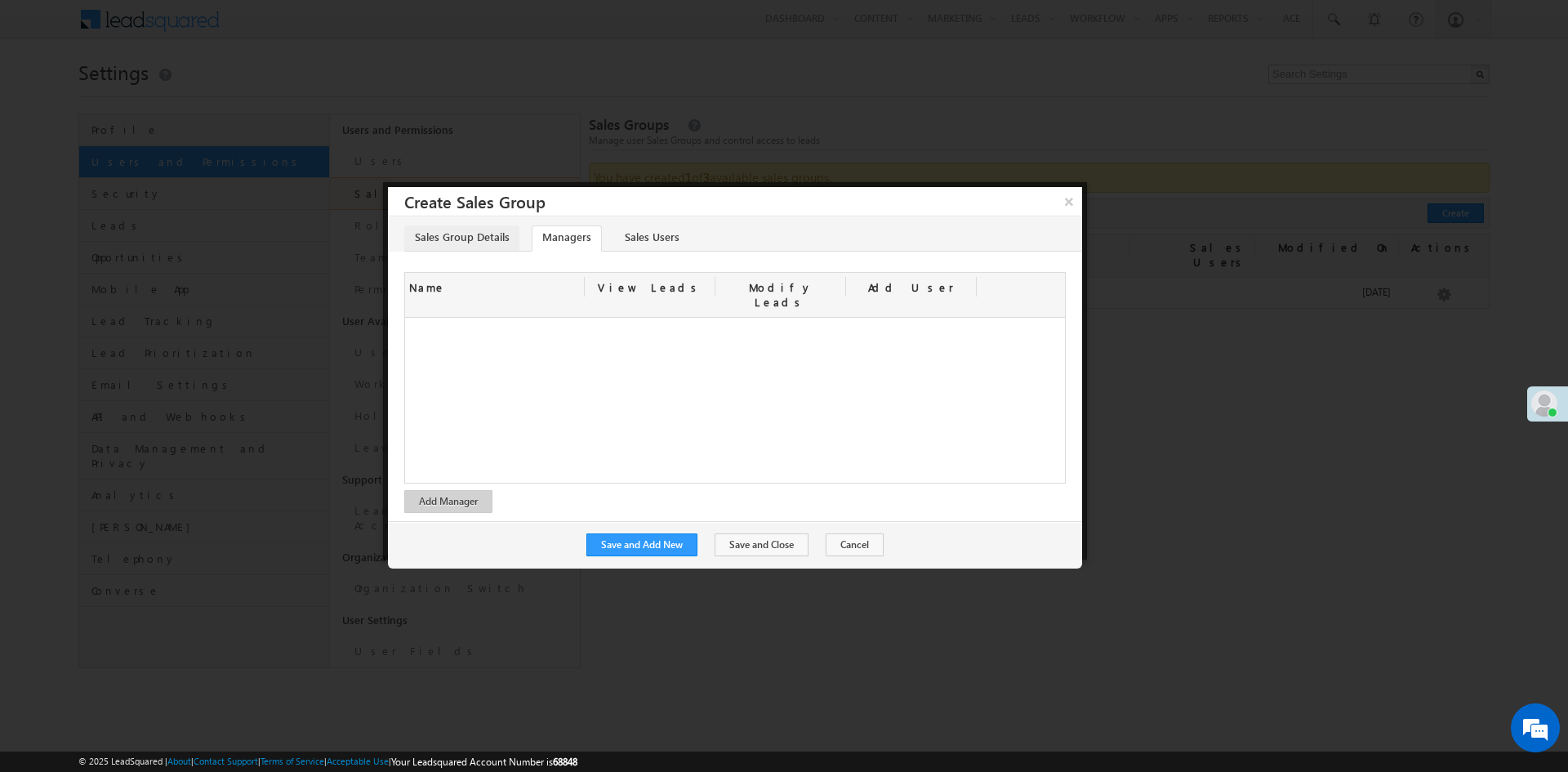
click at [458, 233] on link "Sales Group Details" at bounding box center [462, 238] width 115 height 26
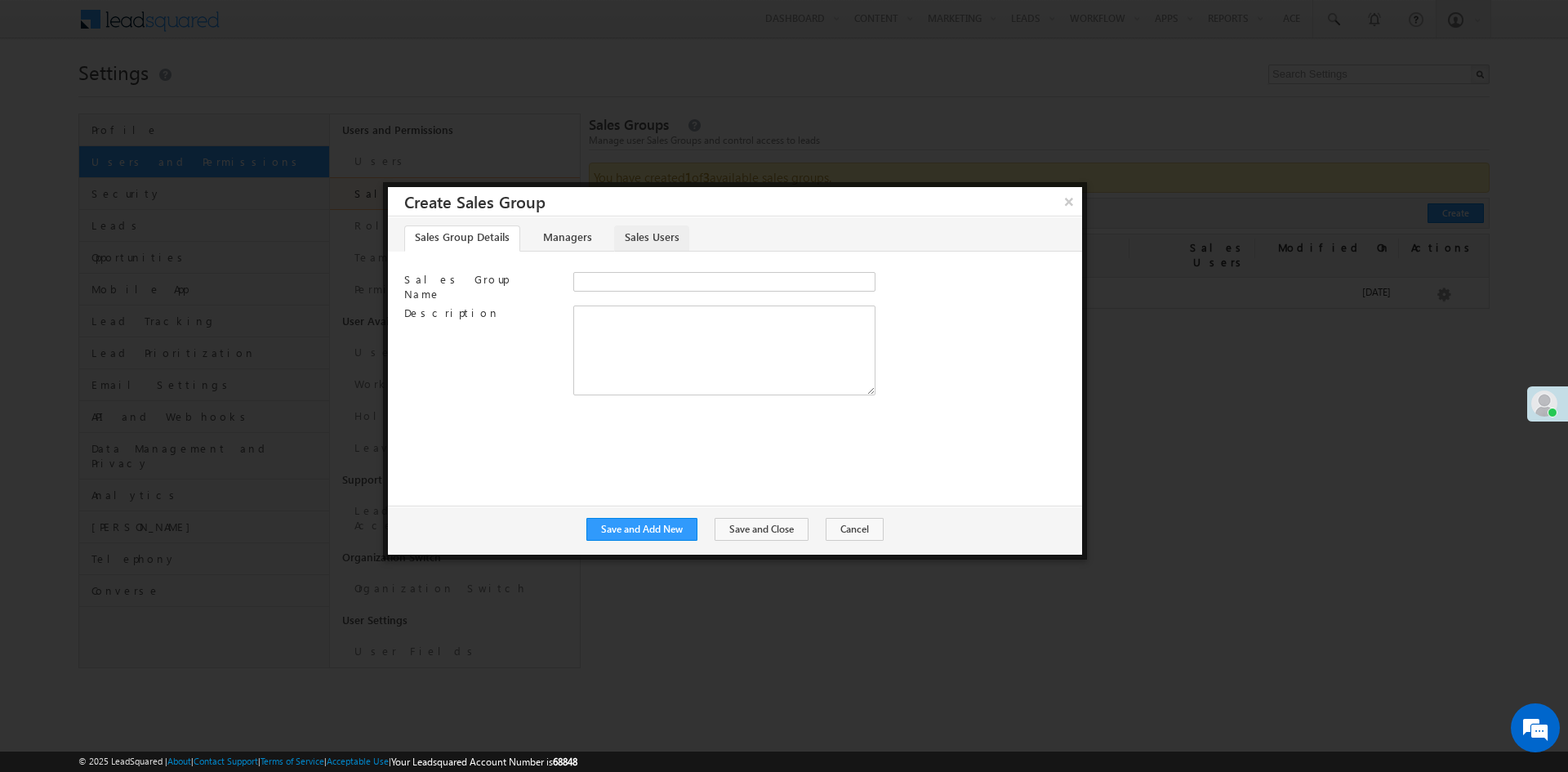
click at [645, 240] on link "Sales Users" at bounding box center [651, 238] width 75 height 26
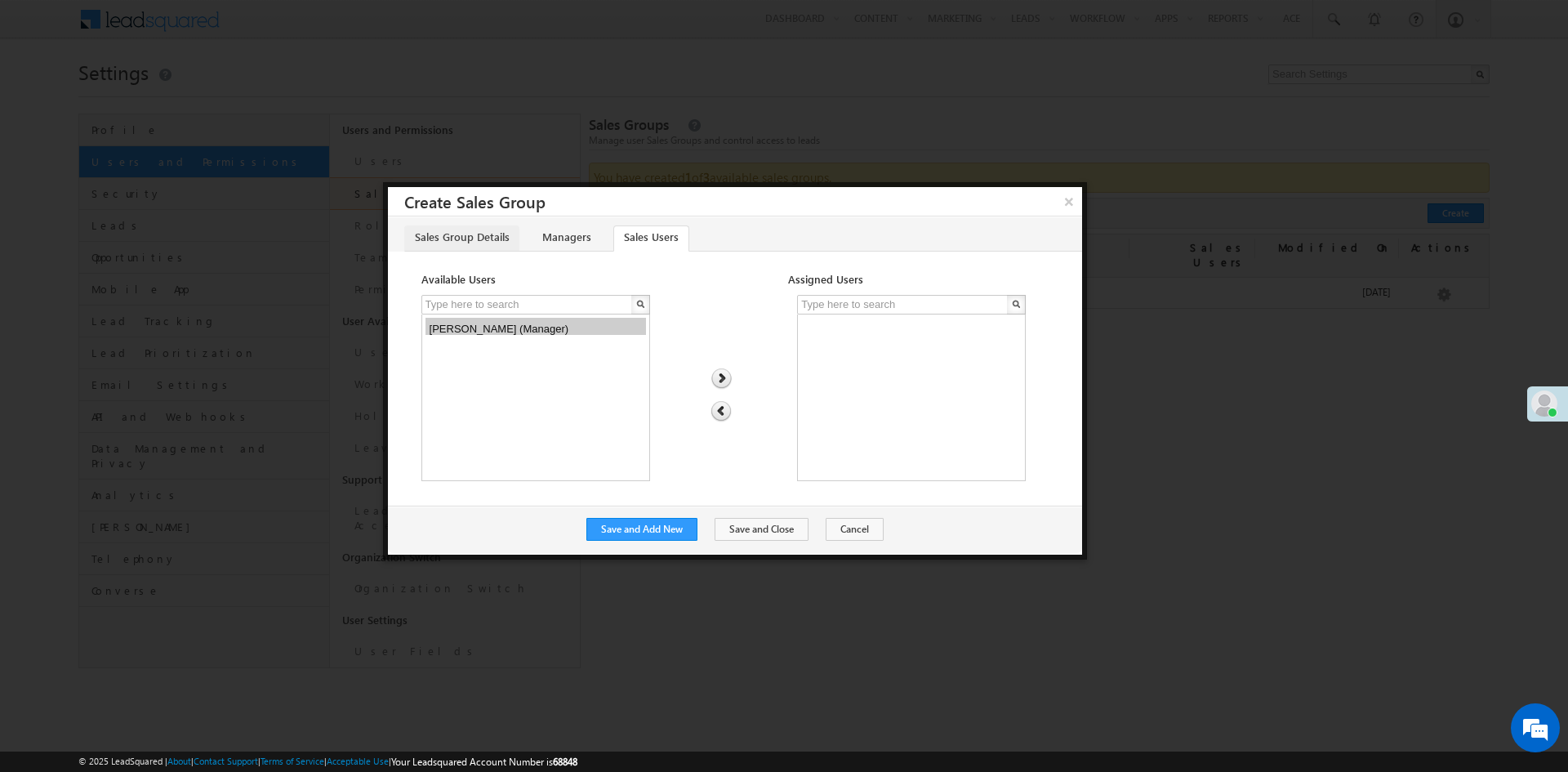
click at [441, 245] on link "Sales Group Details" at bounding box center [462, 238] width 115 height 26
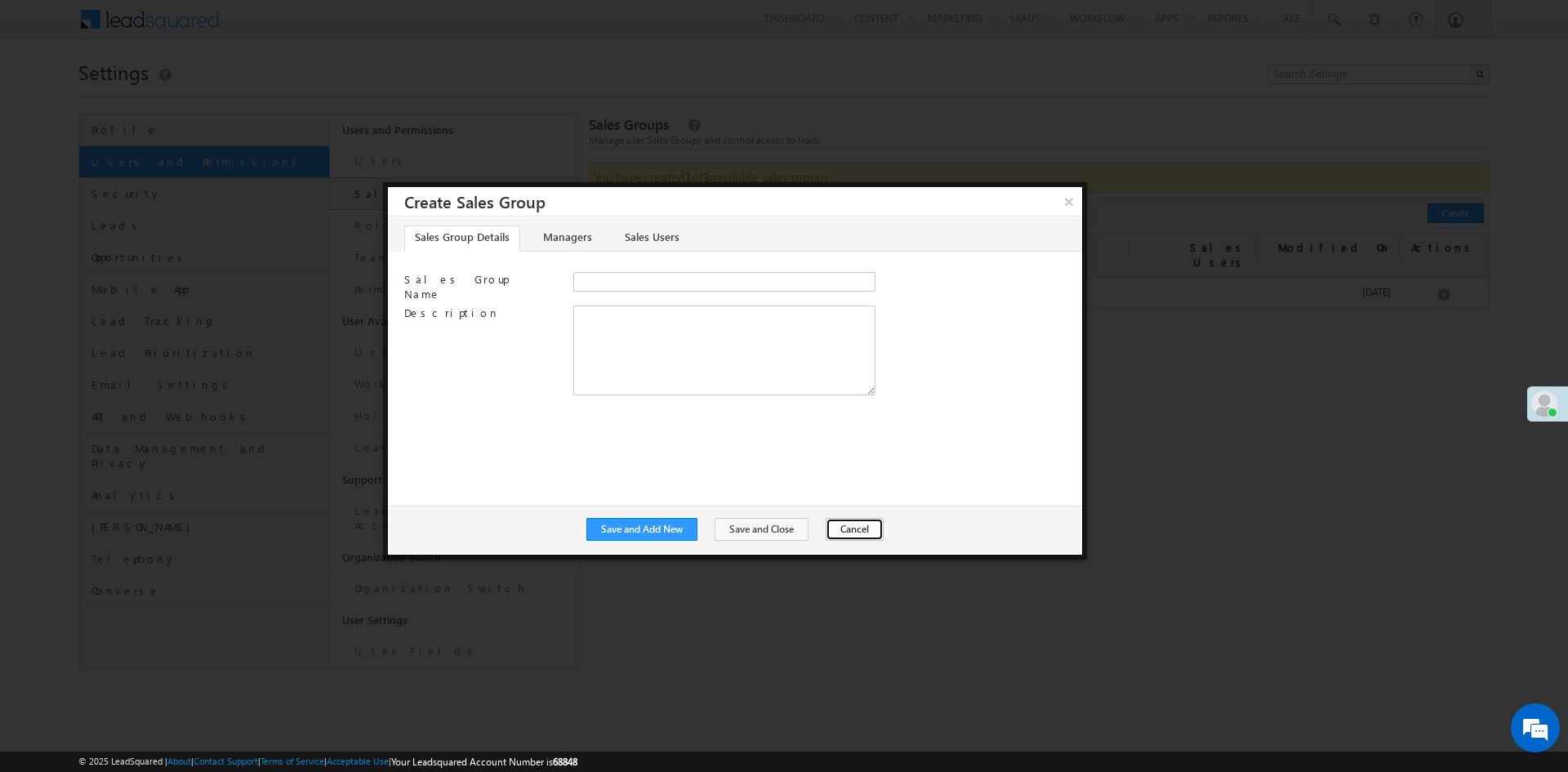
click at [855, 532] on button "Cancel" at bounding box center [854, 529] width 58 height 23
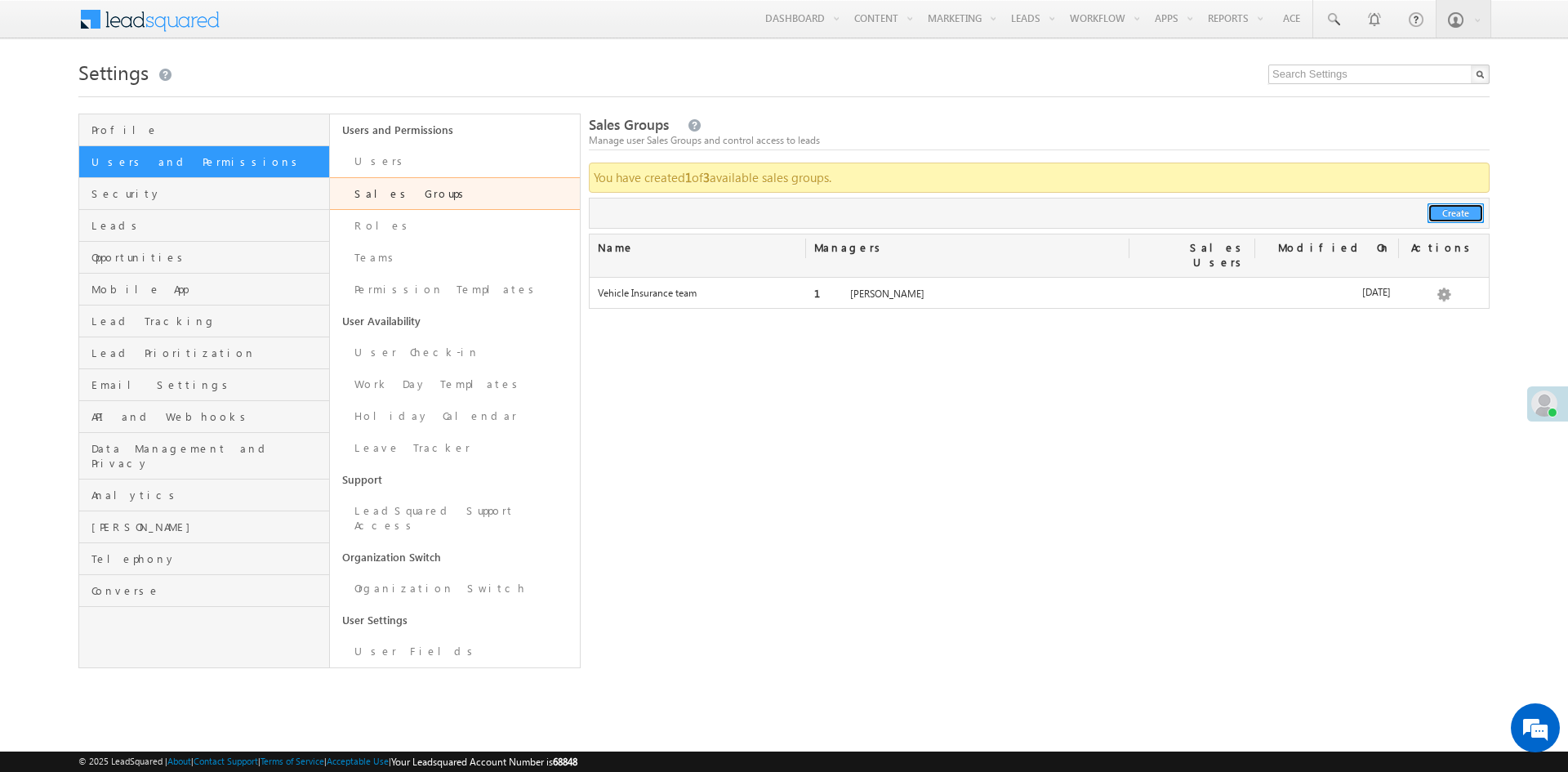
click at [1445, 214] on button "Create" at bounding box center [1456, 213] width 57 height 19
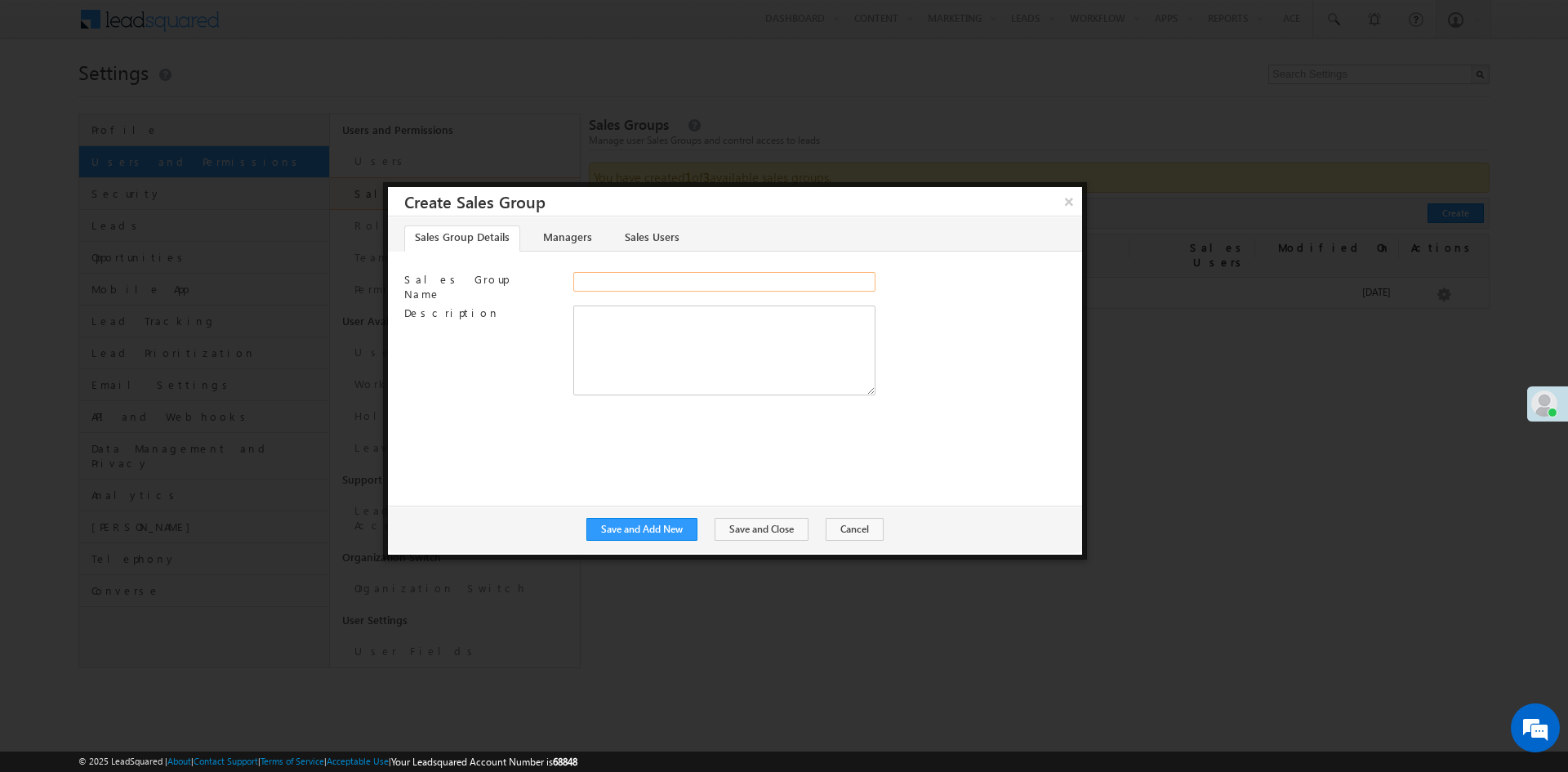
drag, startPoint x: 642, startPoint y: 291, endPoint x: 614, endPoint y: 271, distance: 34.4
click at [642, 291] on input "Sales Group Name" at bounding box center [724, 282] width 302 height 19
click at [575, 234] on link "Managers" at bounding box center [567, 238] width 69 height 26
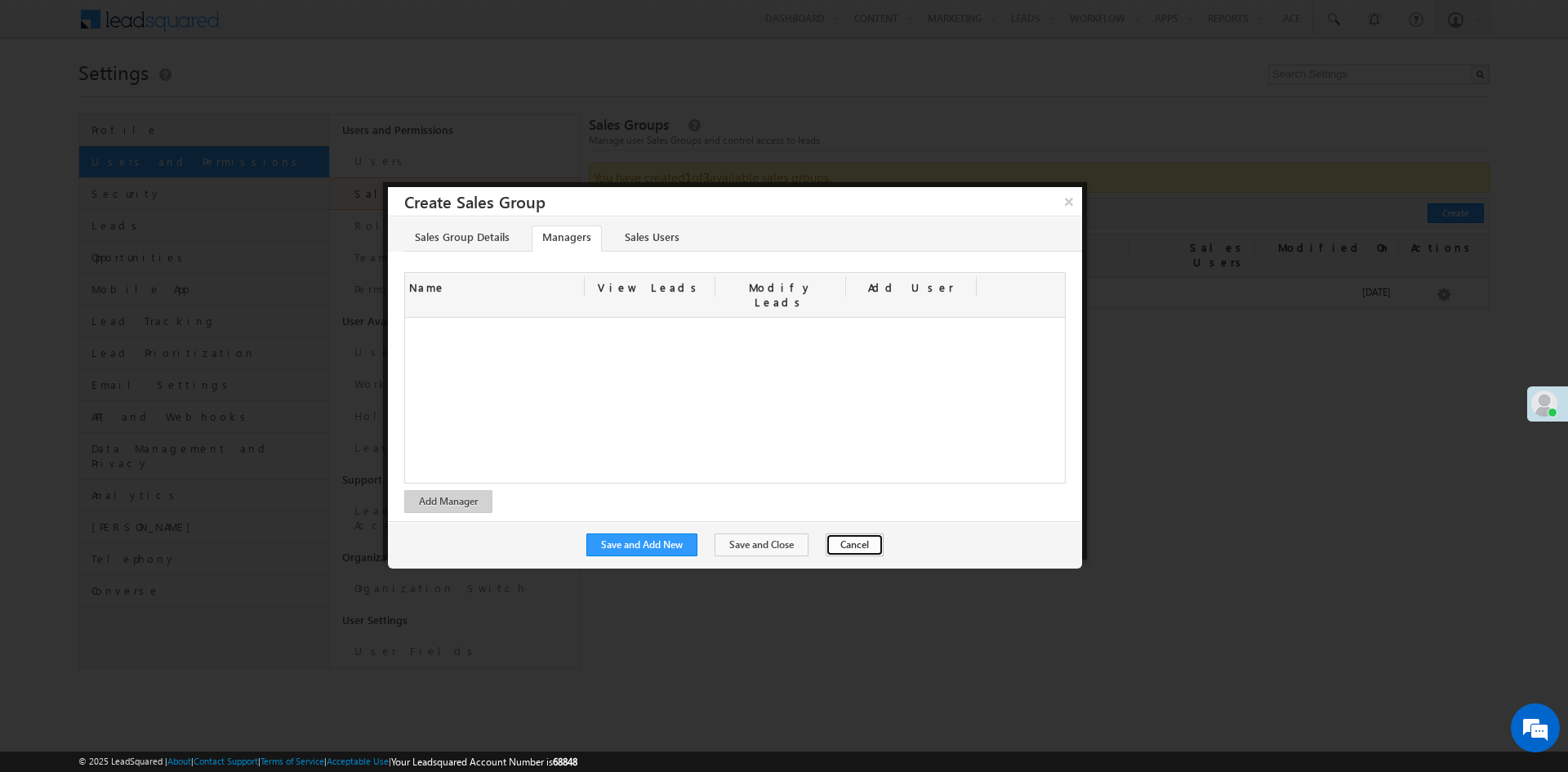
click at [854, 537] on button "Cancel" at bounding box center [854, 545] width 58 height 23
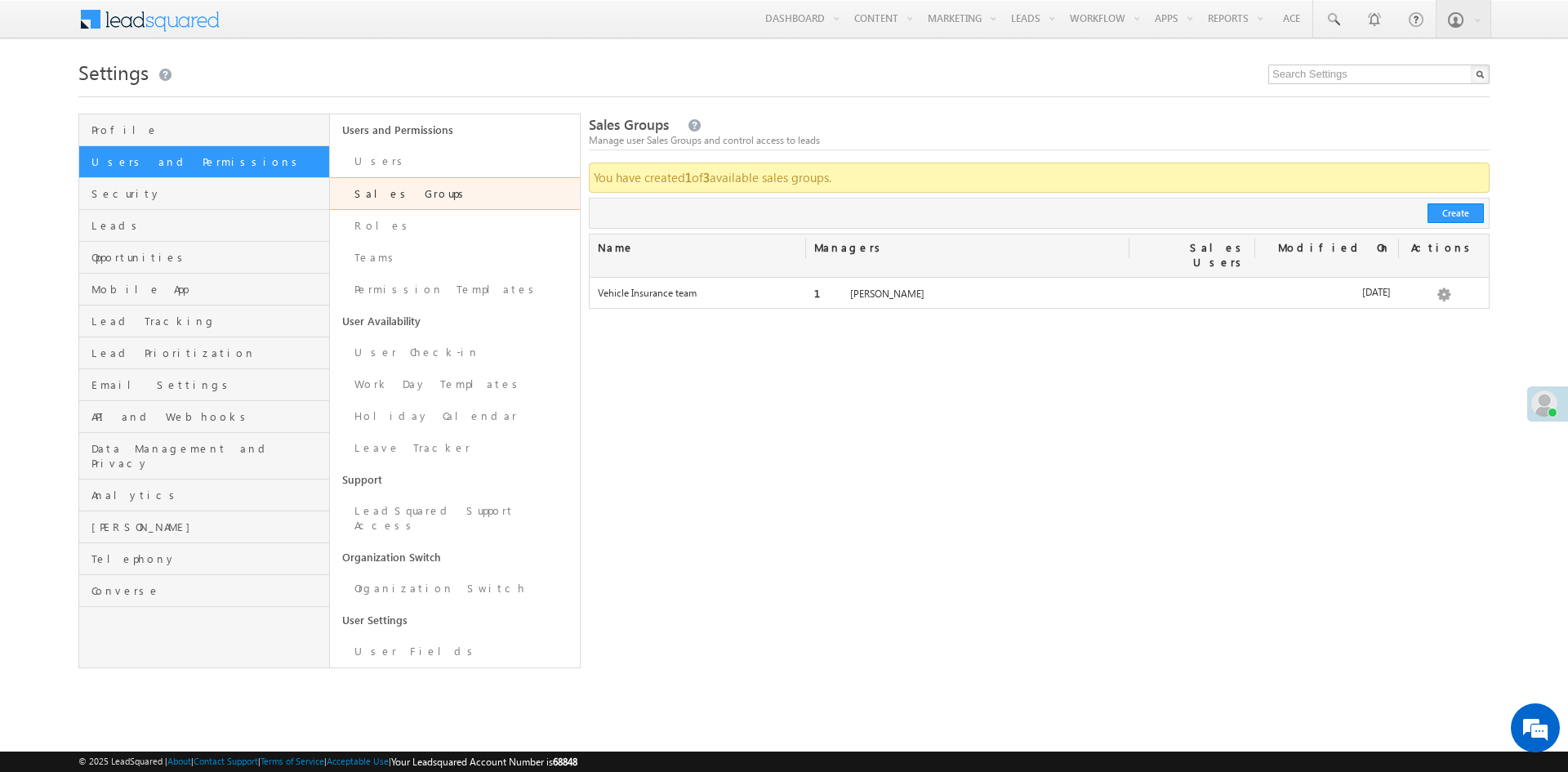
click at [910, 575] on div "Sales Groups Manage user Sales Groups and control access to leads You have crea…" at bounding box center [1039, 390] width 901 height 554
drag, startPoint x: 1085, startPoint y: 53, endPoint x: 871, endPoint y: 93, distance: 217.7
click at [871, 93] on div at bounding box center [784, 91] width 1412 height 11
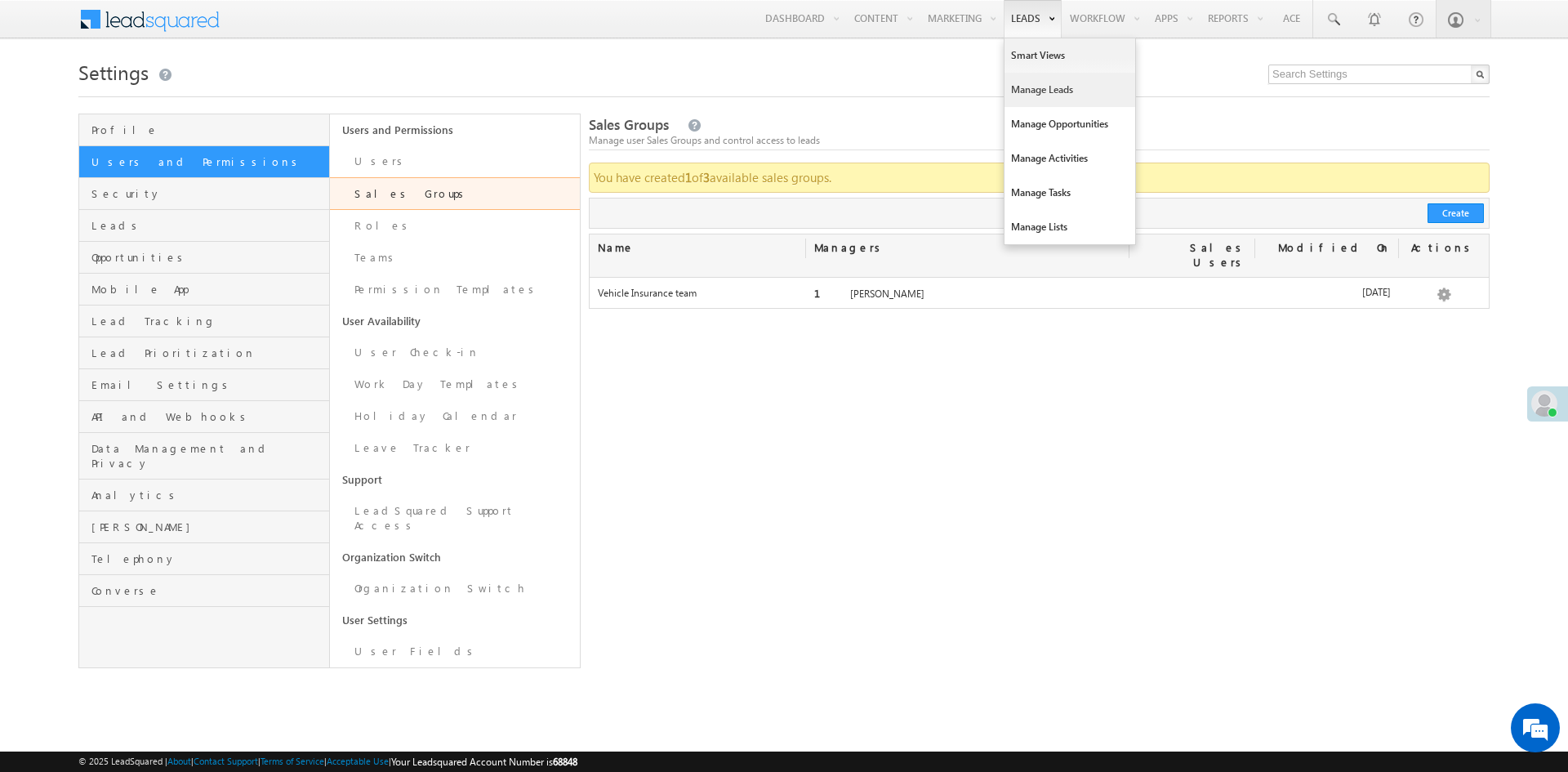
click at [1033, 91] on link "Manage Leads" at bounding box center [1070, 90] width 130 height 35
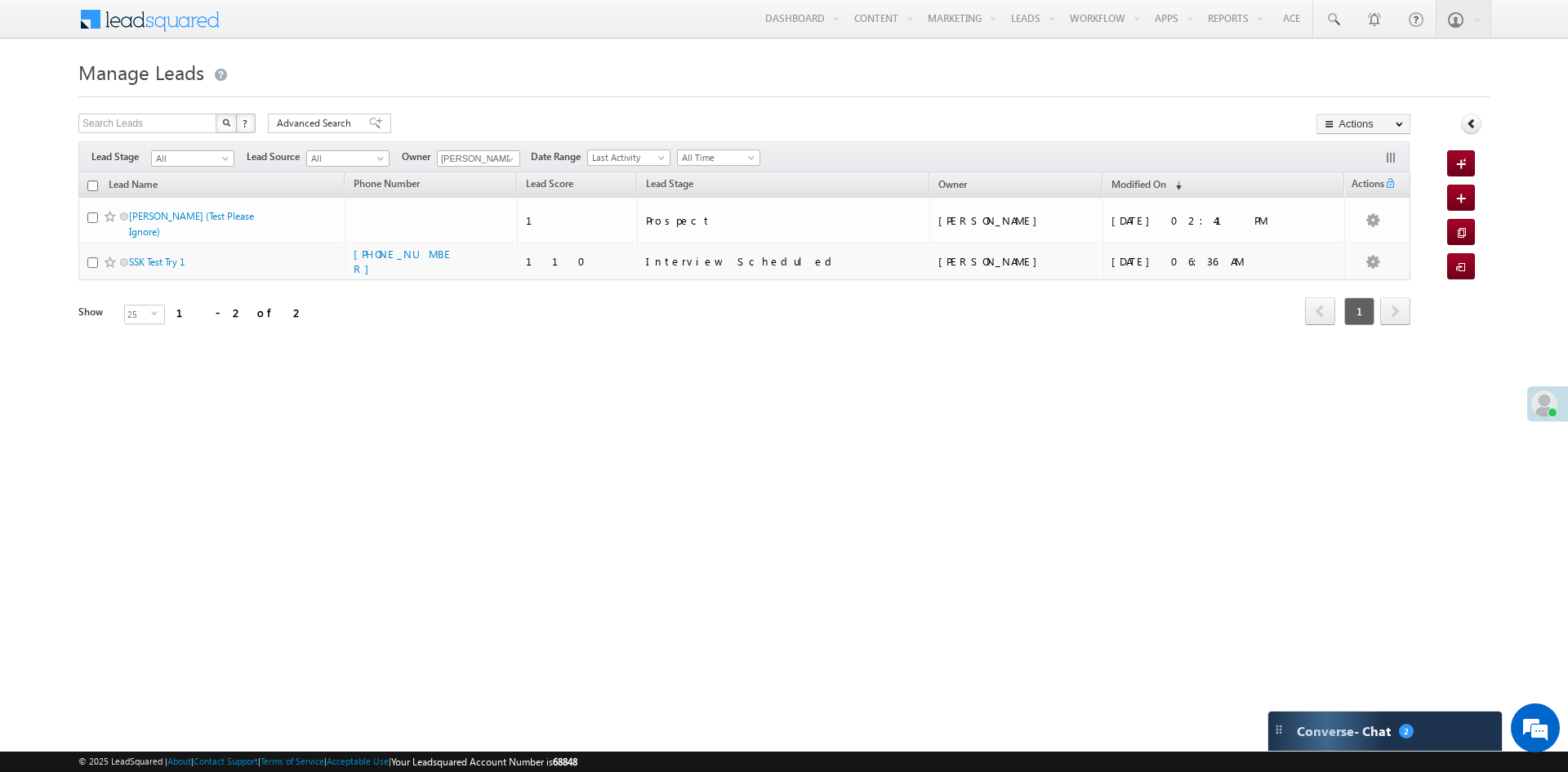
drag, startPoint x: 562, startPoint y: 667, endPoint x: 558, endPoint y: 680, distance: 13.6
click at [562, 503] on html "Menu [PERSON_NAME] sukhb ir@md tmark eting .com" at bounding box center [784, 251] width 1568 height 503
